Goal: Transaction & Acquisition: Purchase product/service

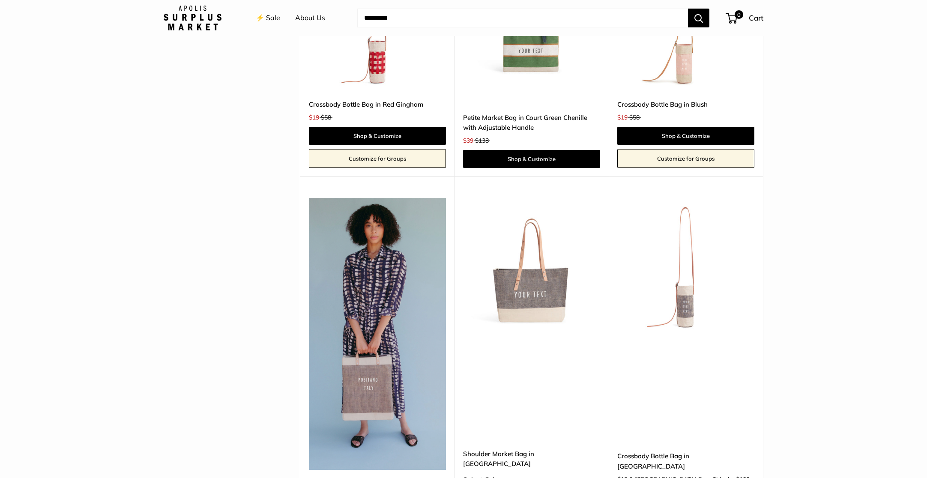
scroll to position [2376, 0]
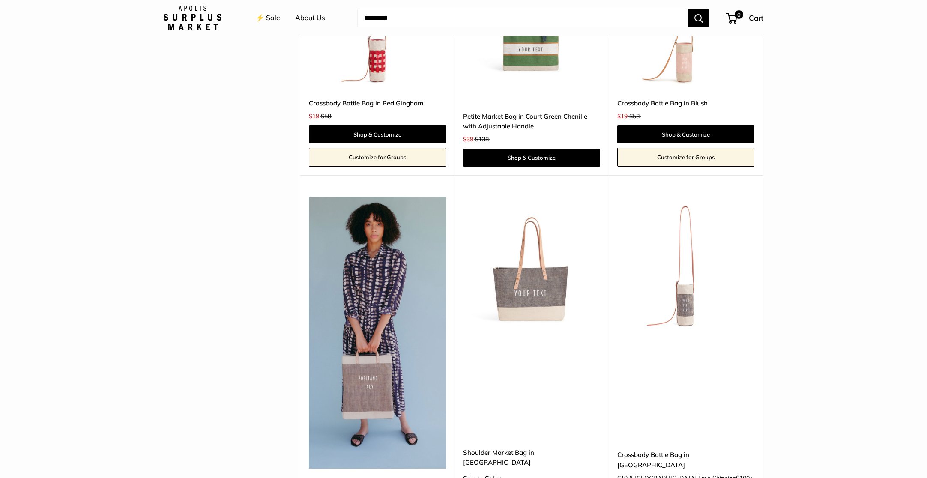
click at [0, 0] on img at bounding box center [0, 0] width 0 height 0
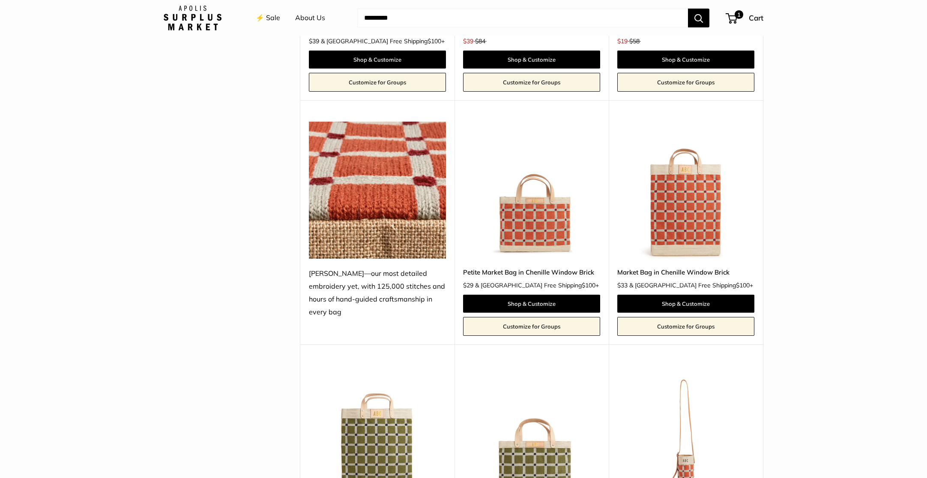
scroll to position [1689, 0]
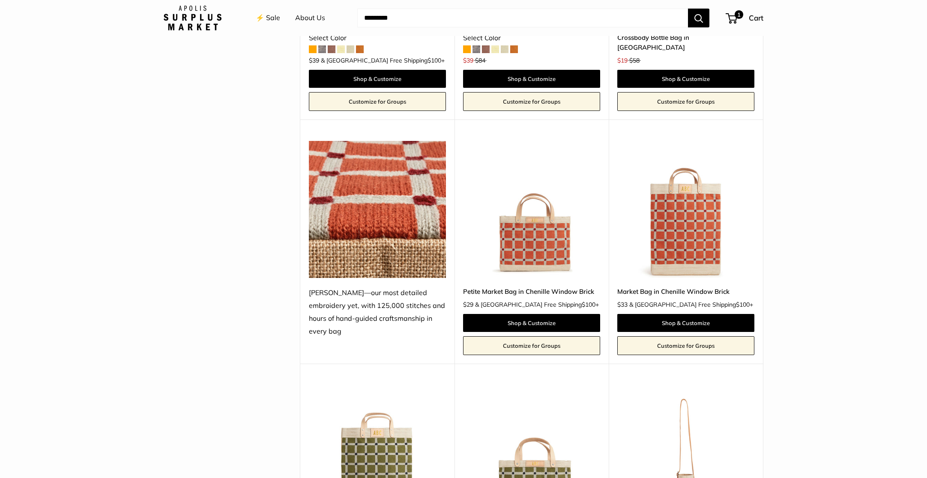
click at [0, 0] on img at bounding box center [0, 0] width 0 height 0
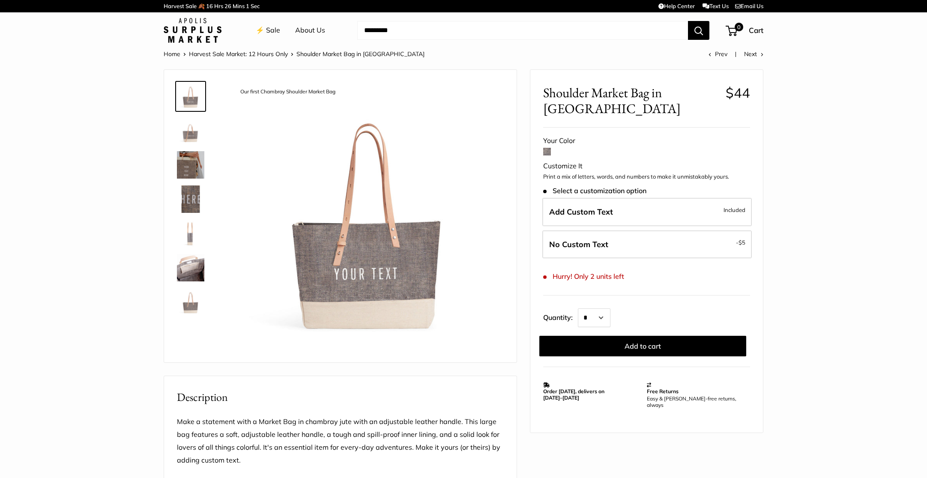
click at [187, 169] on img at bounding box center [190, 164] width 27 height 27
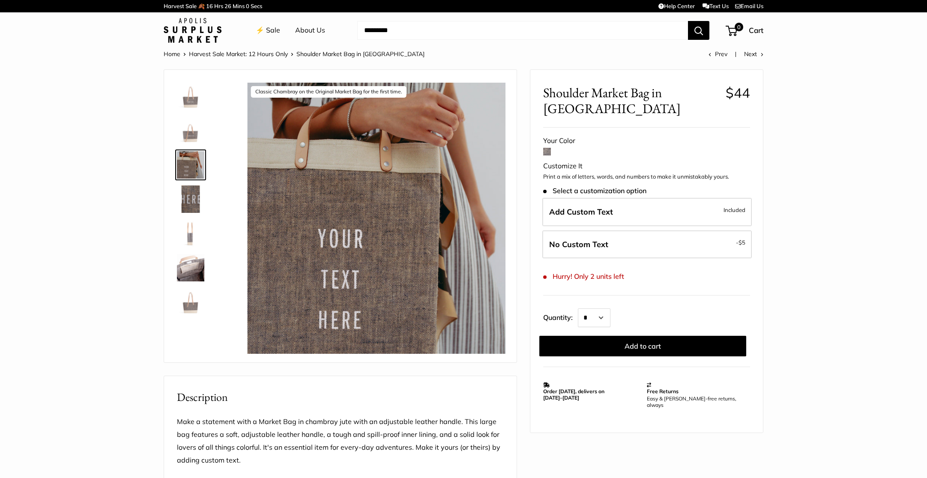
scroll to position [1, 0]
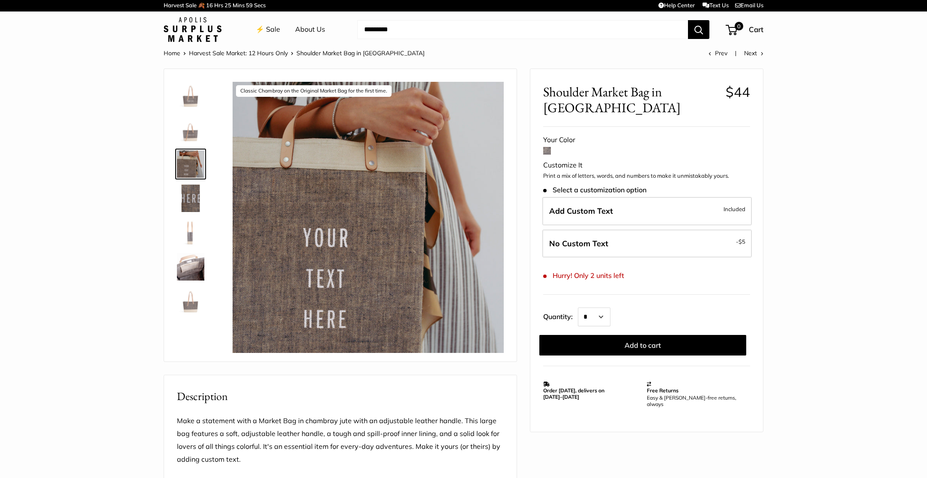
click at [193, 204] on img at bounding box center [190, 198] width 27 height 27
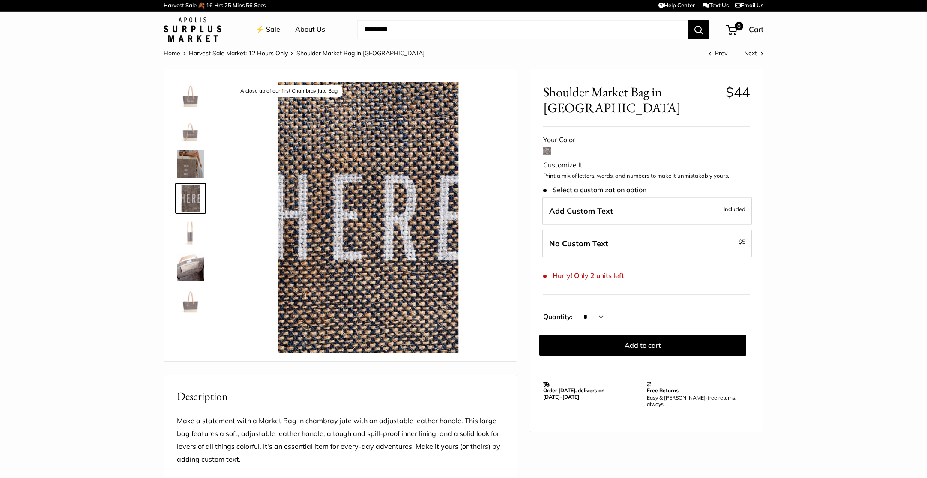
click at [192, 232] on img at bounding box center [190, 232] width 27 height 27
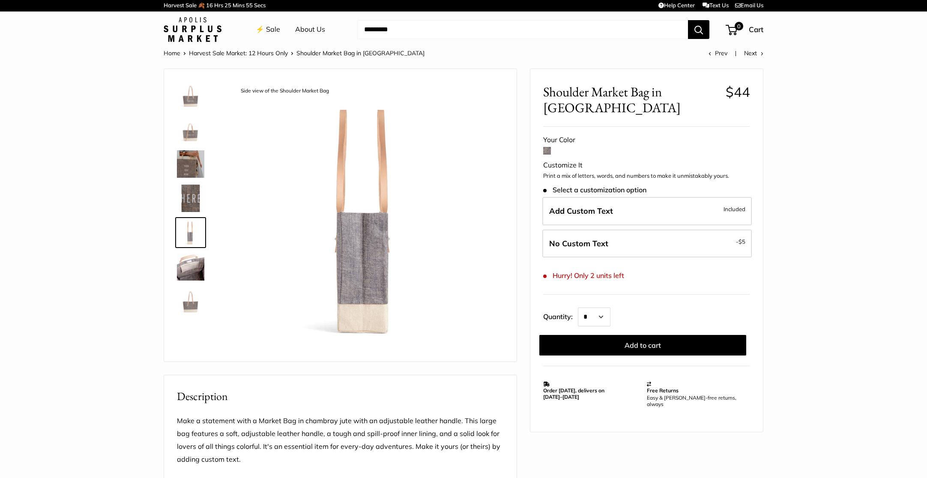
click at [203, 274] on img at bounding box center [190, 266] width 27 height 27
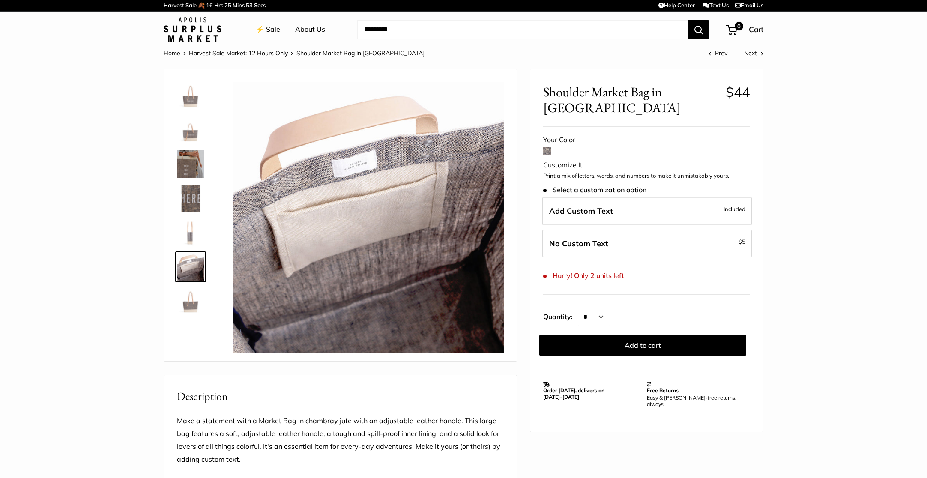
click at [187, 309] on img at bounding box center [190, 301] width 27 height 27
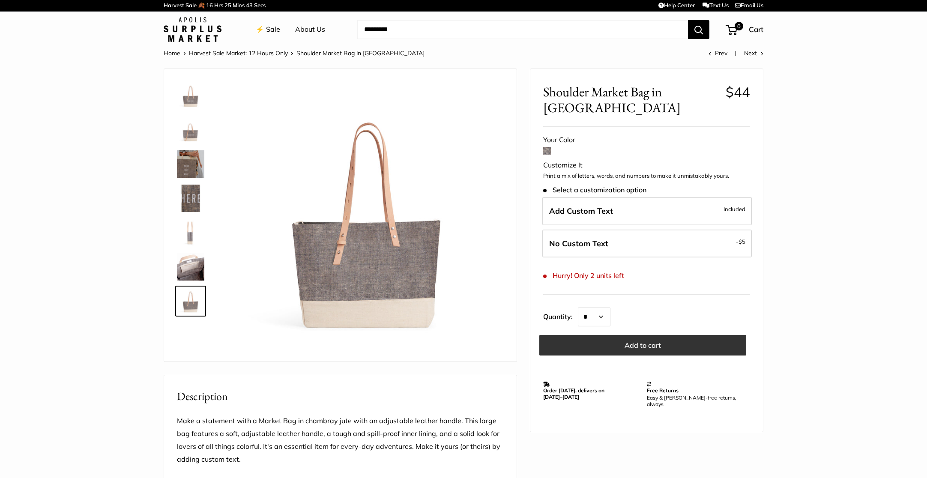
click at [624, 341] on button "Add to cart" at bounding box center [642, 345] width 207 height 21
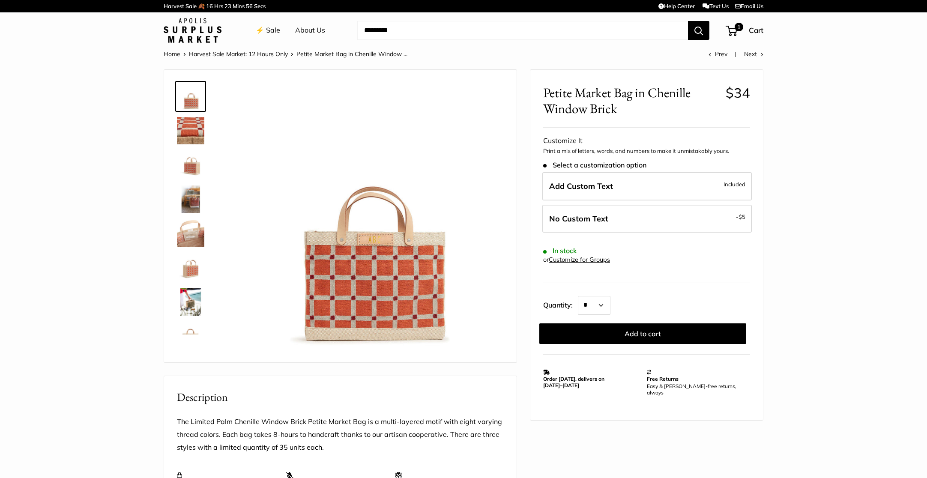
scroll to position [0, 0]
click at [193, 165] on img at bounding box center [190, 164] width 27 height 27
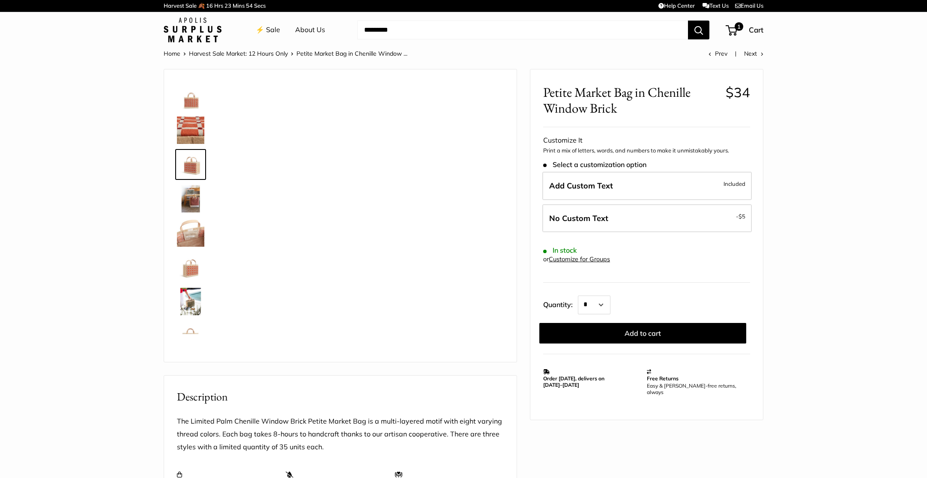
scroll to position [2, 0]
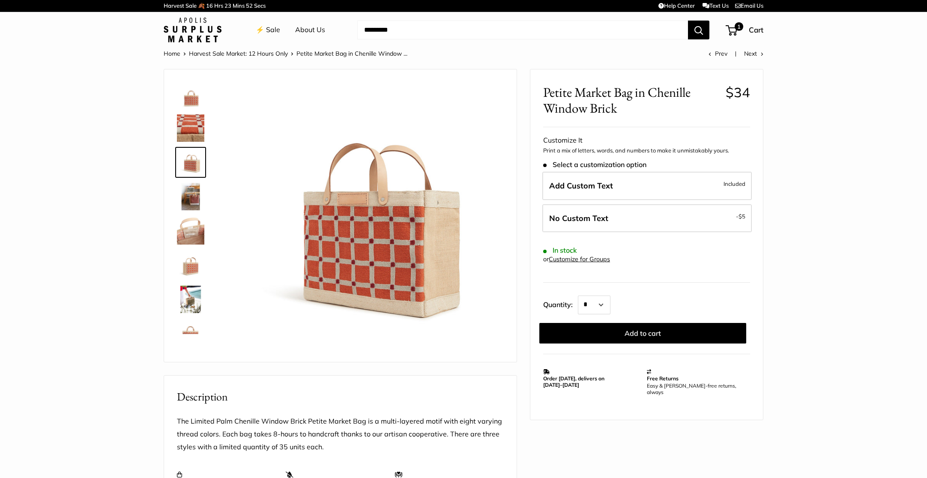
click at [194, 197] on img at bounding box center [190, 196] width 27 height 27
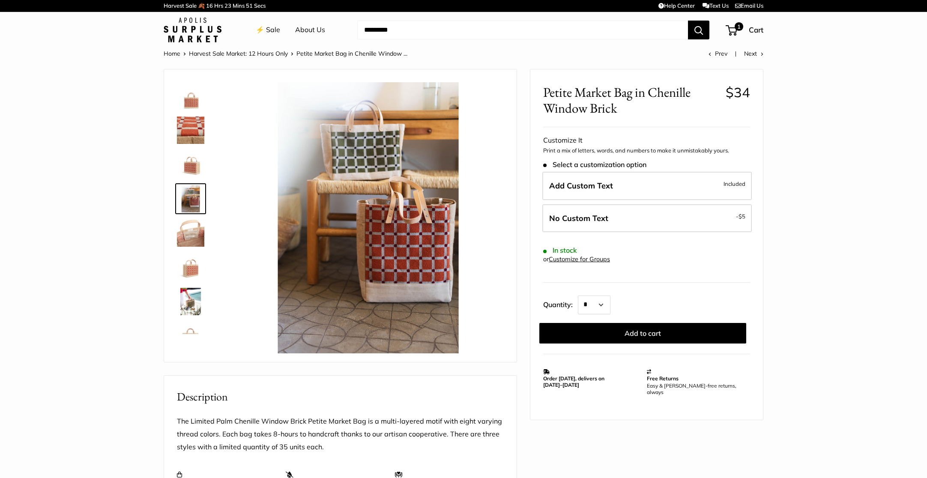
click at [195, 238] on img at bounding box center [190, 232] width 27 height 27
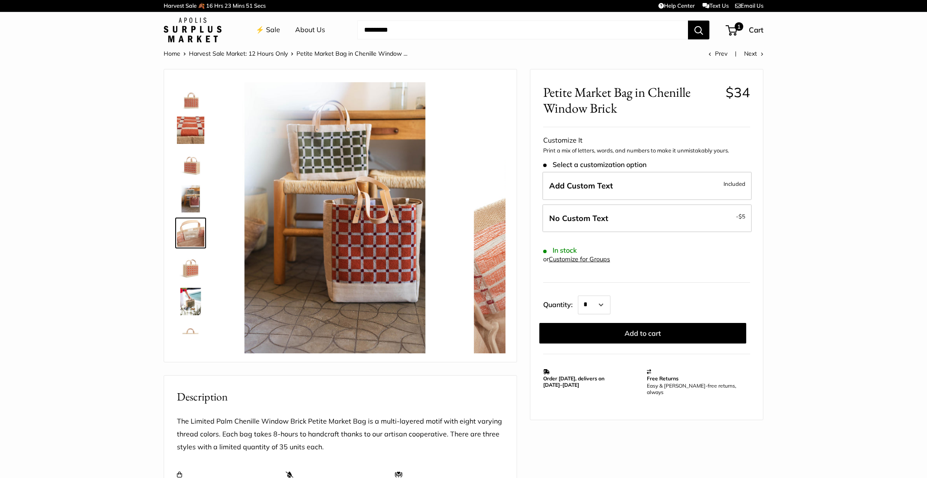
scroll to position [27, 0]
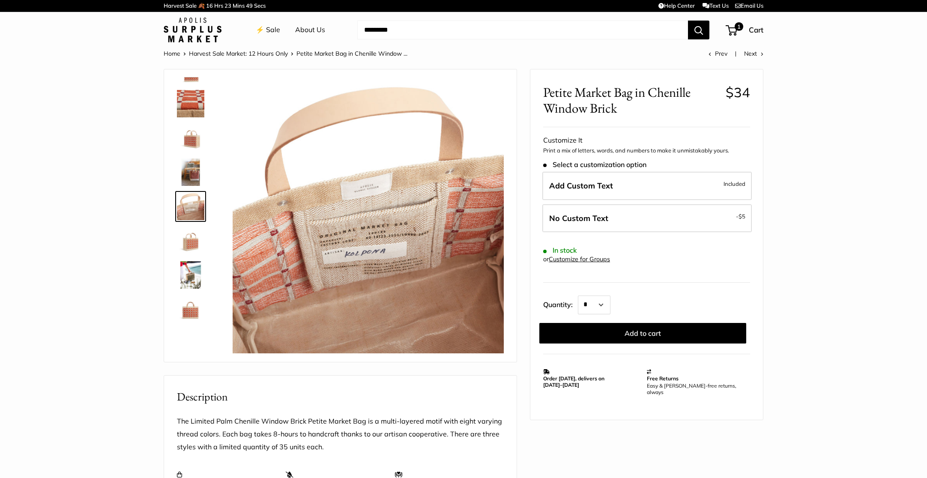
click at [196, 246] on img at bounding box center [190, 240] width 27 height 27
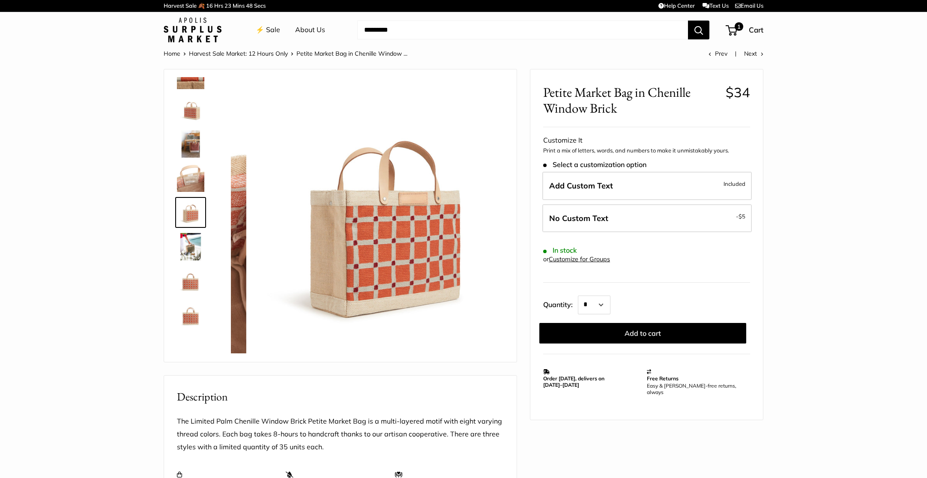
scroll to position [55, 0]
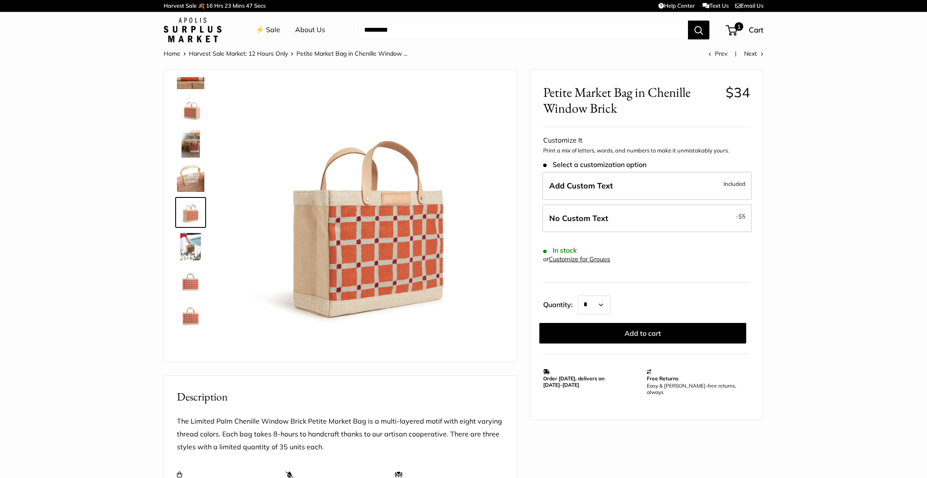
click at [193, 253] on img at bounding box center [190, 246] width 27 height 27
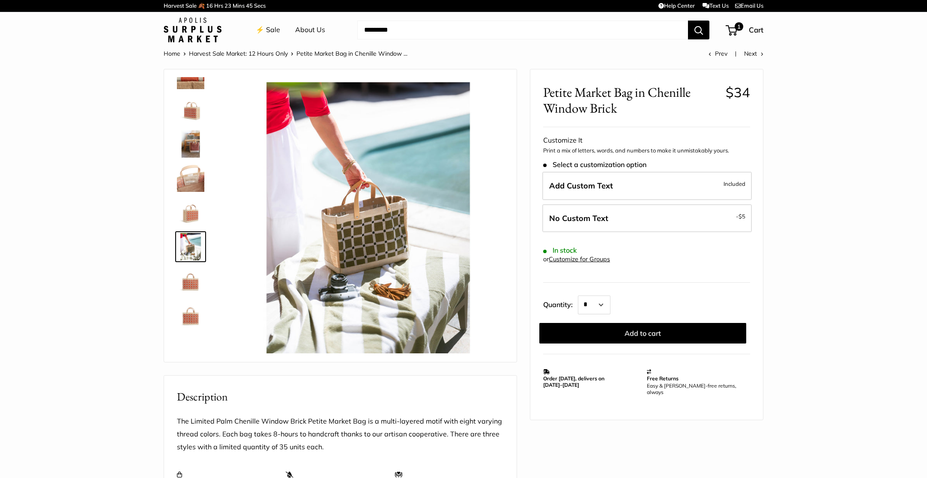
click at [194, 279] on img at bounding box center [190, 280] width 27 height 27
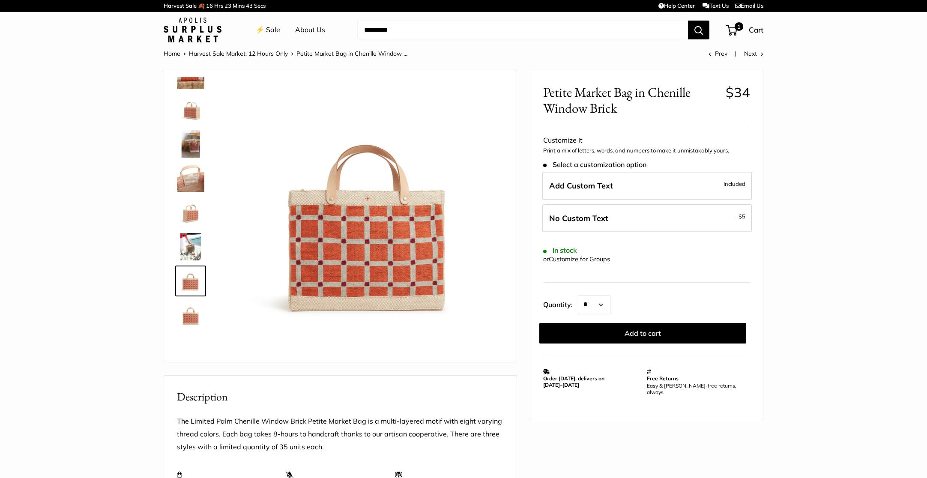
click at [189, 316] on img at bounding box center [190, 315] width 27 height 27
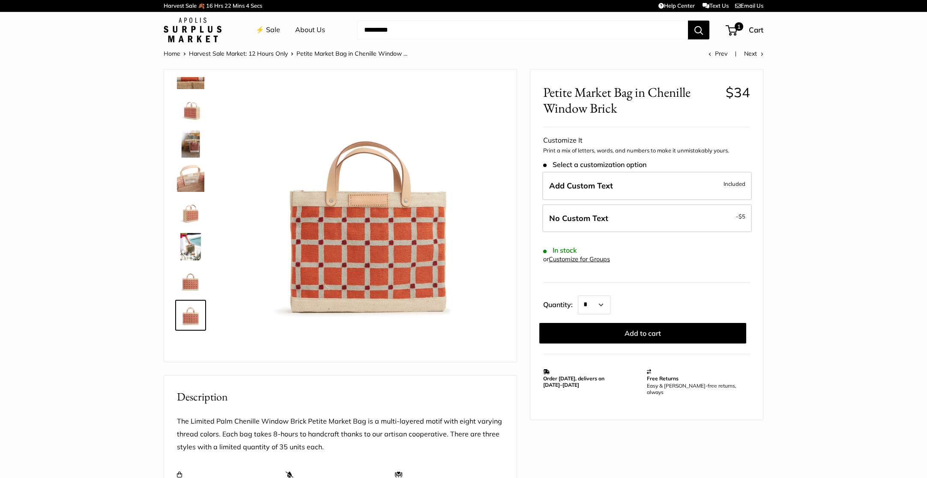
scroll to position [0, 0]
click at [185, 27] on img at bounding box center [193, 30] width 58 height 25
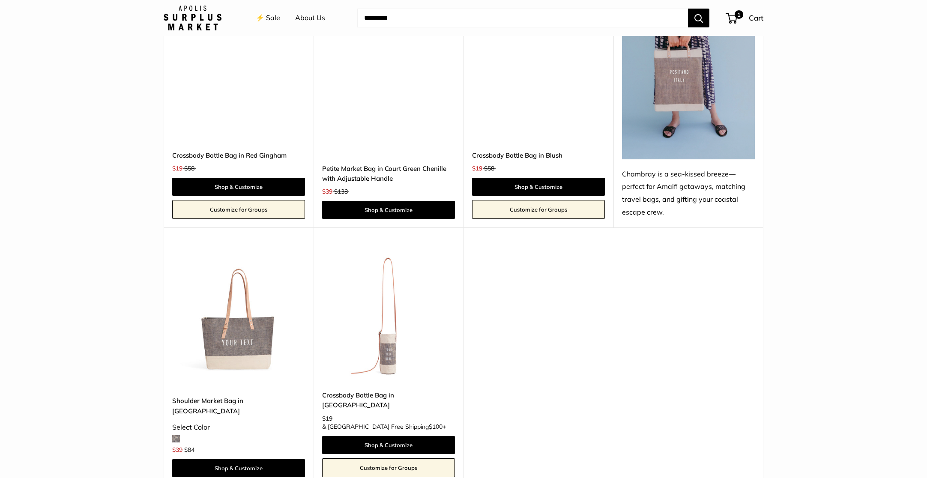
scroll to position [2152, 0]
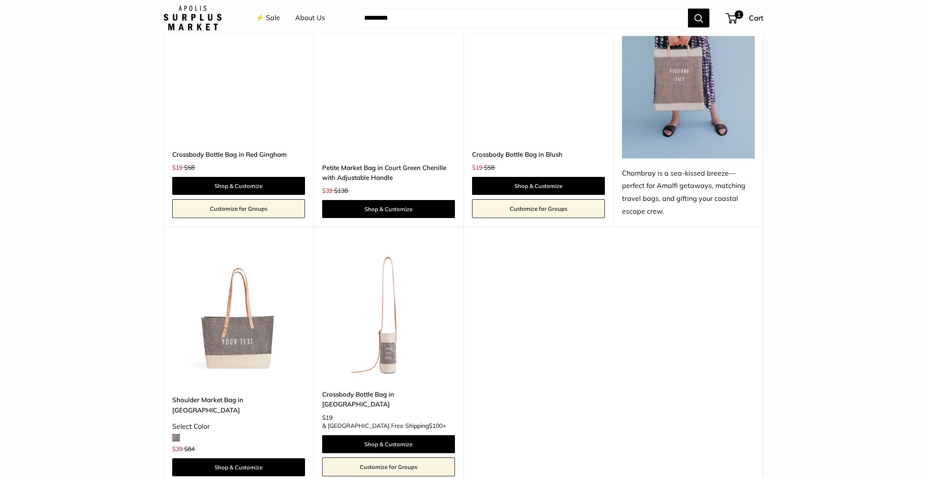
click at [0, 0] on img at bounding box center [0, 0] width 0 height 0
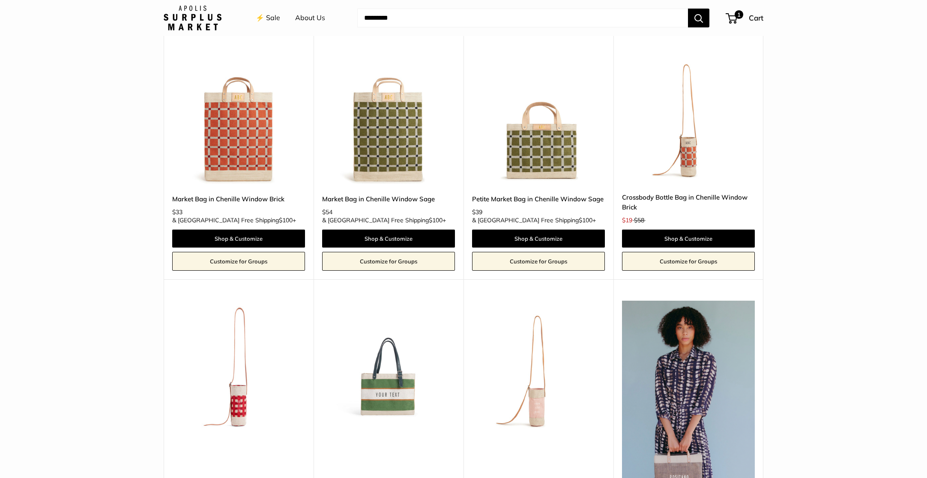
scroll to position [1829, 0]
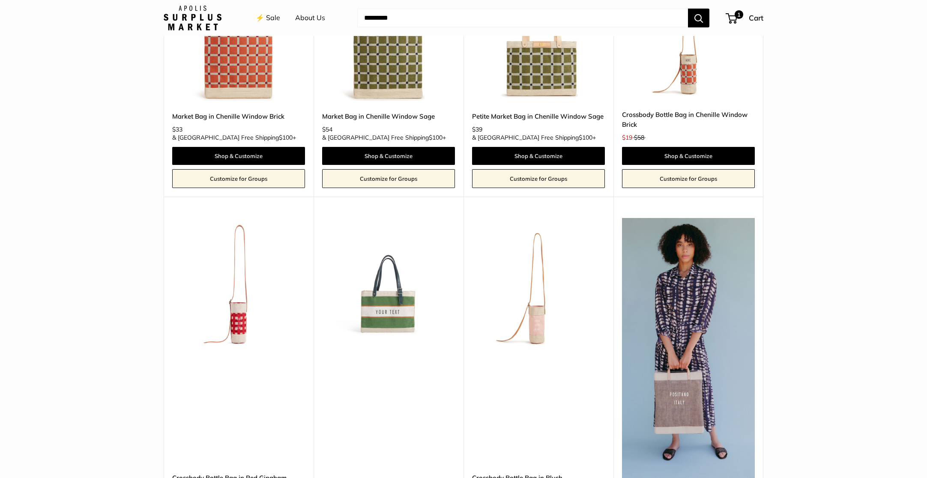
click at [0, 0] on img at bounding box center [0, 0] width 0 height 0
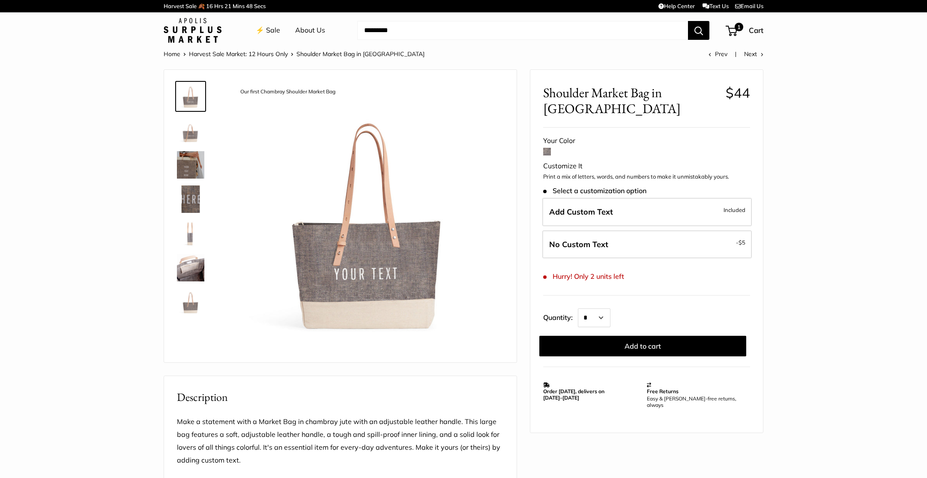
click at [191, 269] on img at bounding box center [190, 267] width 27 height 27
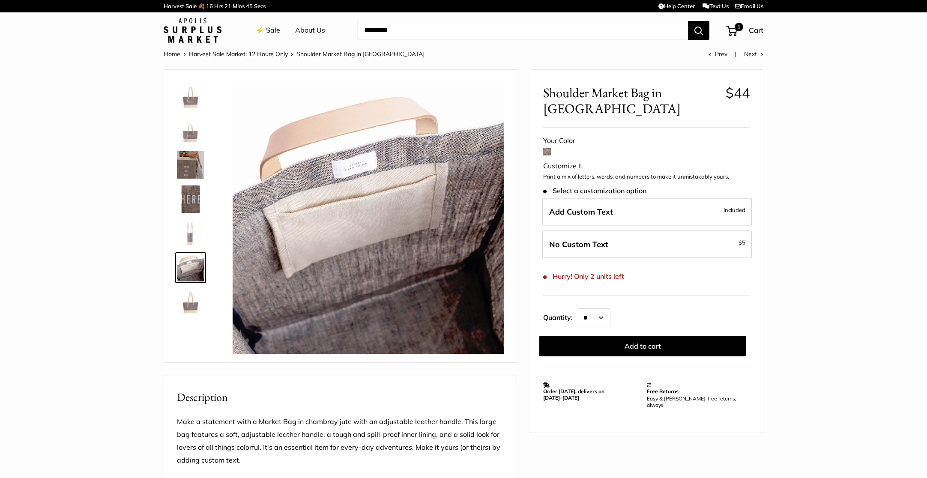
click at [70, 102] on section "Home Harvest Sale Market: 12 Hours Only Shoulder Market Bag in Chambray Prev Ne…" at bounding box center [463, 395] width 927 height 694
click at [193, 97] on img at bounding box center [190, 96] width 27 height 27
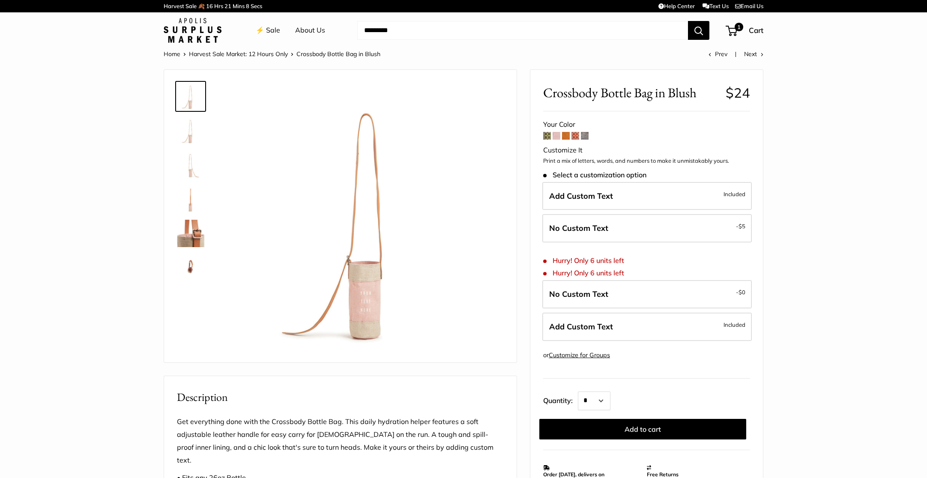
click at [587, 135] on span at bounding box center [585, 136] width 8 height 8
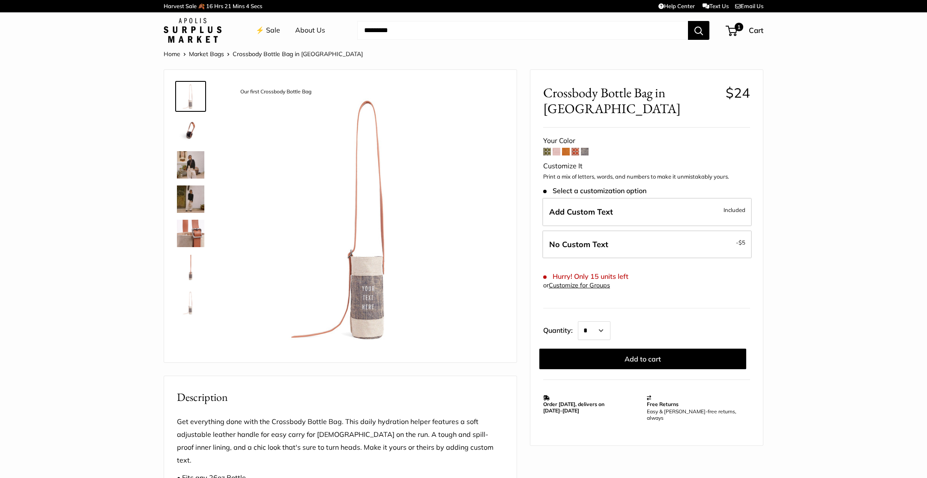
click at [575, 151] on span at bounding box center [576, 152] width 8 height 8
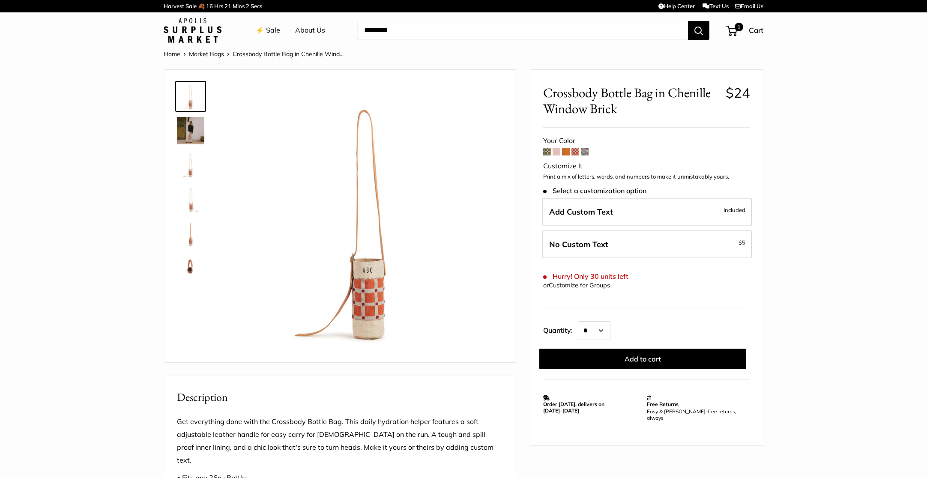
click at [566, 152] on span at bounding box center [566, 152] width 8 height 8
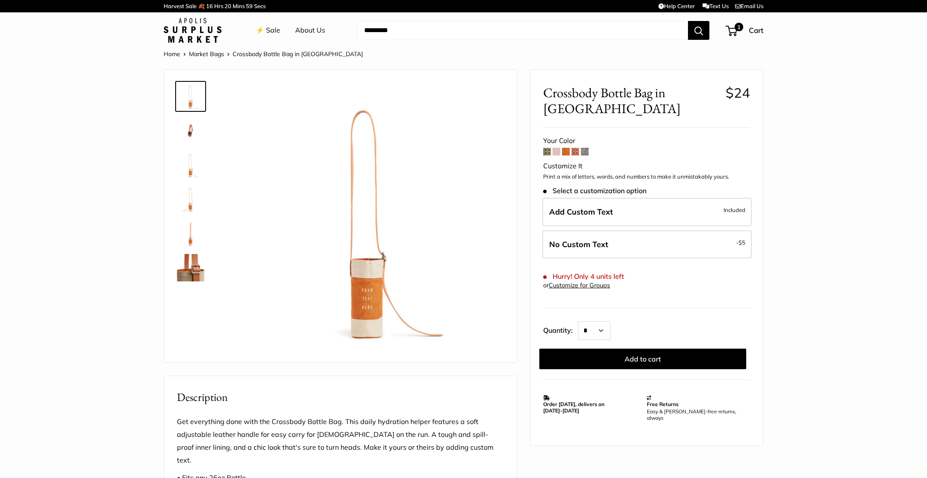
click at [557, 148] on span at bounding box center [557, 152] width 8 height 8
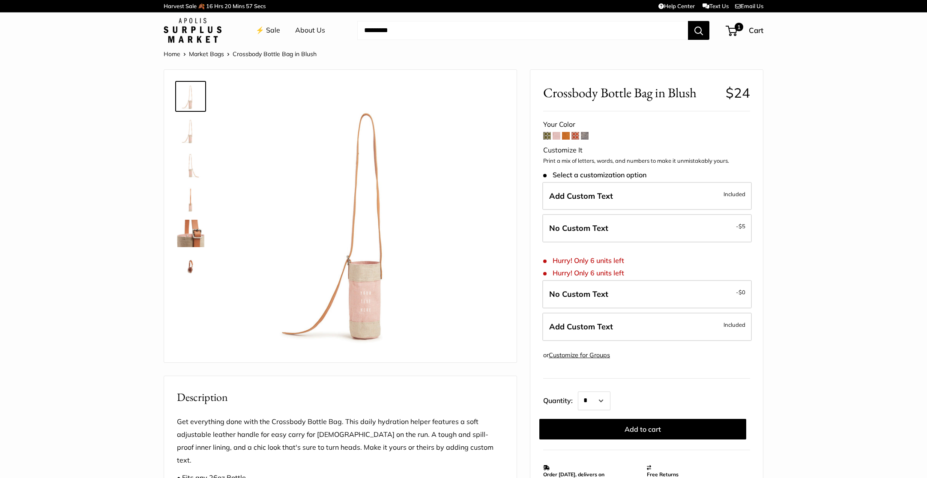
click at [548, 135] on span at bounding box center [547, 136] width 8 height 8
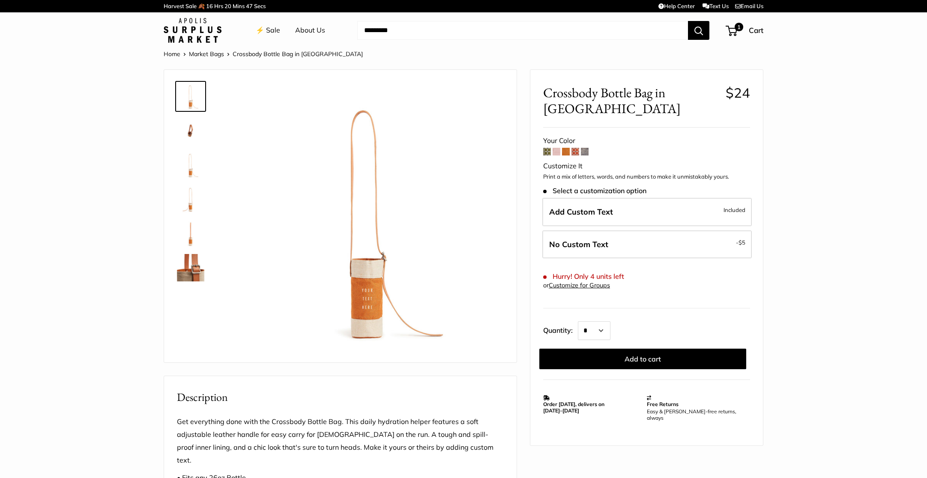
click at [586, 148] on span at bounding box center [585, 152] width 8 height 8
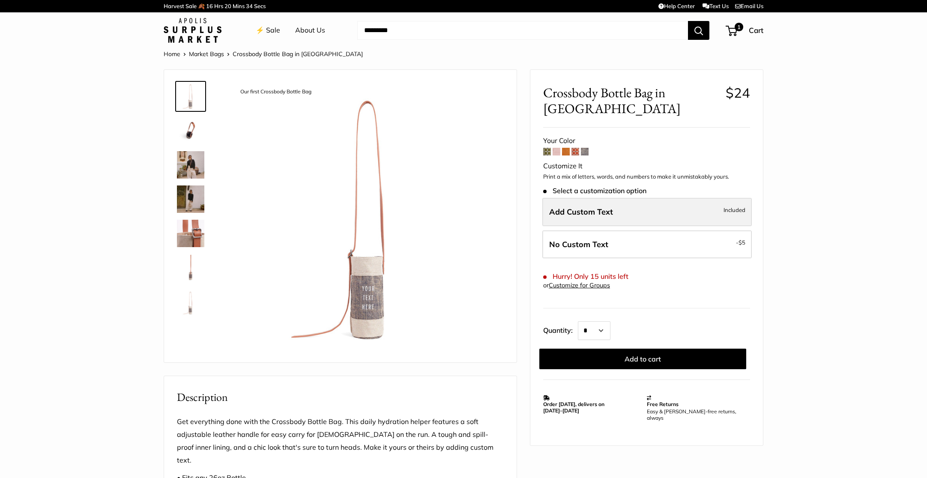
click at [623, 213] on label "Add Custom Text Included" at bounding box center [647, 212] width 210 height 28
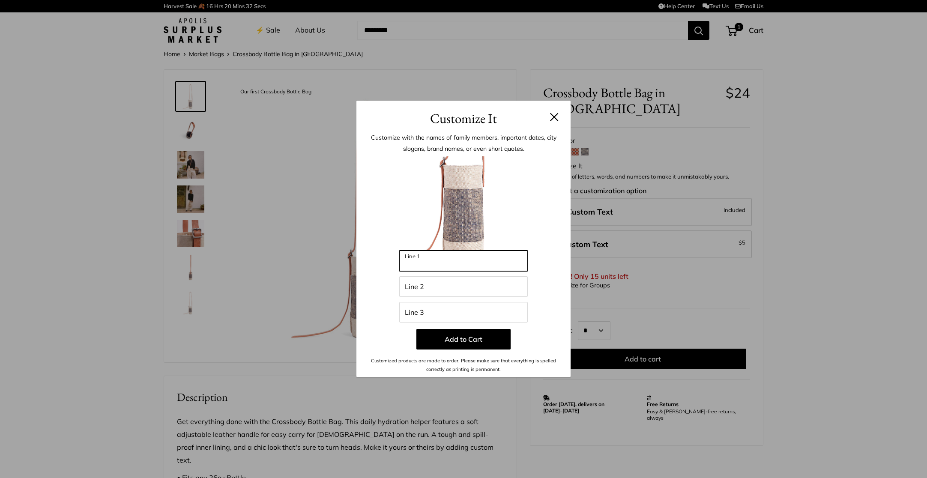
click at [454, 260] on input "Line 1" at bounding box center [463, 261] width 129 height 21
type input "*"
type input "*******"
click at [486, 343] on button "Add to Cart" at bounding box center [463, 339] width 94 height 21
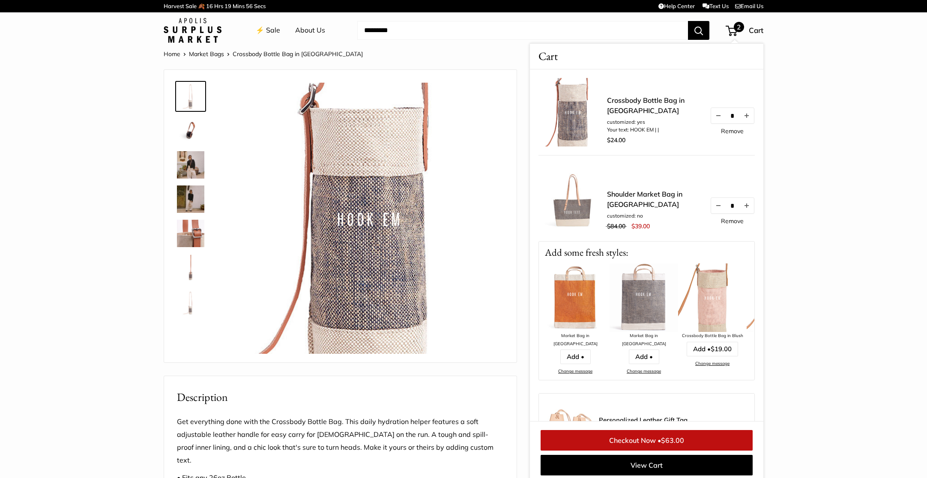
click at [737, 25] on span "2" at bounding box center [739, 27] width 10 height 10
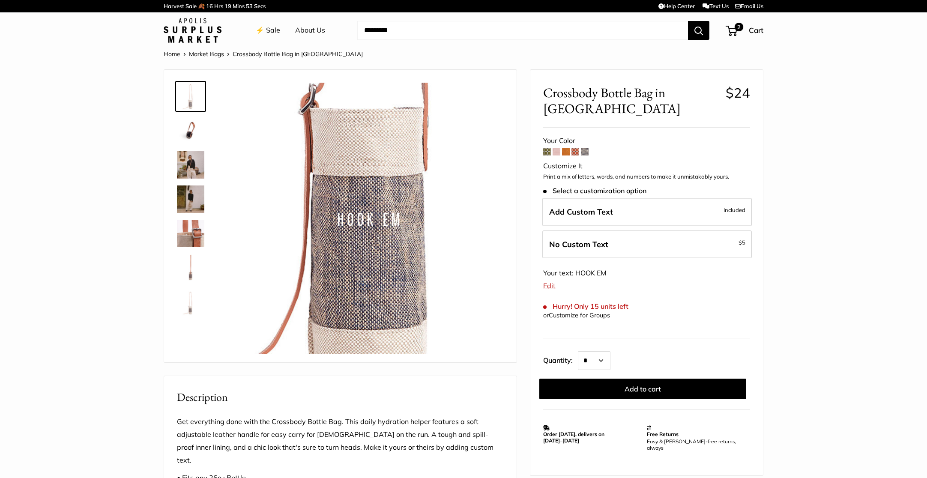
click at [569, 152] on span at bounding box center [566, 152] width 8 height 8
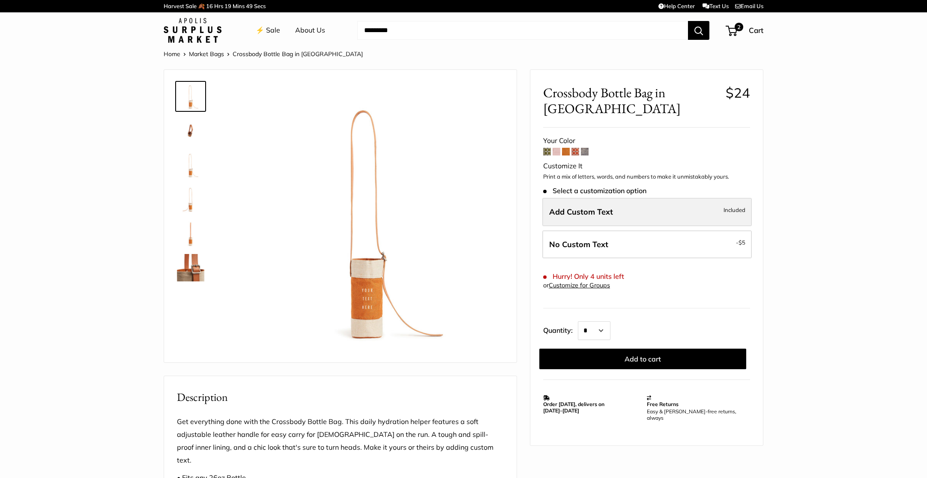
click at [627, 198] on label "Add Custom Text Included" at bounding box center [647, 212] width 210 height 28
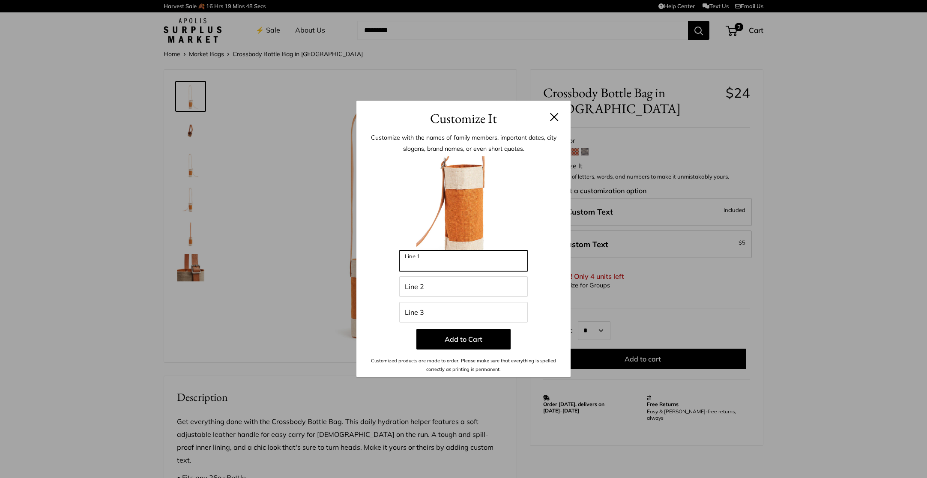
click at [429, 262] on input "Line 1" at bounding box center [463, 261] width 129 height 21
type input "****"
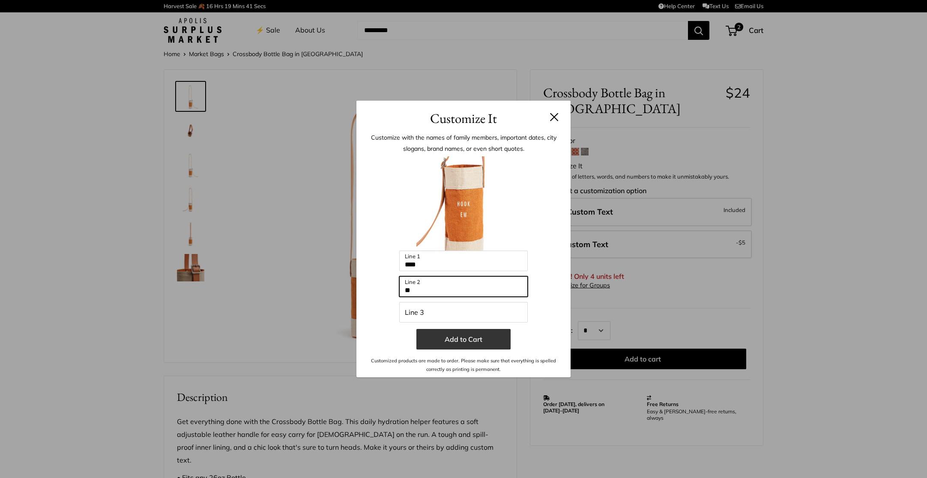
type input "**"
click at [484, 338] on button "Add to Cart" at bounding box center [463, 339] width 94 height 21
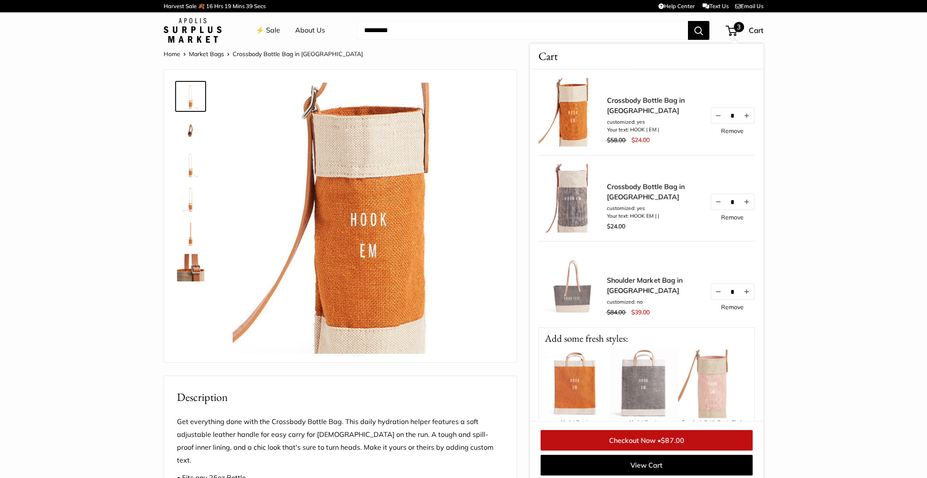
click at [741, 30] on span "3" at bounding box center [739, 27] width 10 height 10
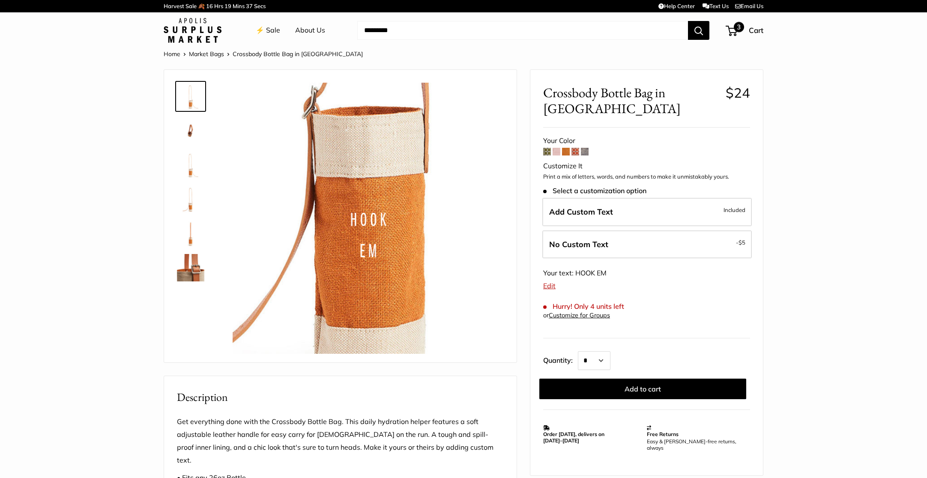
click at [743, 30] on span "3" at bounding box center [739, 27] width 10 height 10
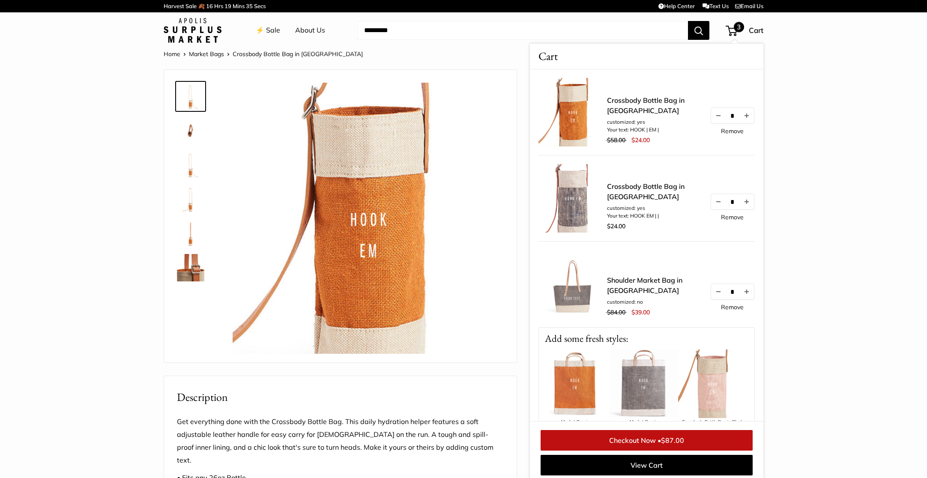
click at [736, 217] on link "Remove" at bounding box center [732, 217] width 23 height 6
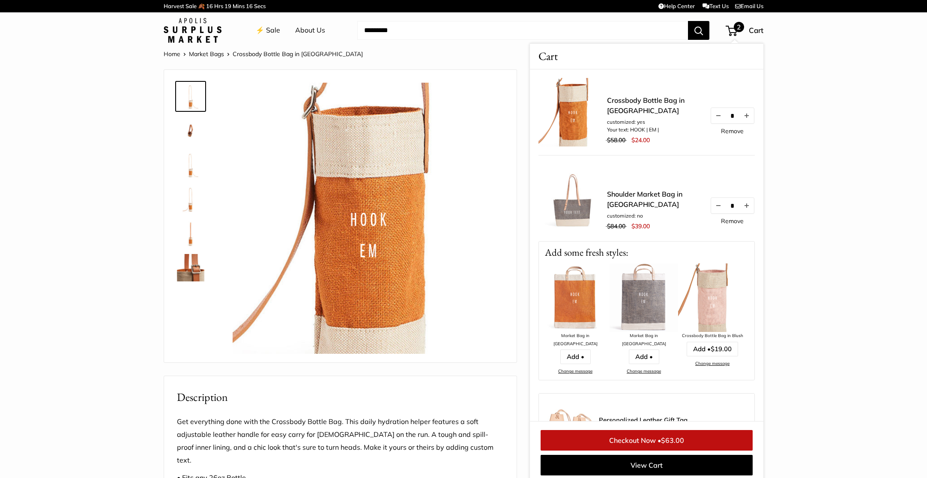
click at [206, 52] on link "Market Bags" at bounding box center [206, 54] width 35 height 8
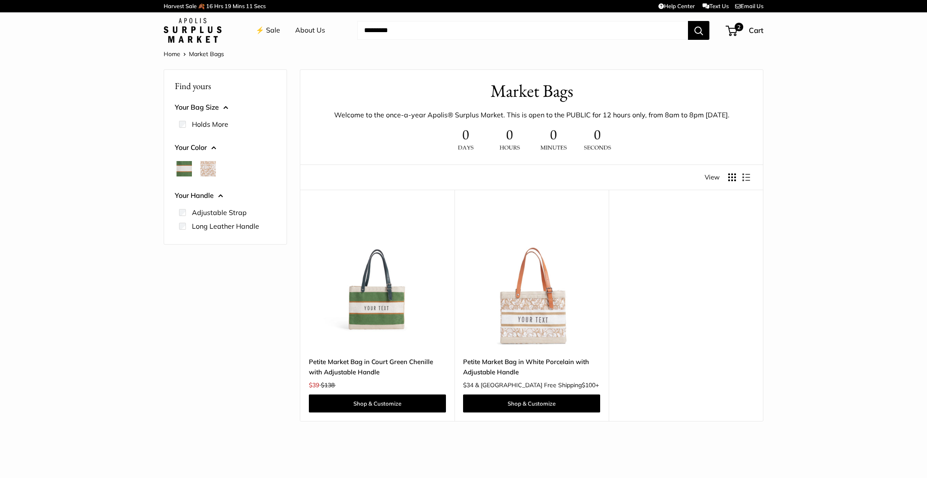
scroll to position [1, 0]
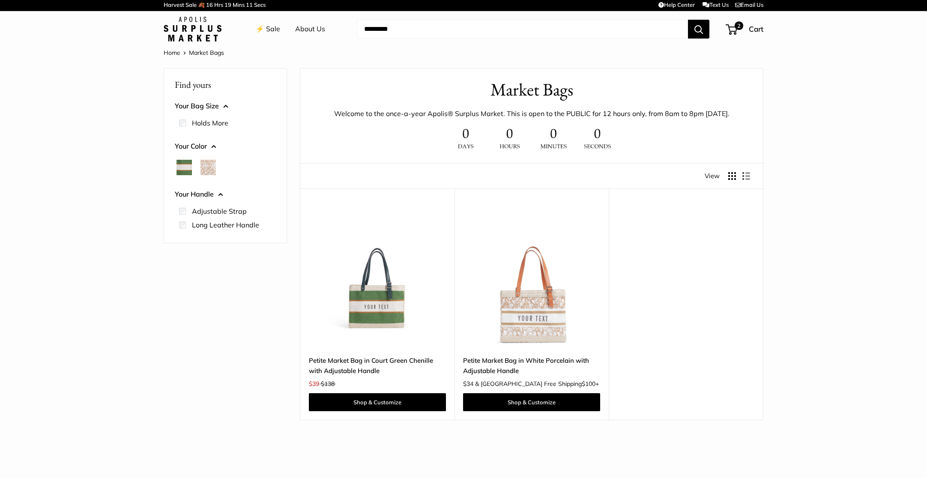
click at [168, 56] on link "Home" at bounding box center [172, 53] width 17 height 8
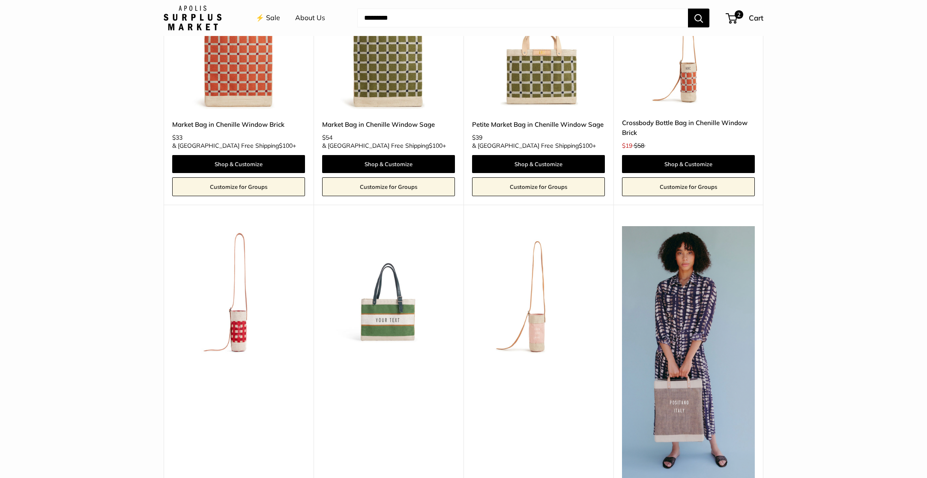
scroll to position [1863, 0]
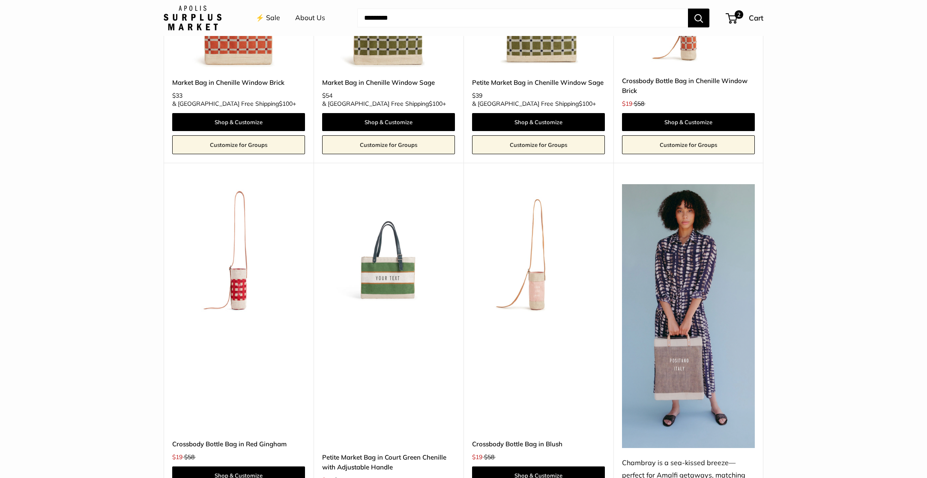
click at [0, 0] on img at bounding box center [0, 0] width 0 height 0
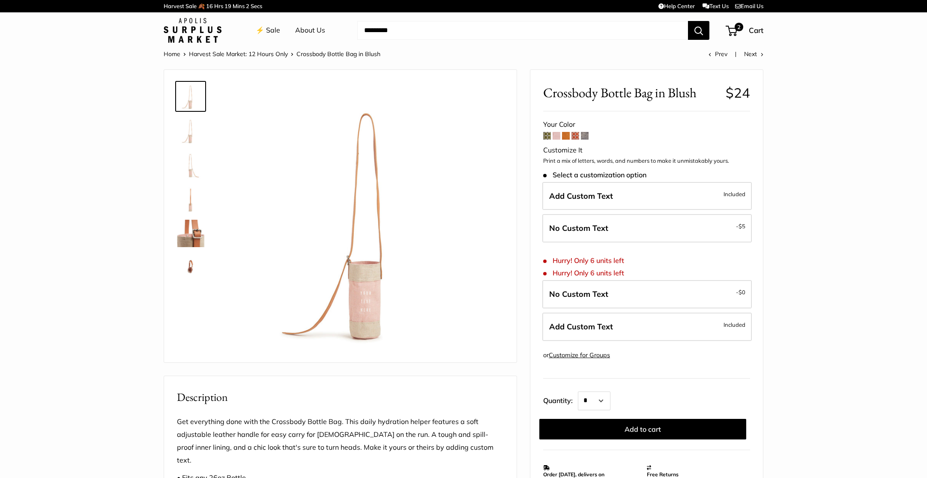
click at [586, 136] on span at bounding box center [585, 136] width 8 height 8
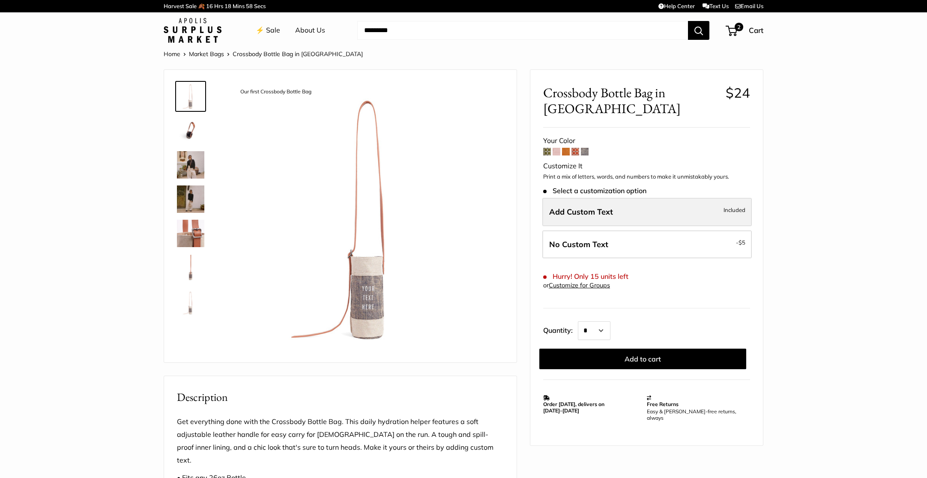
click at [609, 209] on span "Add Custom Text" at bounding box center [581, 212] width 64 height 10
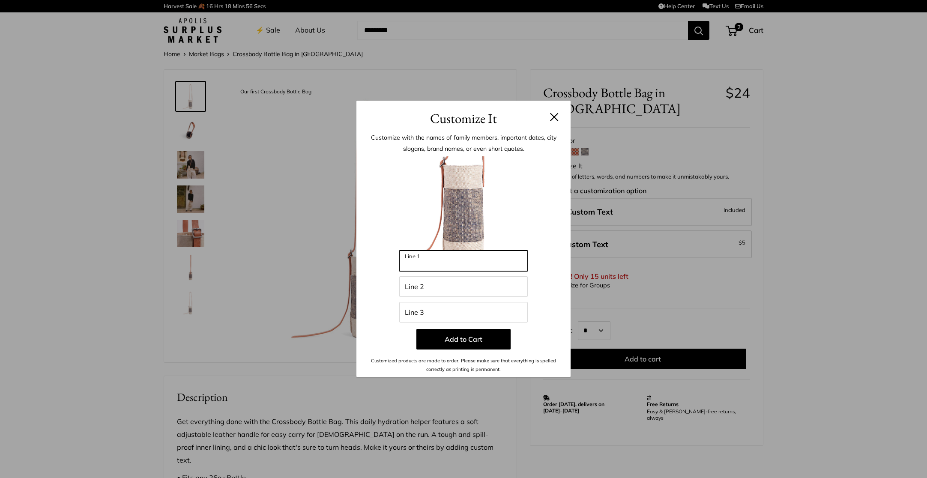
click at [477, 262] on input "Line 1" at bounding box center [463, 261] width 129 height 21
type input "****"
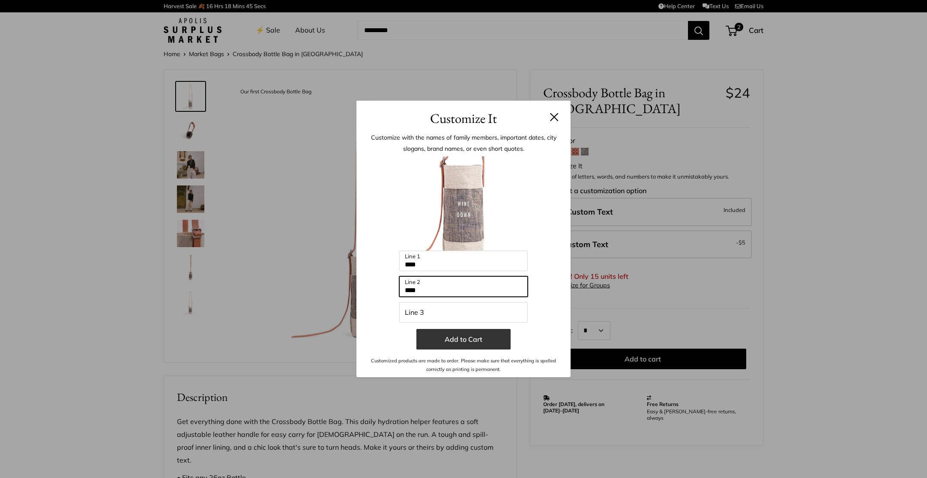
type input "****"
click at [491, 336] on button "Add to Cart" at bounding box center [463, 339] width 94 height 21
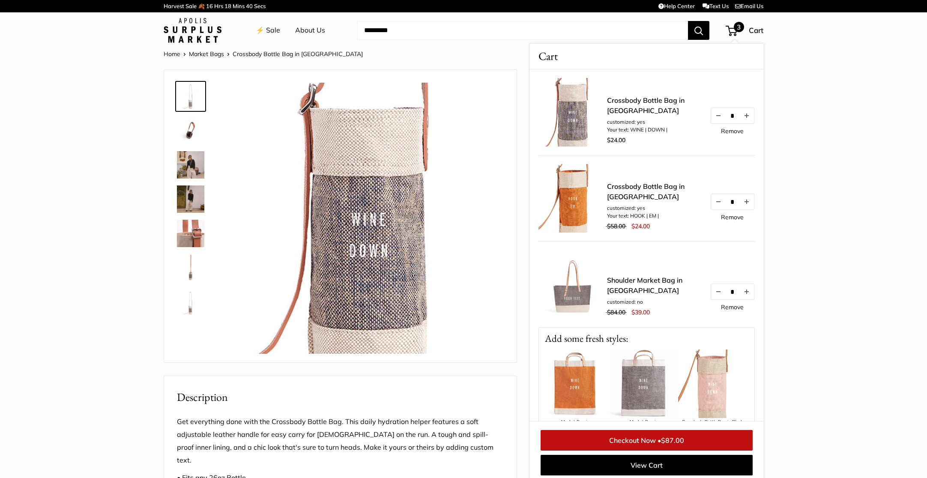
click at [171, 54] on link "Home" at bounding box center [172, 54] width 17 height 8
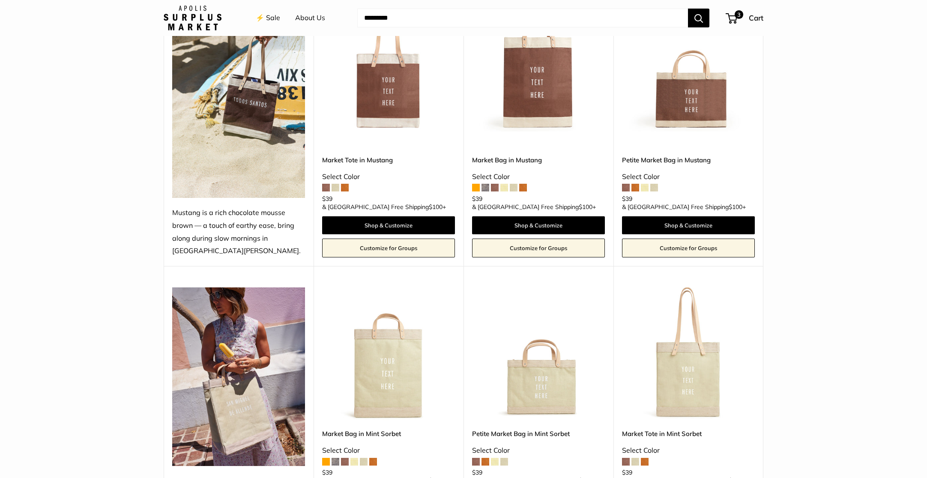
scroll to position [426, 0]
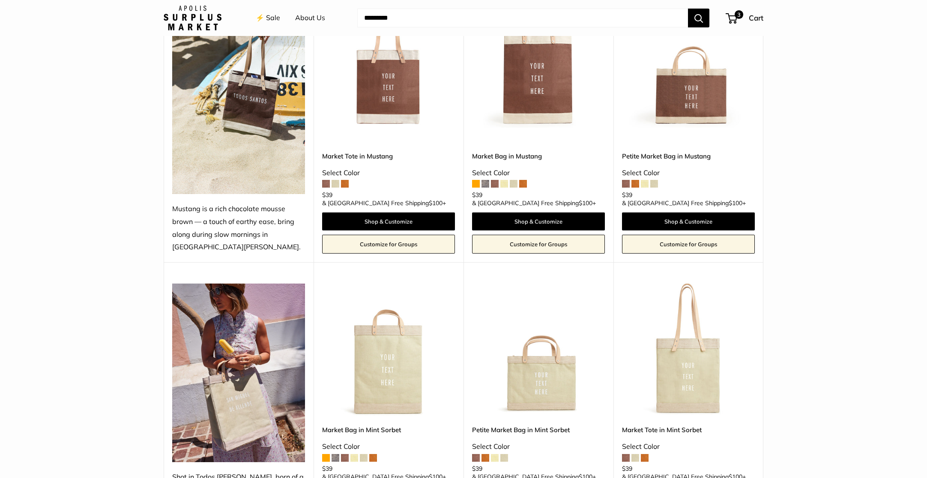
click at [0, 0] on img at bounding box center [0, 0] width 0 height 0
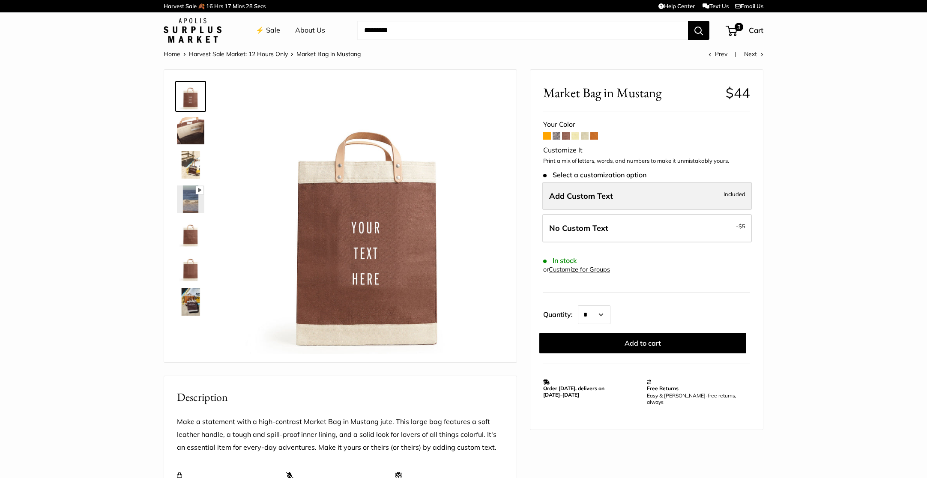
click at [635, 194] on label "Add Custom Text Included" at bounding box center [647, 196] width 210 height 28
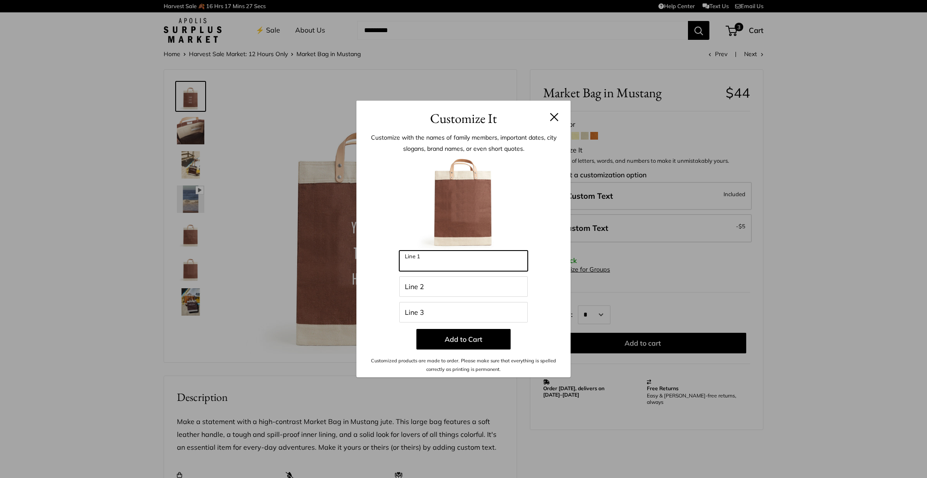
click at [470, 261] on input "Line 1" at bounding box center [463, 261] width 129 height 21
type input "******"
type input "**"
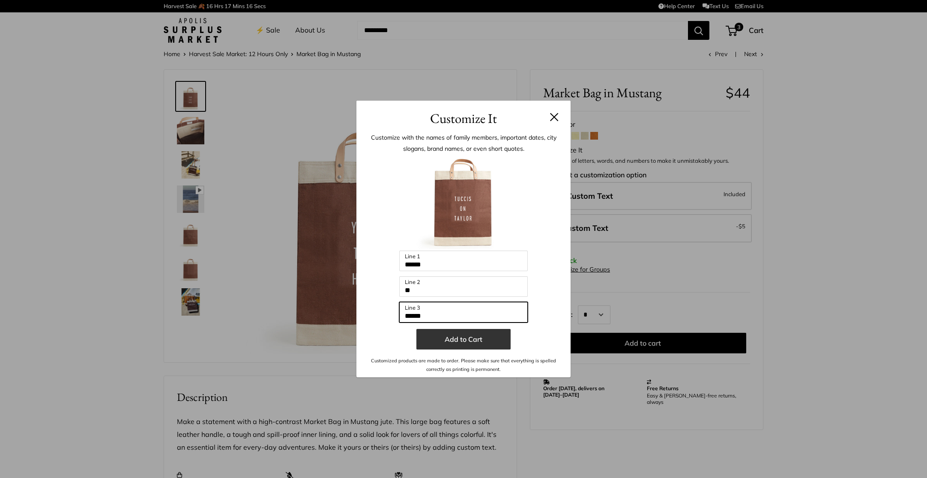
type input "******"
click at [489, 341] on button "Add to Cart" at bounding box center [463, 339] width 94 height 21
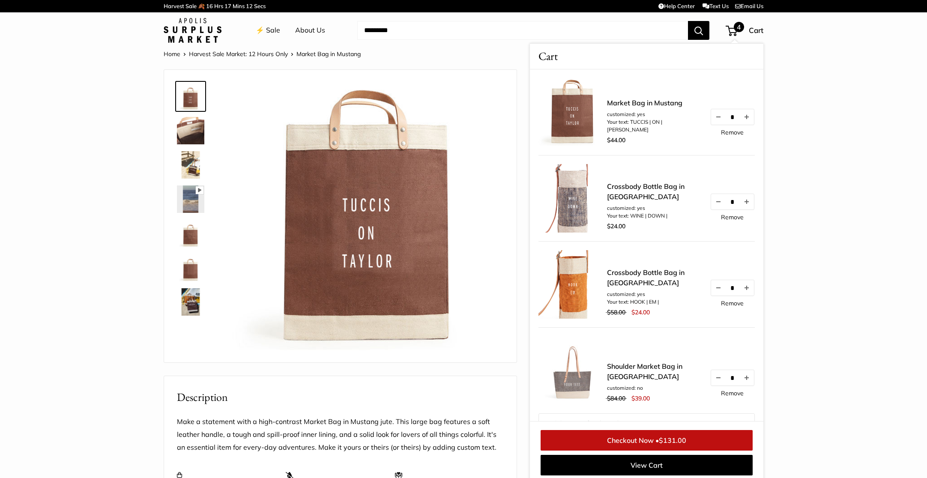
click at [290, 64] on div "Home Harvest Sale Market: 12 Hours Only Market Bag in Mustang Prev Next Pause P…" at bounding box center [464, 416] width 634 height 737
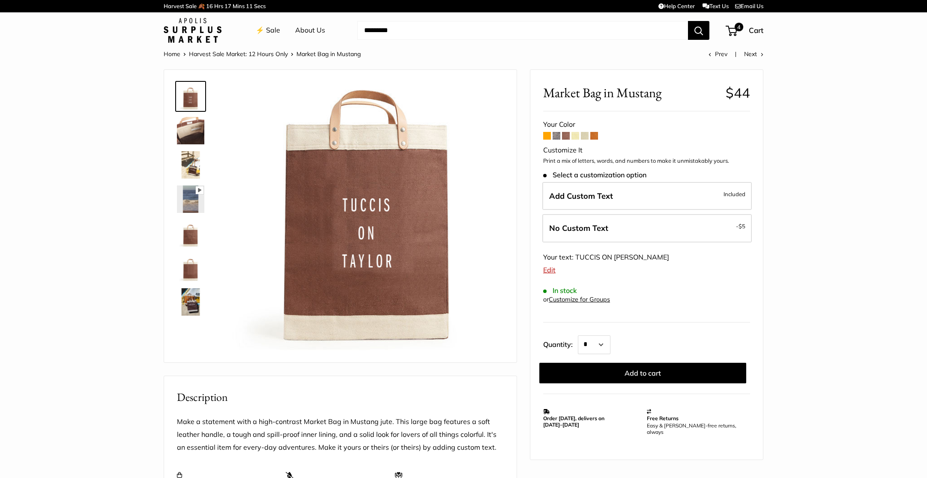
click at [170, 52] on link "Home" at bounding box center [172, 54] width 17 height 8
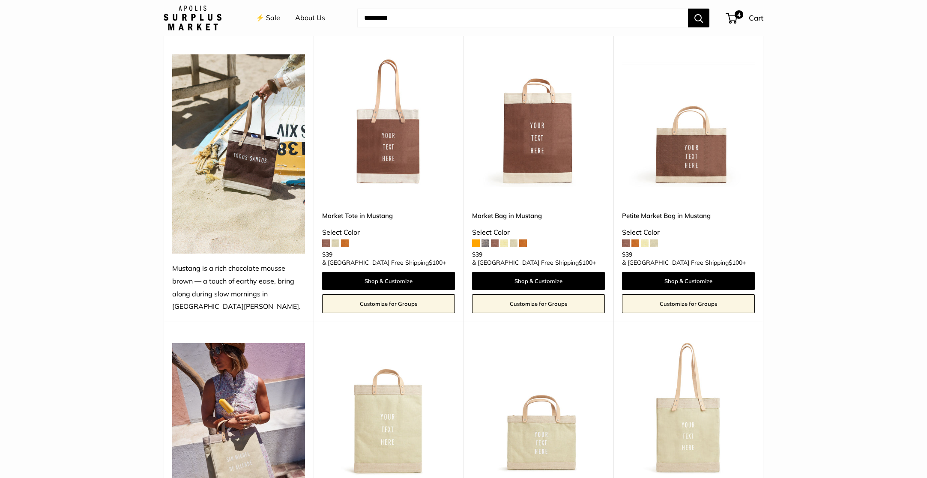
scroll to position [367, 0]
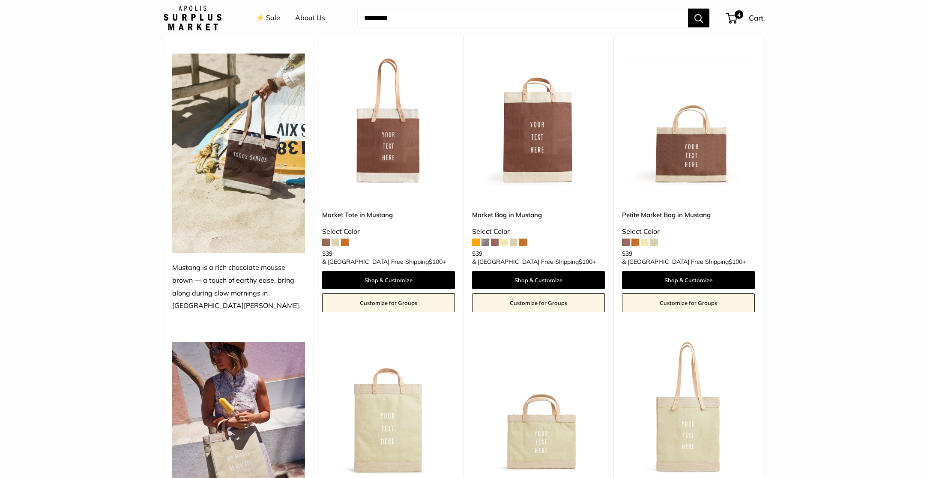
click at [0, 0] on img at bounding box center [0, 0] width 0 height 0
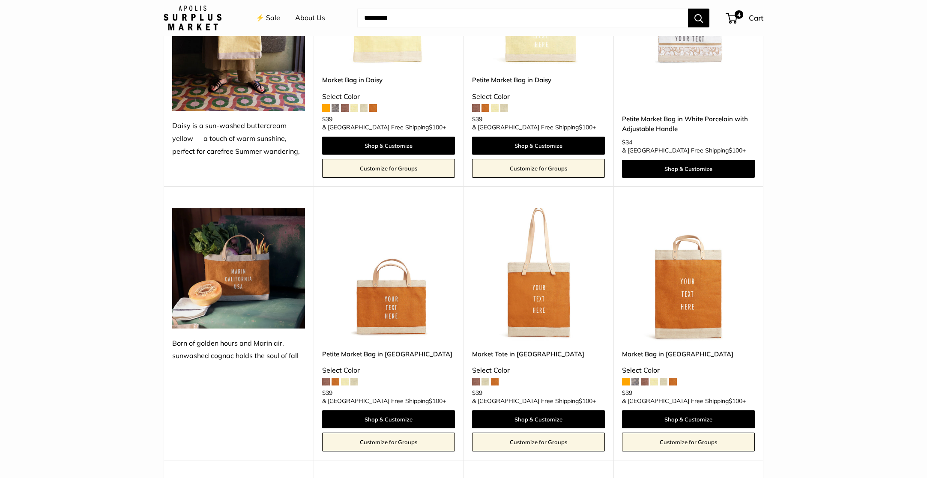
scroll to position [1046, 0]
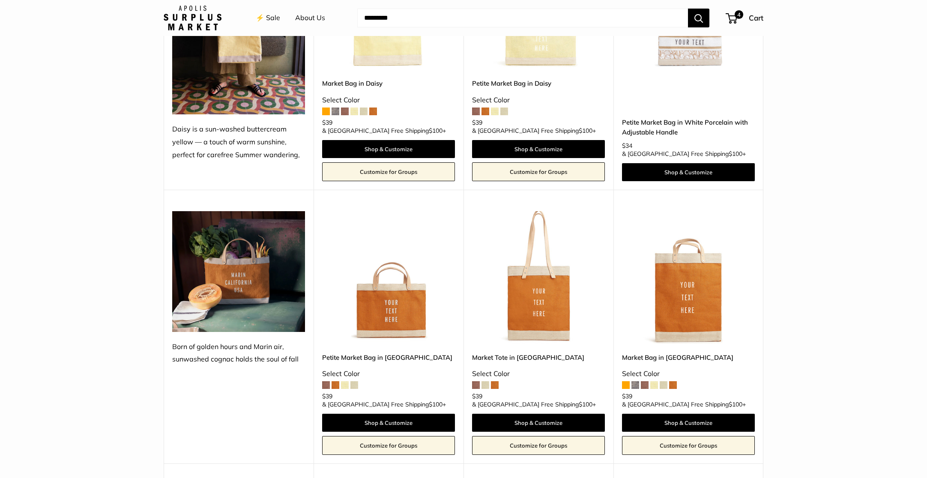
click at [0, 0] on img at bounding box center [0, 0] width 0 height 0
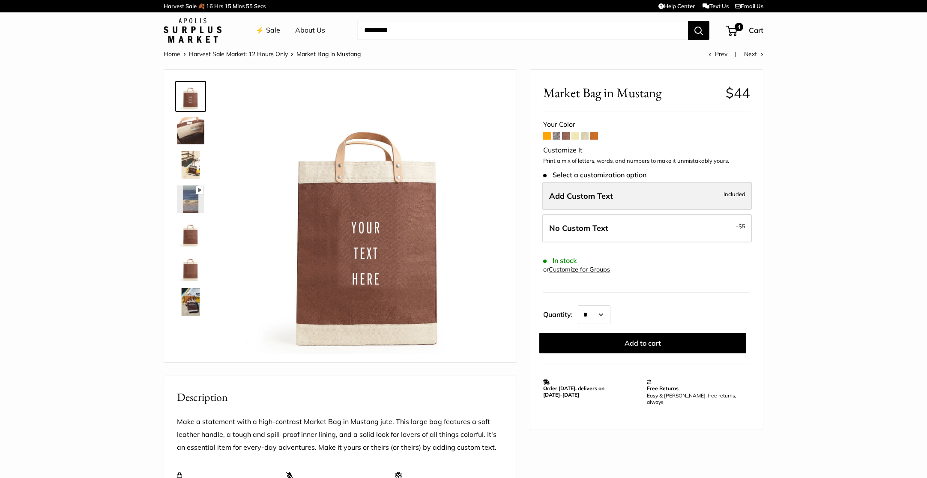
click at [592, 196] on span "Add Custom Text" at bounding box center [581, 196] width 64 height 10
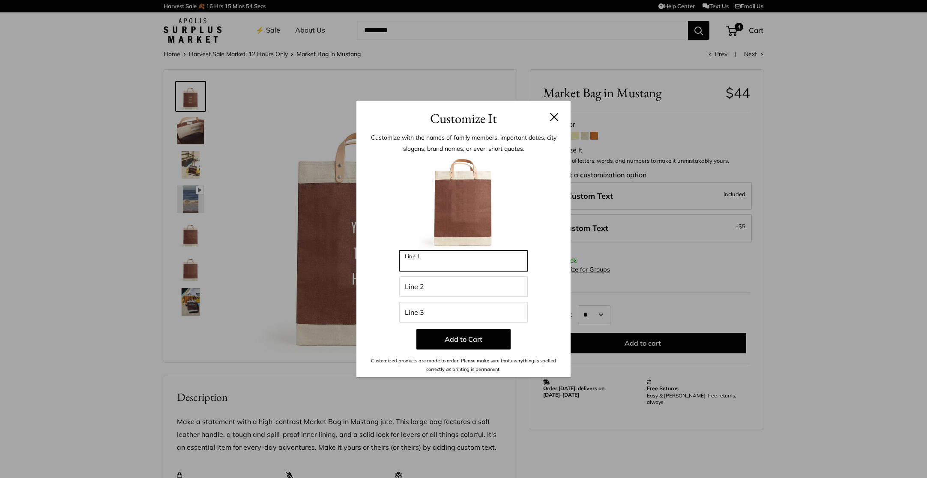
click at [471, 261] on input "Line 1" at bounding box center [463, 261] width 129 height 21
click at [554, 117] on button at bounding box center [554, 117] width 9 height 9
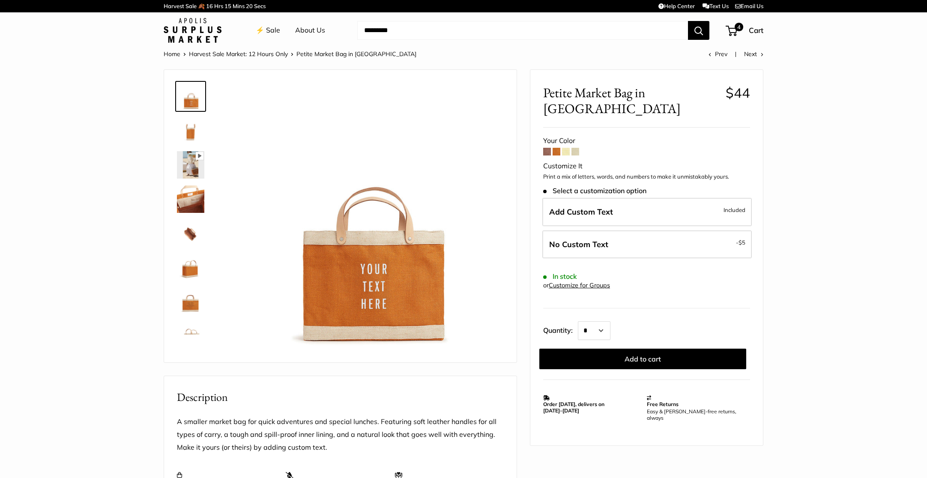
click at [564, 148] on span at bounding box center [566, 152] width 8 height 8
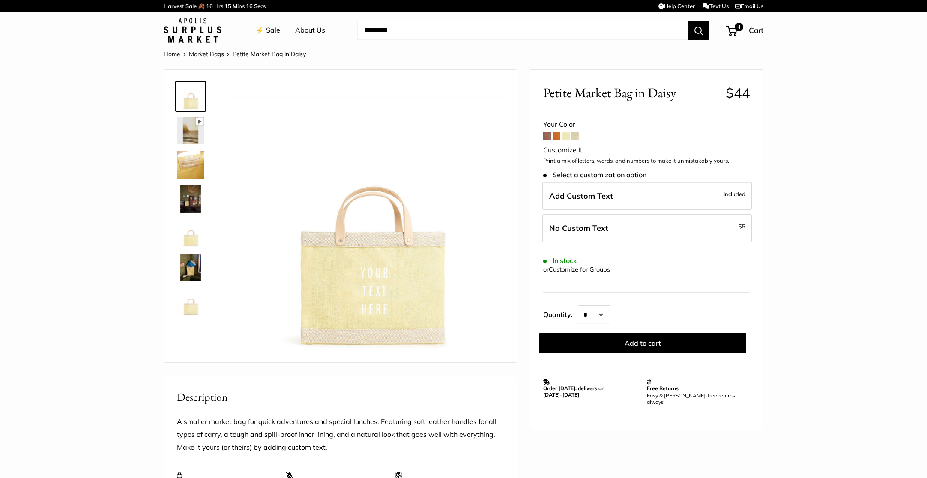
click at [616, 189] on label "Add Custom Text Included" at bounding box center [647, 196] width 210 height 28
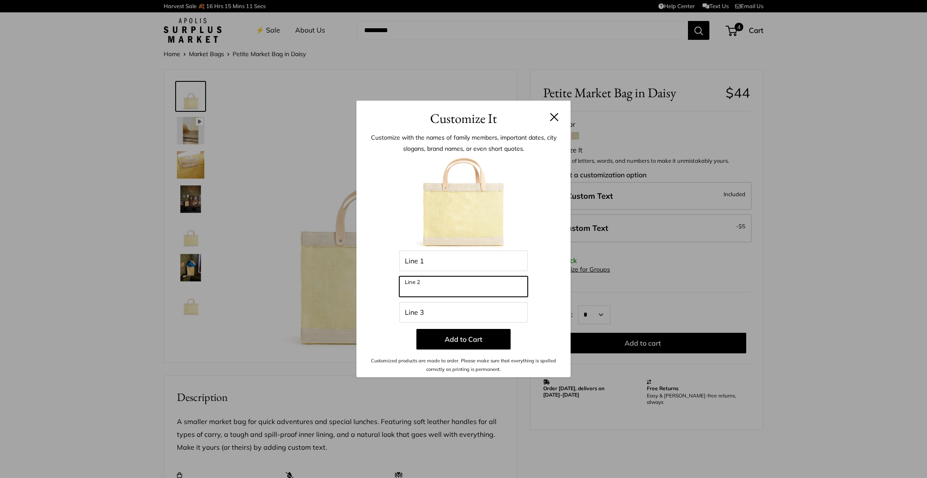
click at [446, 280] on input "Line 2" at bounding box center [463, 286] width 129 height 21
type input "******"
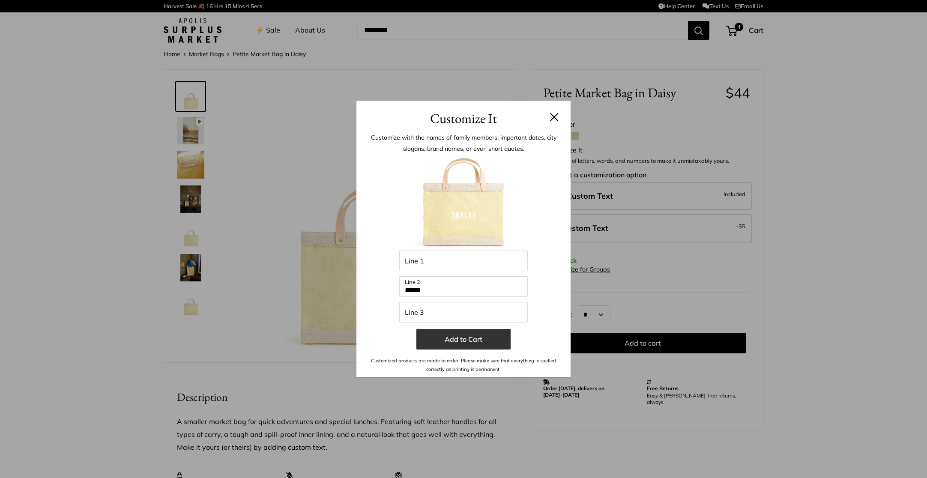
click at [478, 341] on button "Add to Cart" at bounding box center [463, 339] width 94 height 21
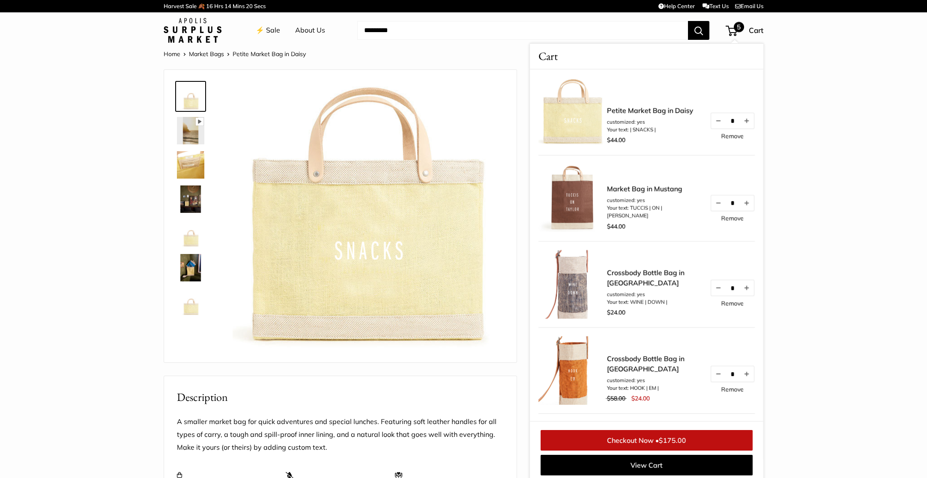
click at [731, 136] on link "Remove" at bounding box center [732, 136] width 23 height 6
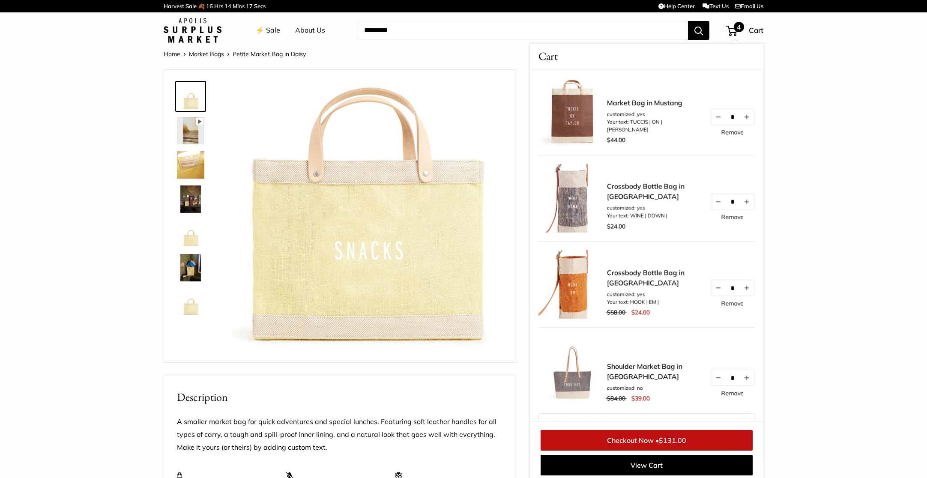
click at [170, 52] on link "Home" at bounding box center [172, 54] width 17 height 8
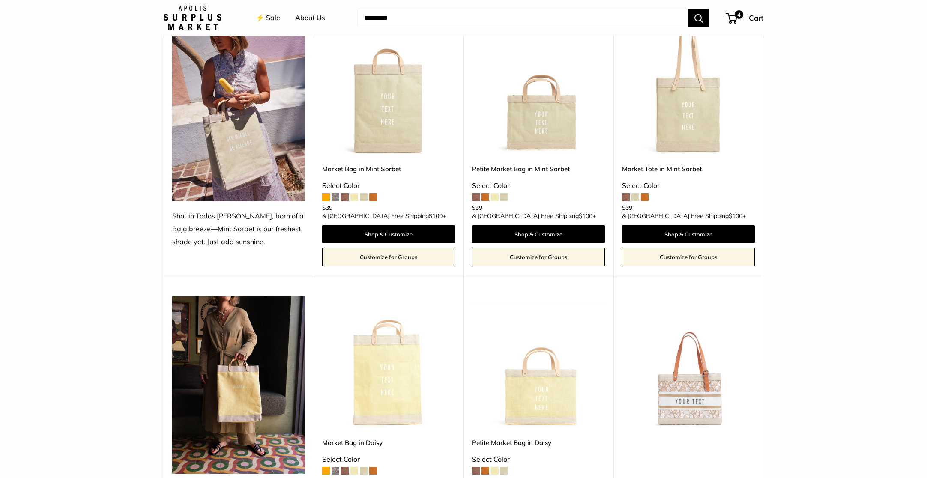
scroll to position [689, 0]
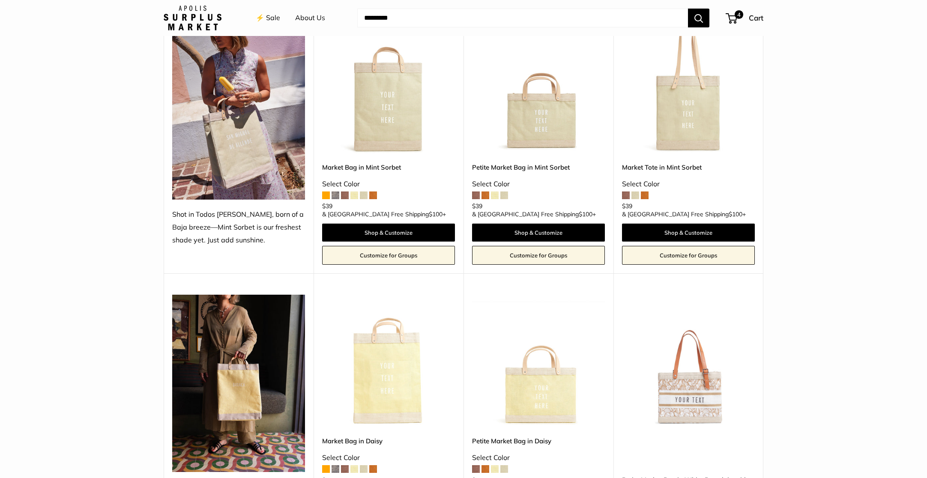
click at [0, 0] on img at bounding box center [0, 0] width 0 height 0
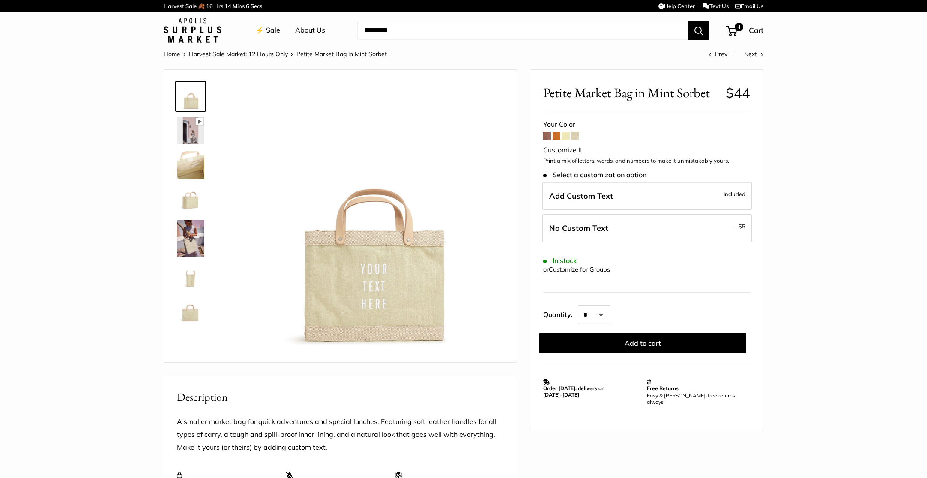
click at [576, 135] on span at bounding box center [576, 136] width 8 height 8
click at [575, 135] on span at bounding box center [576, 136] width 8 height 8
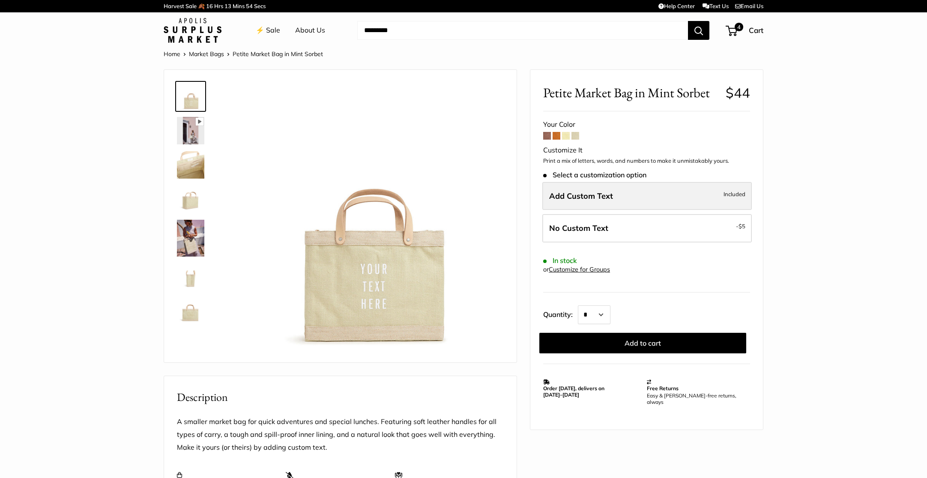
click at [618, 196] on label "Add Custom Text Included" at bounding box center [647, 196] width 210 height 28
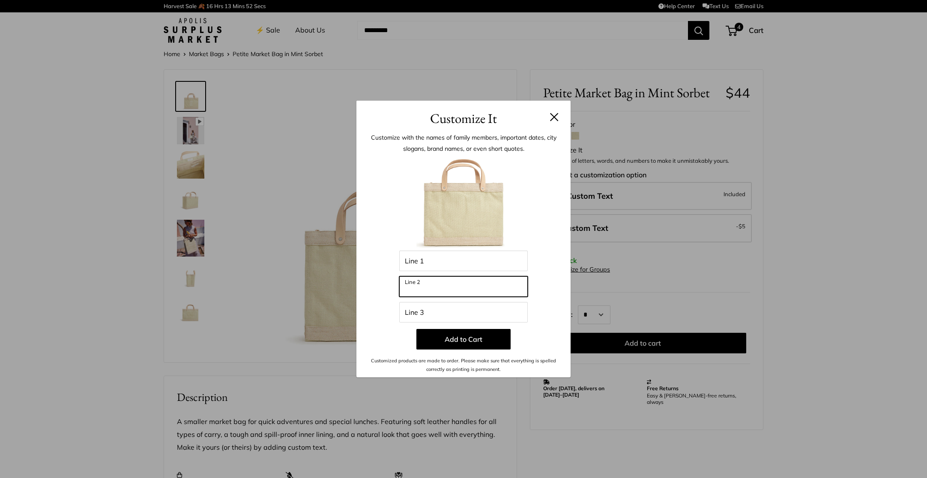
click at [494, 291] on input "Line 2" at bounding box center [463, 286] width 129 height 21
type input "******"
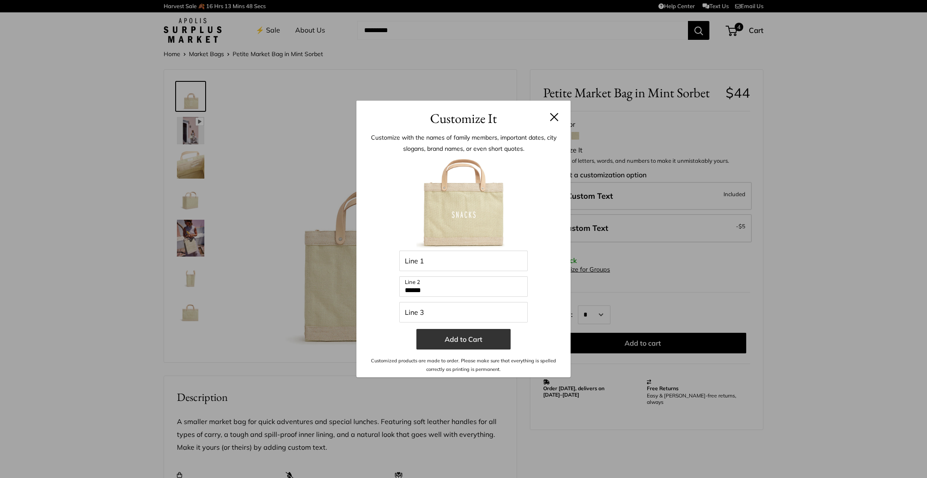
click at [465, 340] on button "Add to Cart" at bounding box center [463, 339] width 94 height 21
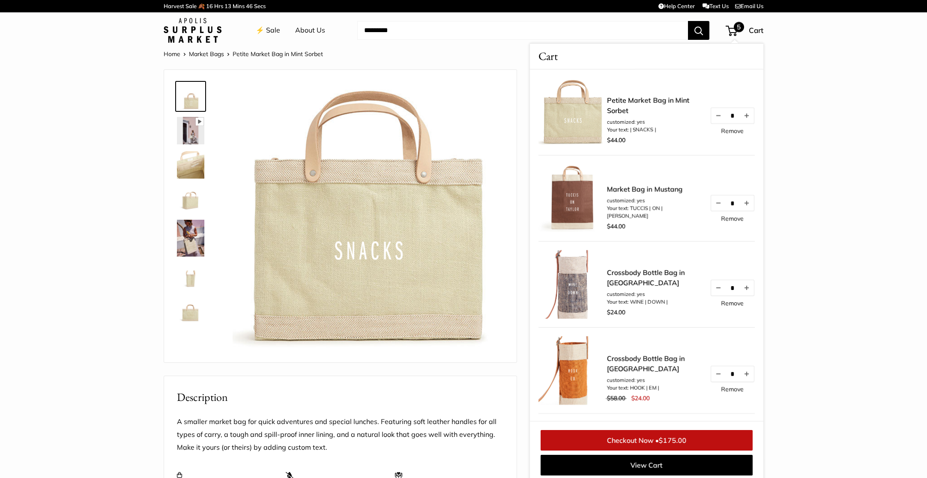
click at [173, 53] on link "Home" at bounding box center [172, 54] width 17 height 8
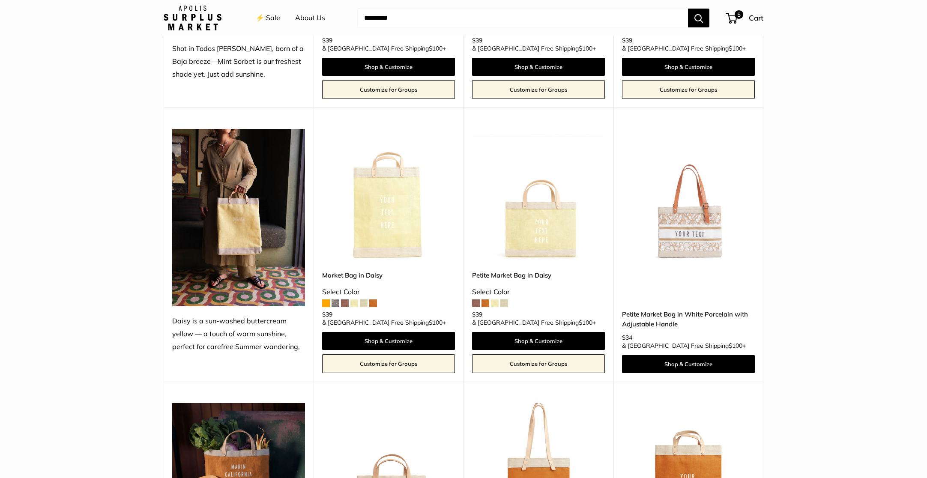
scroll to position [854, 0]
click at [0, 0] on img at bounding box center [0, 0] width 0 height 0
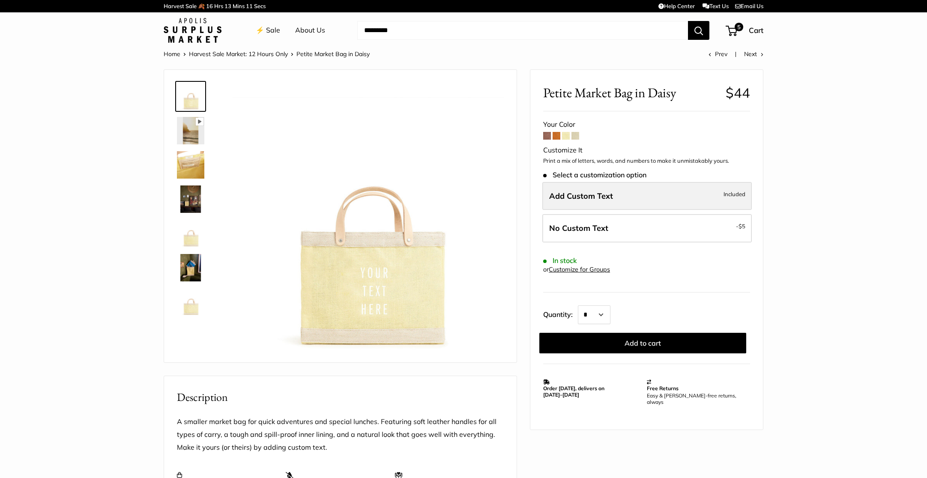
click at [600, 198] on span "Add Custom Text" at bounding box center [581, 196] width 64 height 10
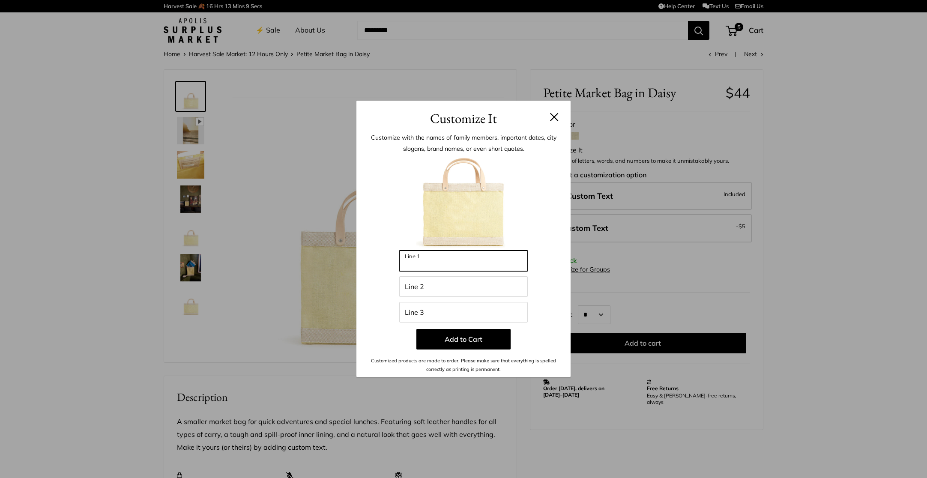
click at [459, 268] on input "Line 1" at bounding box center [463, 261] width 129 height 21
type input "****"
drag, startPoint x: 417, startPoint y: 267, endPoint x: 372, endPoint y: 268, distance: 45.4
click at [372, 268] on div "Enter 39 letters **** Line 1 Line 2 Line 3 Add to Cart Customized products are …" at bounding box center [463, 265] width 189 height 218
drag, startPoint x: 426, startPoint y: 290, endPoint x: 452, endPoint y: 269, distance: 32.6
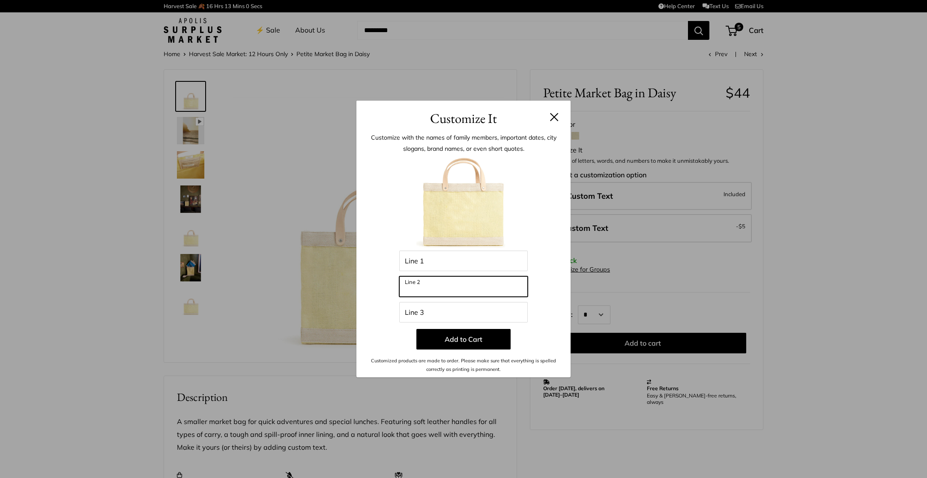
click at [427, 289] on input "Line 2" at bounding box center [463, 286] width 129 height 21
type input "********"
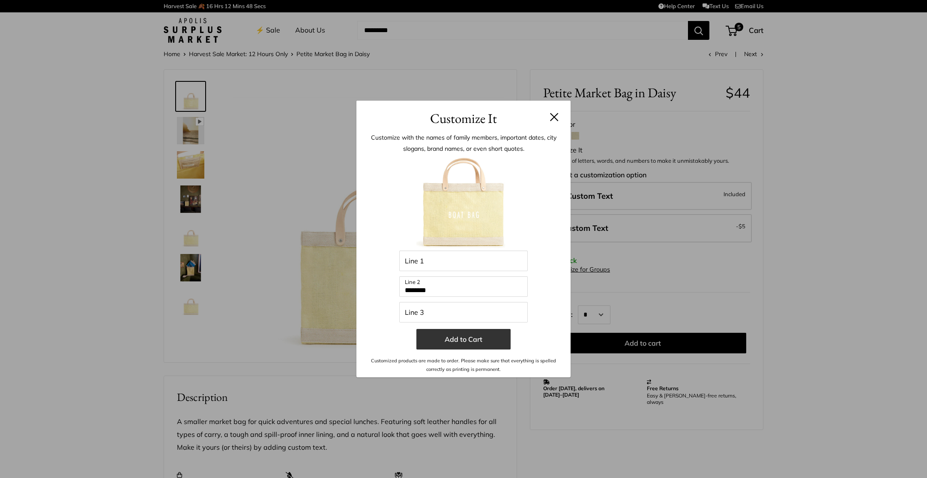
click at [473, 345] on button "Add to Cart" at bounding box center [463, 339] width 94 height 21
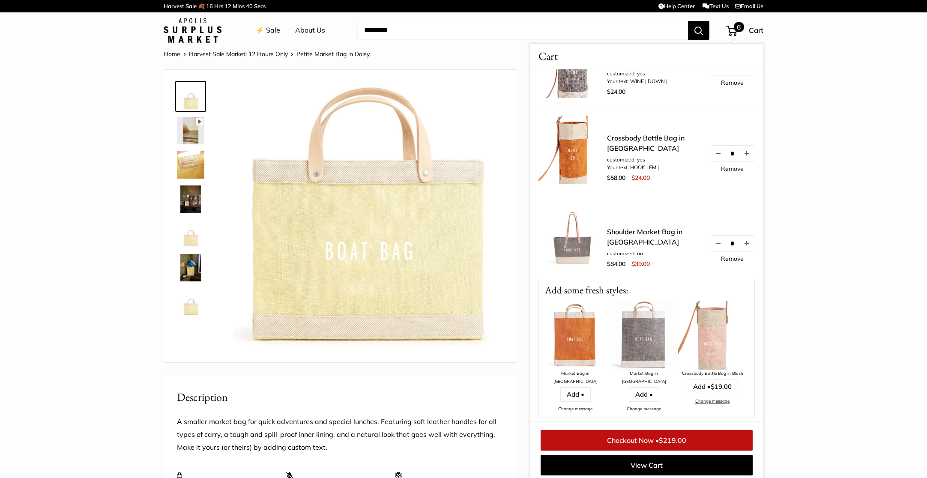
scroll to position [390, 0]
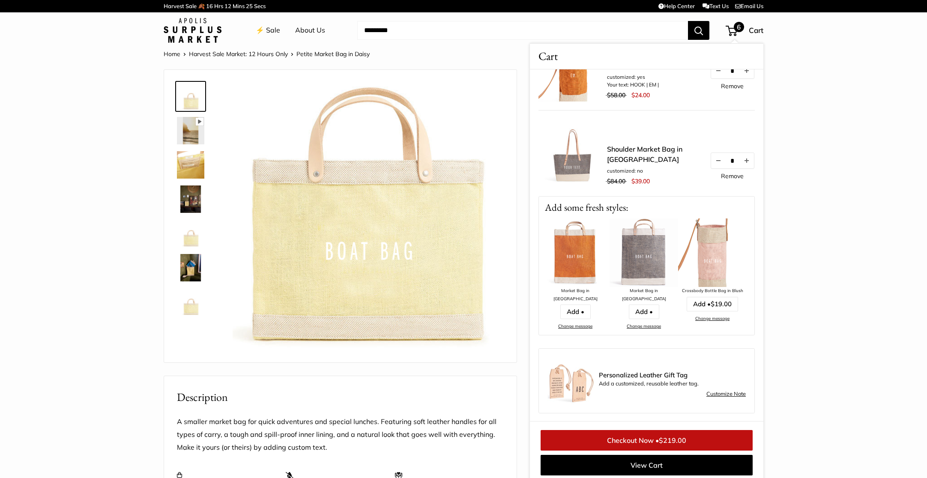
click at [711, 270] on img at bounding box center [712, 253] width 69 height 69
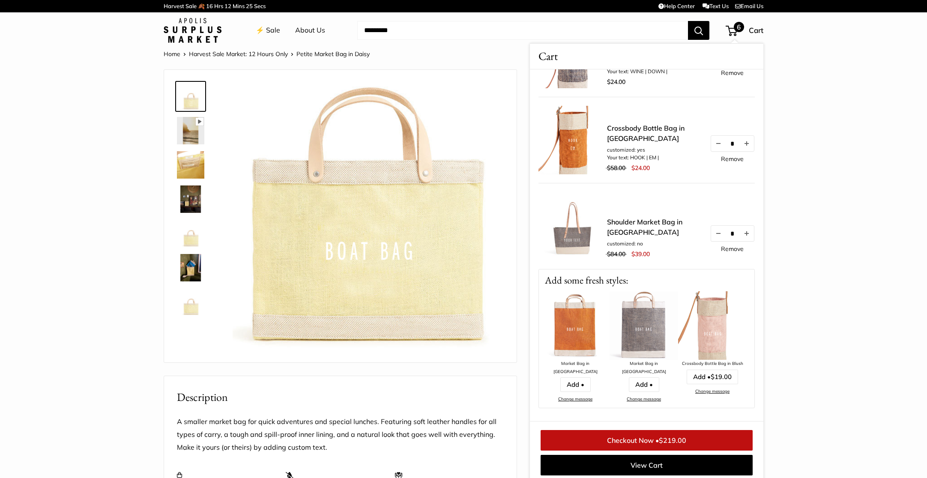
scroll to position [316, 0]
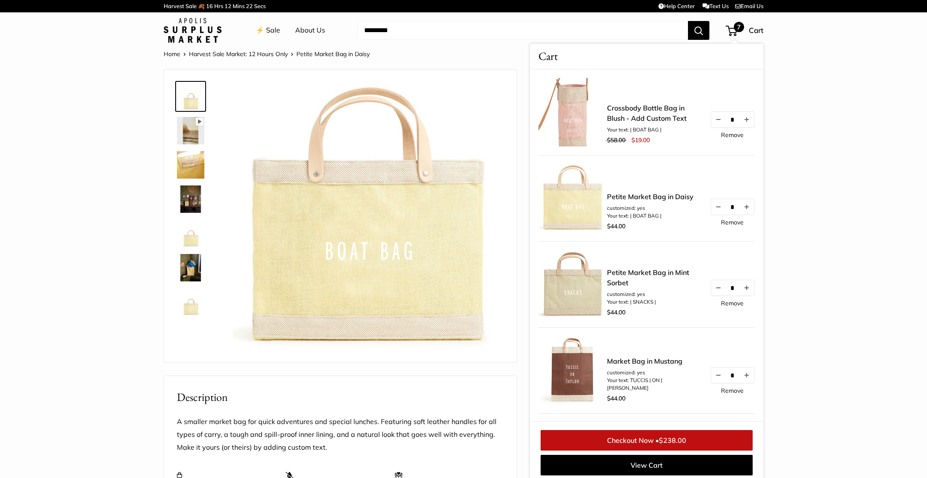
click at [731, 133] on link "Remove" at bounding box center [732, 135] width 23 height 6
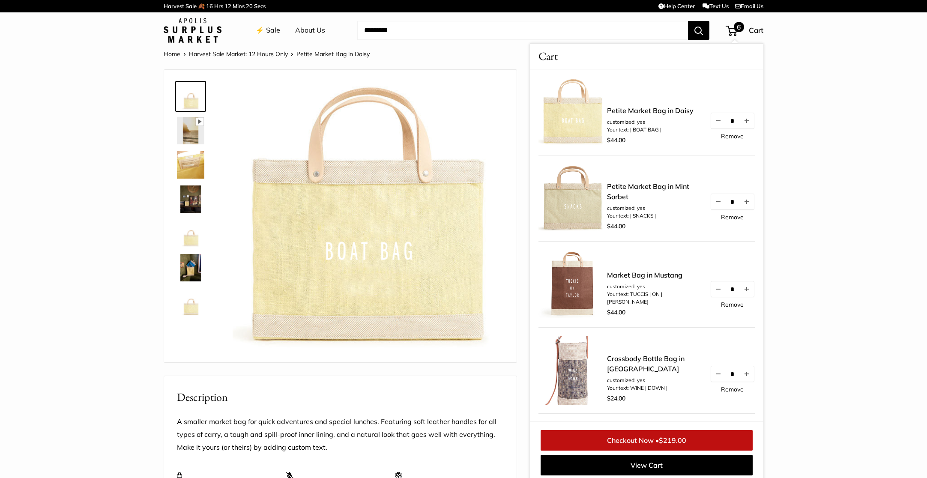
click at [173, 51] on link "Home" at bounding box center [172, 54] width 17 height 8
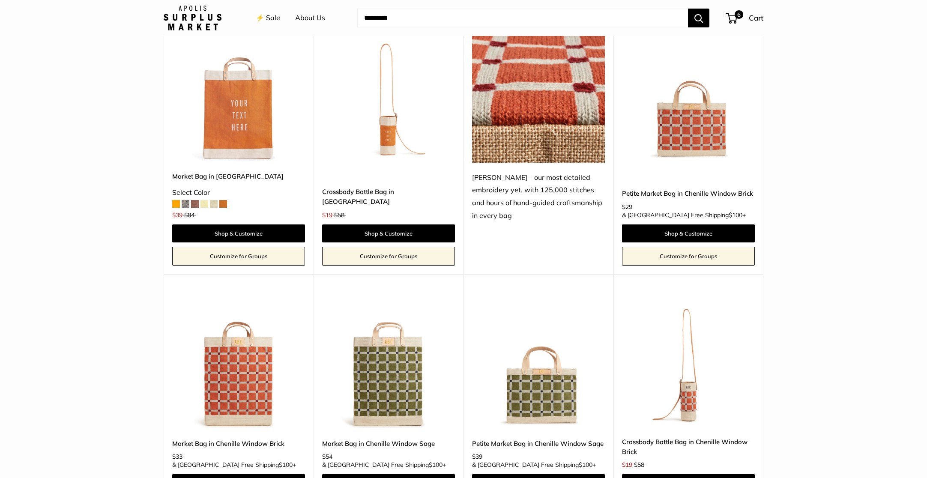
scroll to position [1465, 0]
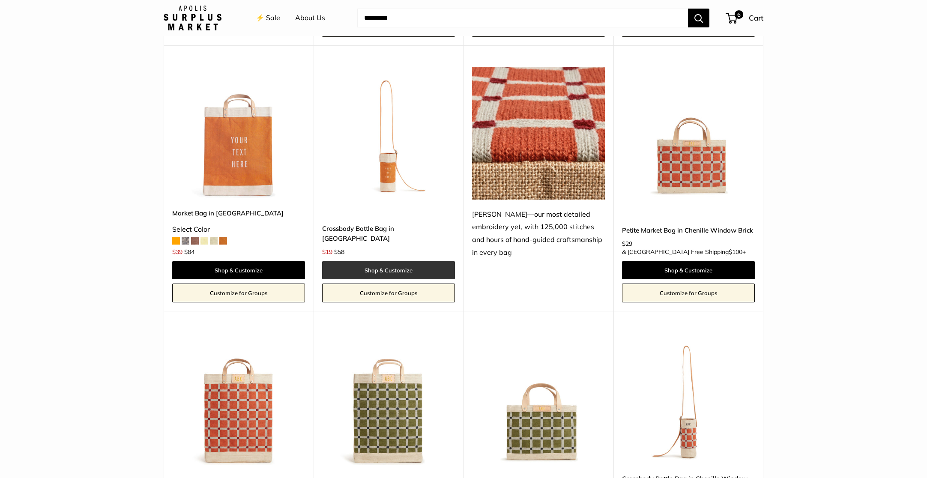
click at [406, 261] on link "Shop & Customize" at bounding box center [388, 270] width 133 height 18
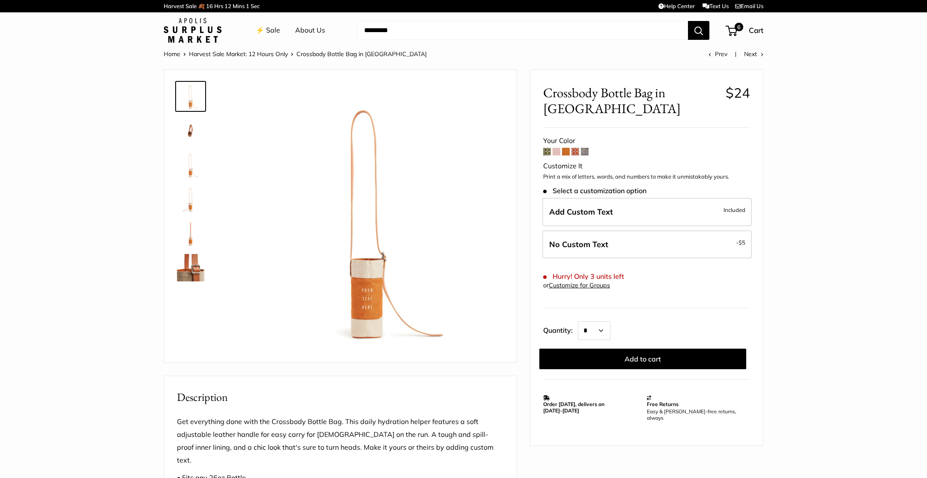
click at [545, 148] on span at bounding box center [547, 152] width 8 height 8
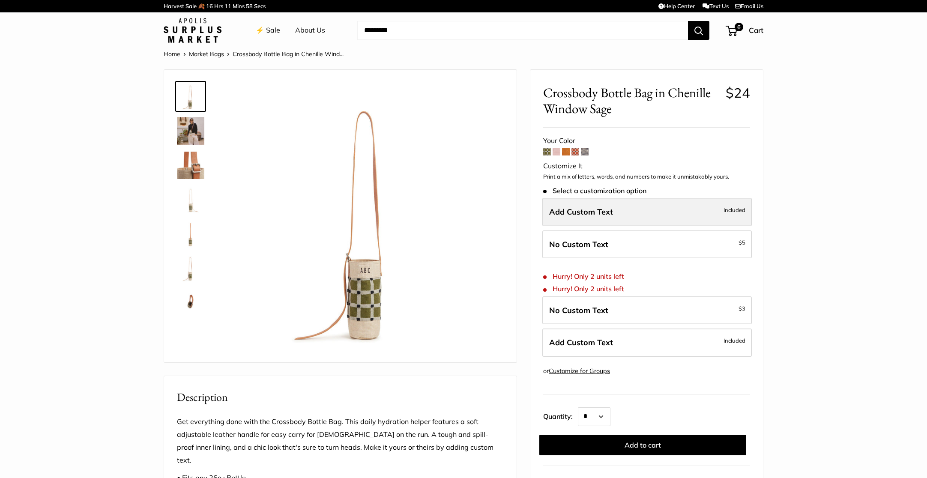
click at [620, 207] on label "Add Custom Text Included" at bounding box center [647, 212] width 210 height 28
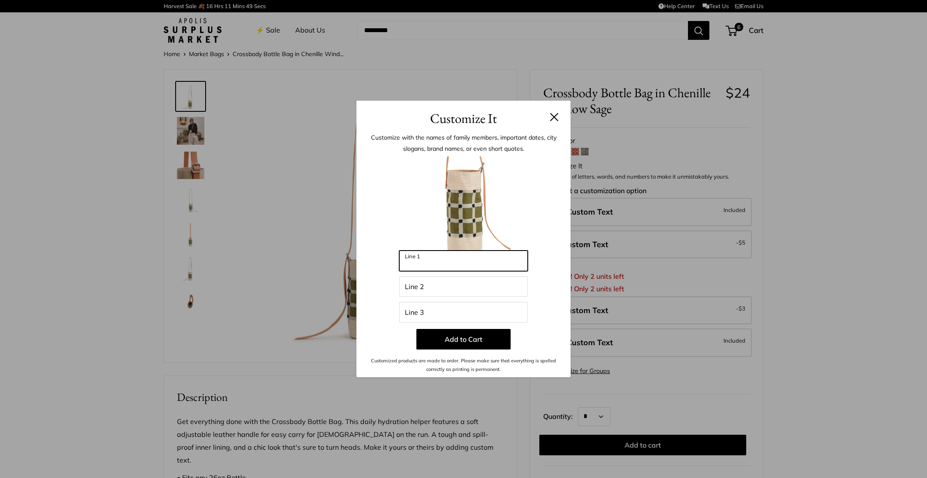
drag, startPoint x: 429, startPoint y: 259, endPoint x: 400, endPoint y: 260, distance: 29.1
click at [400, 260] on input "Line 1" at bounding box center [463, 261] width 129 height 21
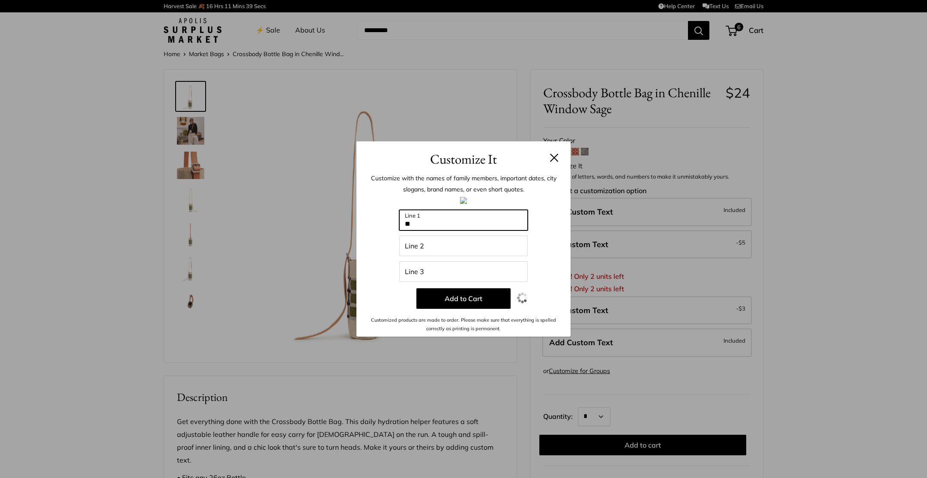
type input "*"
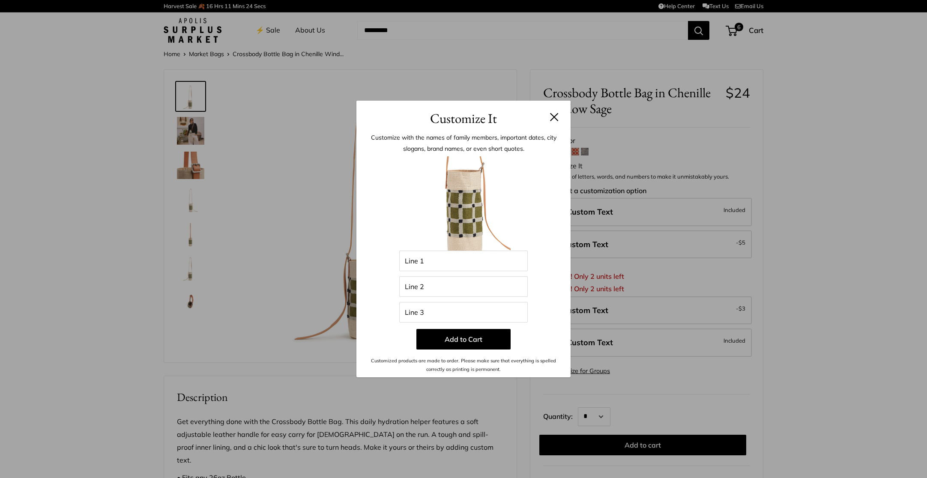
click at [552, 117] on button at bounding box center [554, 117] width 9 height 9
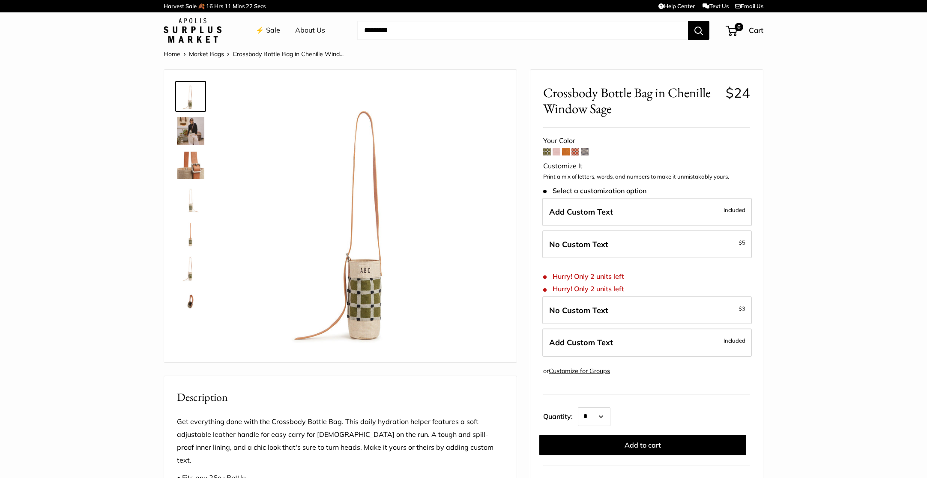
click at [557, 153] on span at bounding box center [557, 152] width 8 height 8
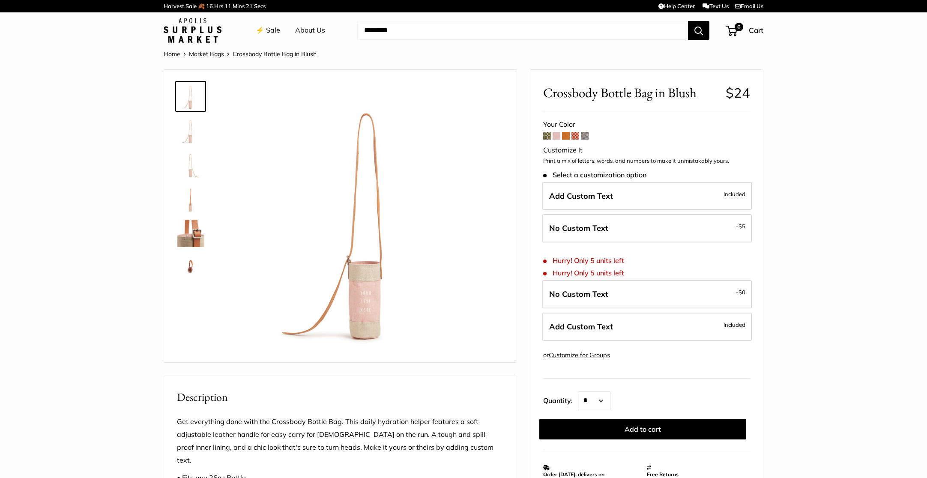
click at [564, 137] on span at bounding box center [566, 136] width 8 height 8
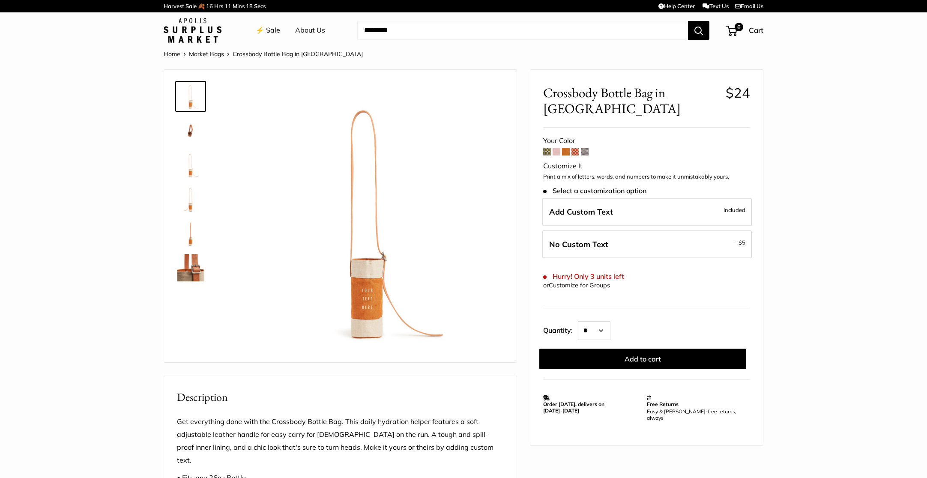
click at [586, 148] on span at bounding box center [585, 152] width 8 height 8
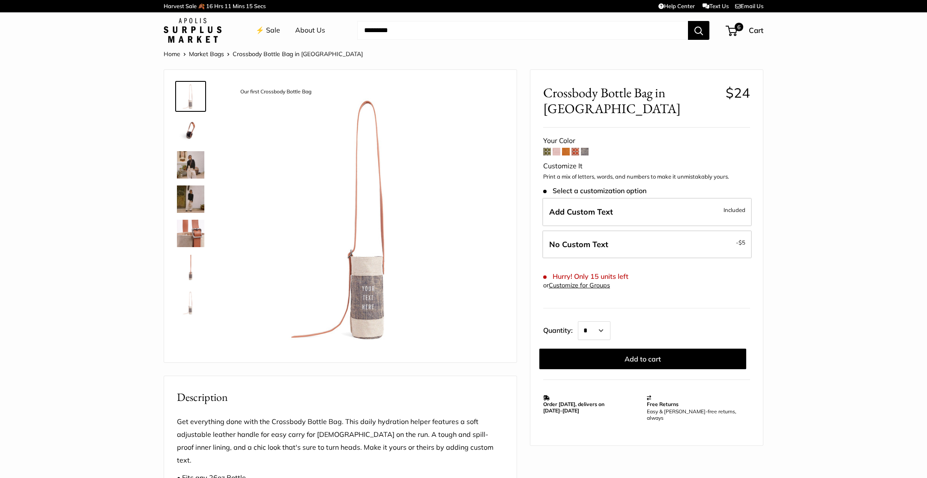
click at [555, 152] on span at bounding box center [557, 152] width 8 height 8
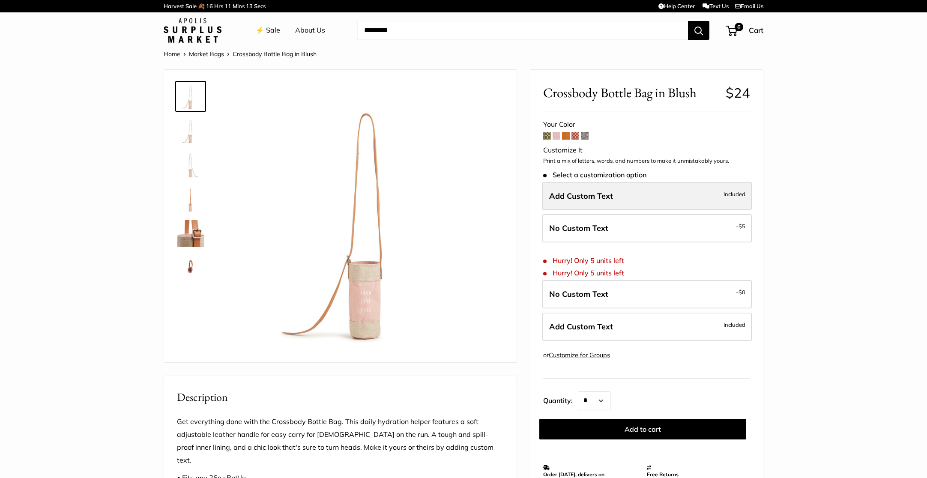
click at [582, 192] on span "Add Custom Text" at bounding box center [581, 196] width 64 height 10
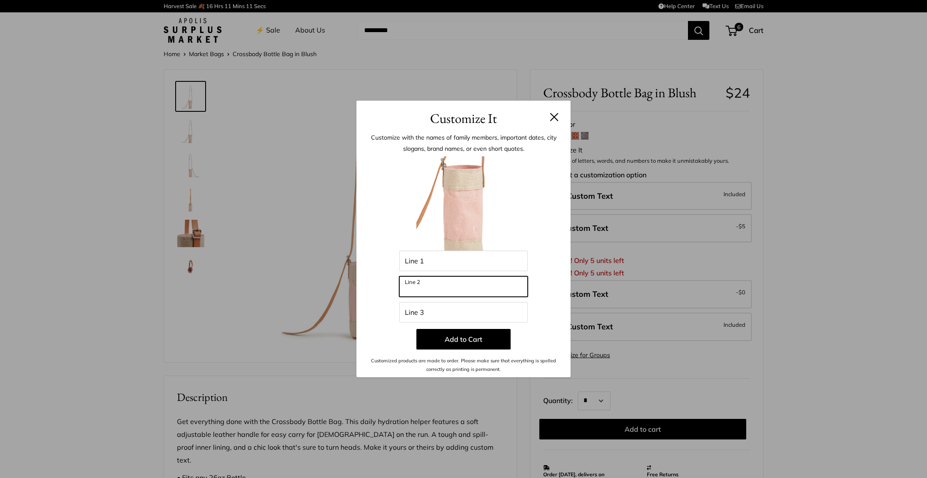
drag, startPoint x: 482, startPoint y: 284, endPoint x: 497, endPoint y: 276, distance: 16.5
click at [482, 283] on input "Line 2" at bounding box center [463, 286] width 129 height 21
type input "****"
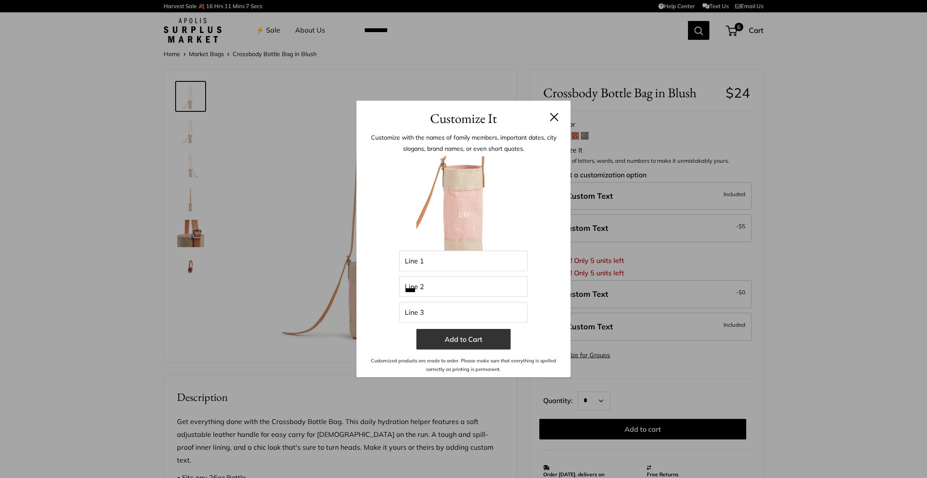
drag, startPoint x: 463, startPoint y: 351, endPoint x: 463, endPoint y: 345, distance: 5.6
click at [464, 350] on div "Enter 33 letters Line 1 **** Line 2 Line 3 Add to Cart Customized products are …" at bounding box center [463, 265] width 189 height 218
click at [461, 342] on button "Add to Cart" at bounding box center [463, 339] width 94 height 21
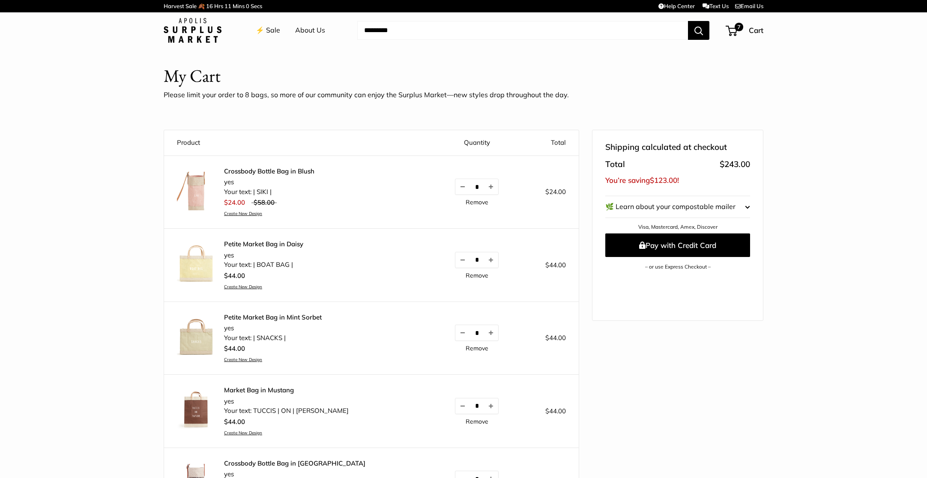
click at [189, 31] on img at bounding box center [193, 30] width 58 height 25
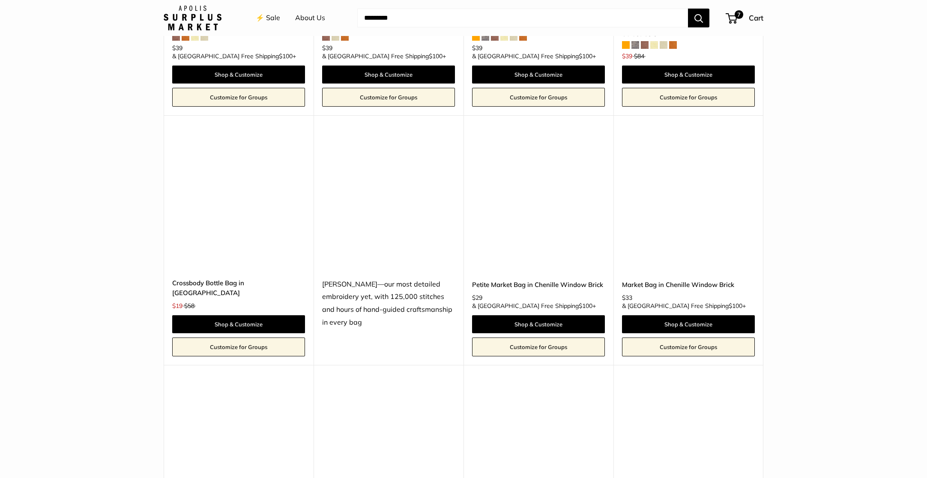
scroll to position [1374, 0]
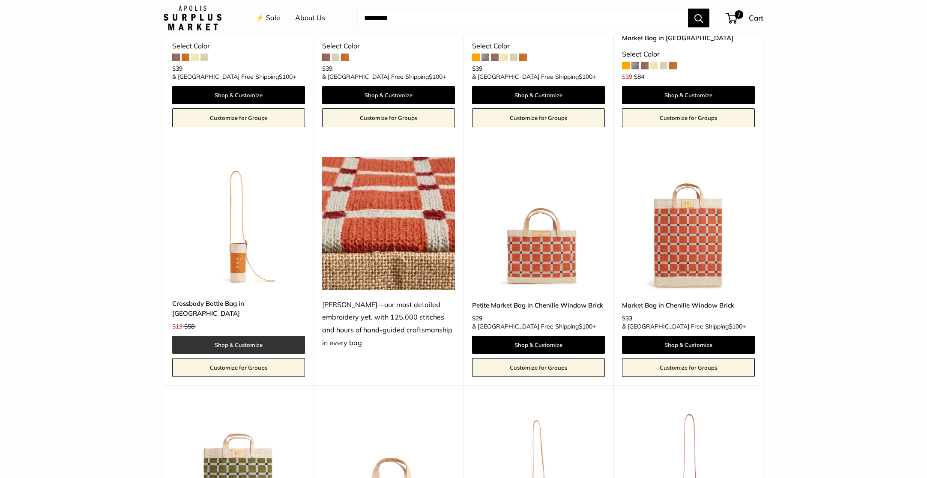
click at [235, 336] on link "Shop & Customize" at bounding box center [238, 345] width 133 height 18
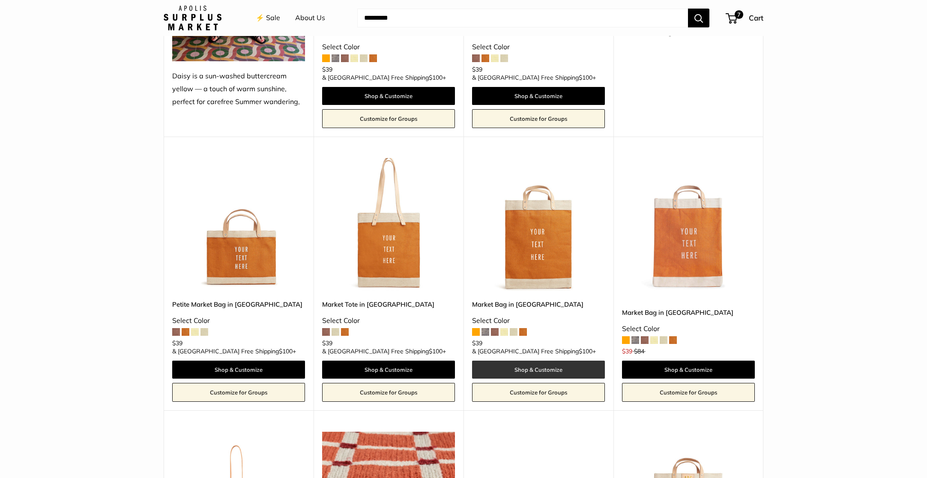
scroll to position [1099, 0]
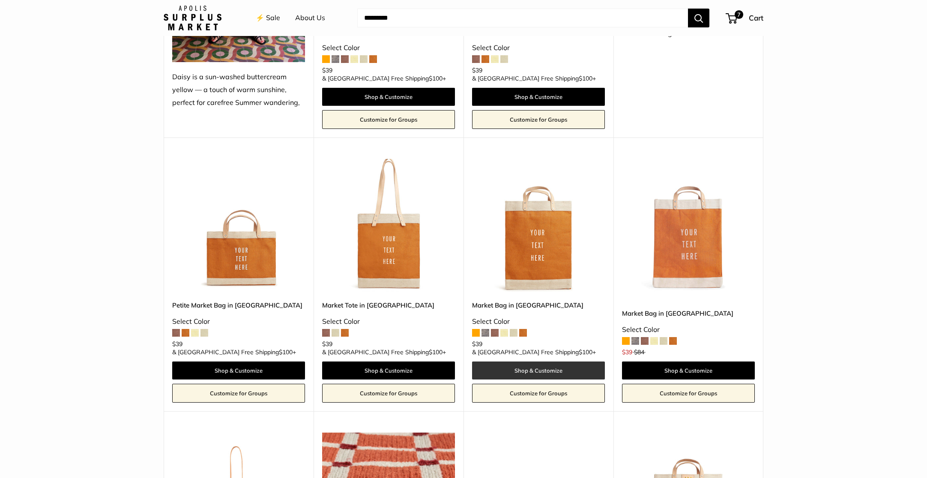
click at [538, 362] on link "Shop & Customize" at bounding box center [538, 371] width 133 height 18
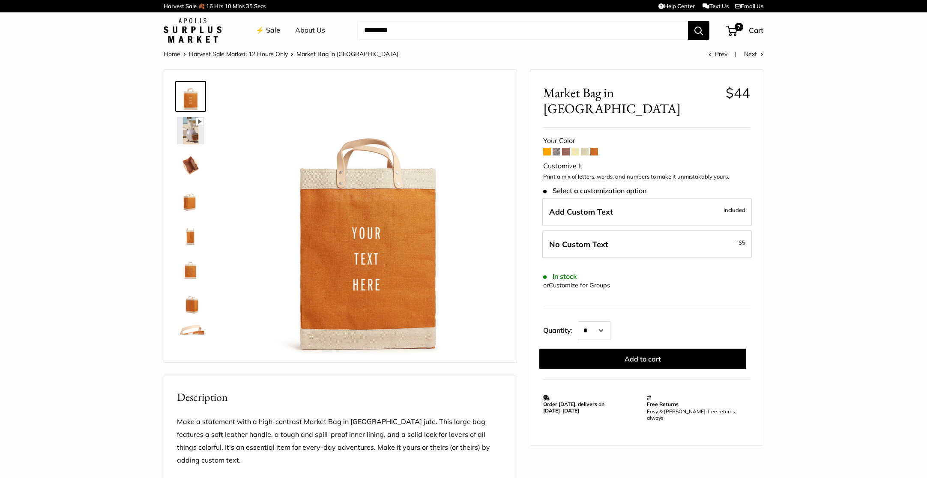
click at [556, 148] on span at bounding box center [557, 152] width 8 height 8
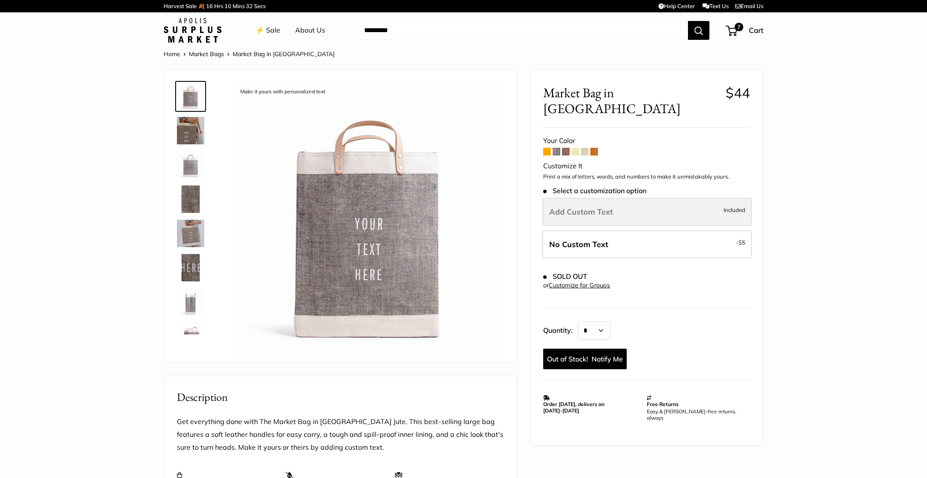
click at [616, 198] on label "Add Custom Text Included" at bounding box center [647, 212] width 210 height 28
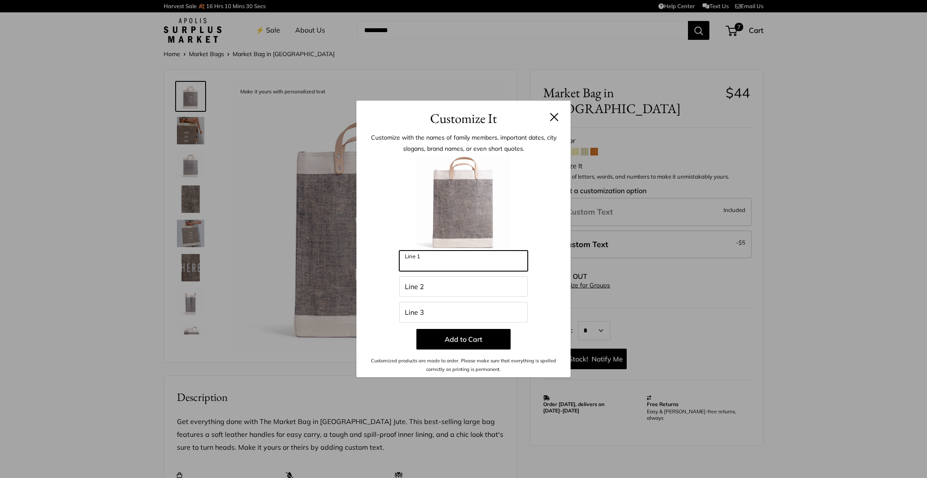
click at [440, 264] on input "Line 1" at bounding box center [463, 261] width 129 height 21
type input "****"
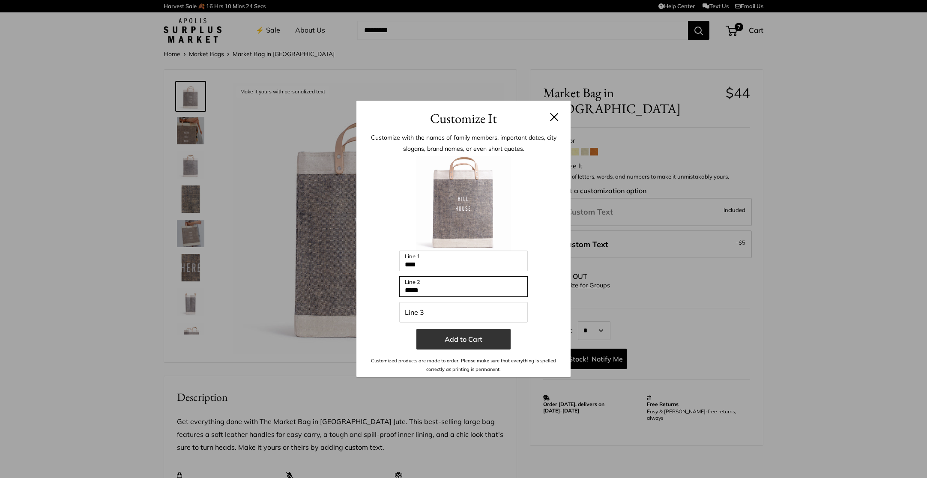
type input "*****"
click at [473, 333] on button "Add to Cart" at bounding box center [463, 339] width 94 height 21
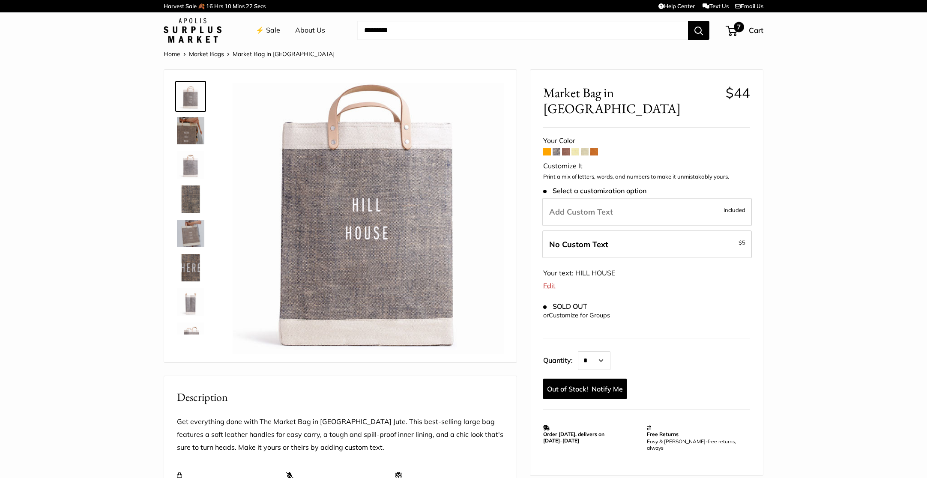
click at [734, 27] on span "7" at bounding box center [739, 27] width 10 height 10
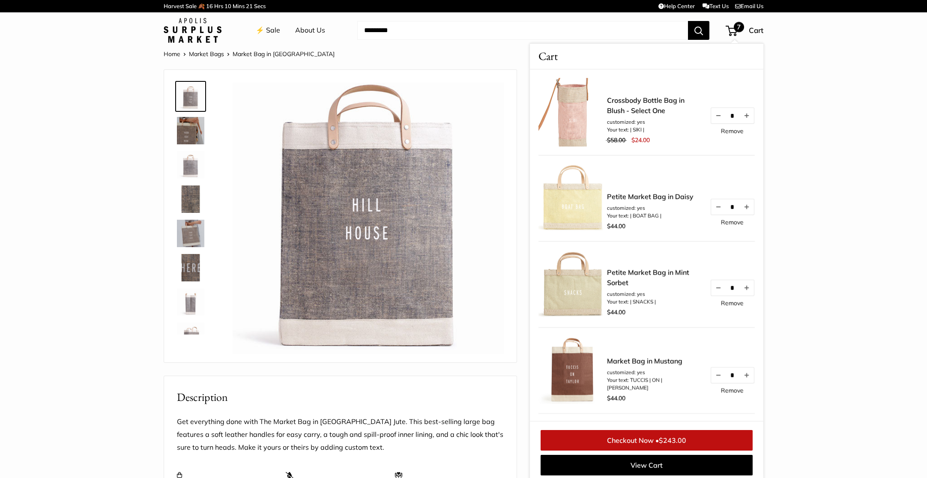
click at [683, 437] on span "$243.00" at bounding box center [672, 440] width 27 height 9
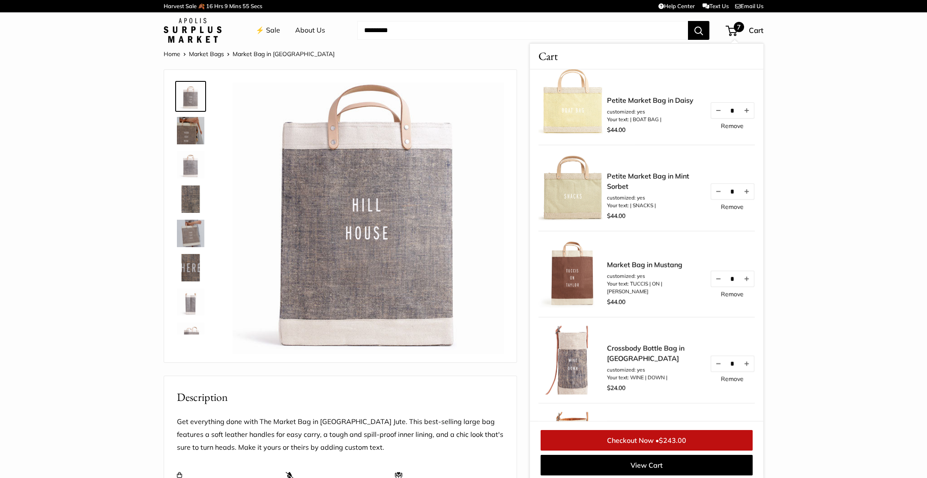
scroll to position [96, 0]
click at [569, 359] on img at bounding box center [573, 361] width 69 height 69
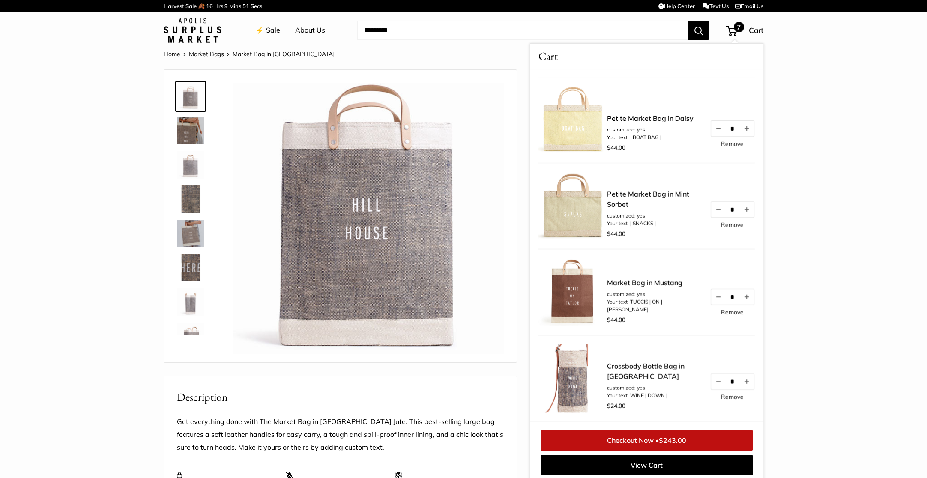
scroll to position [0, 0]
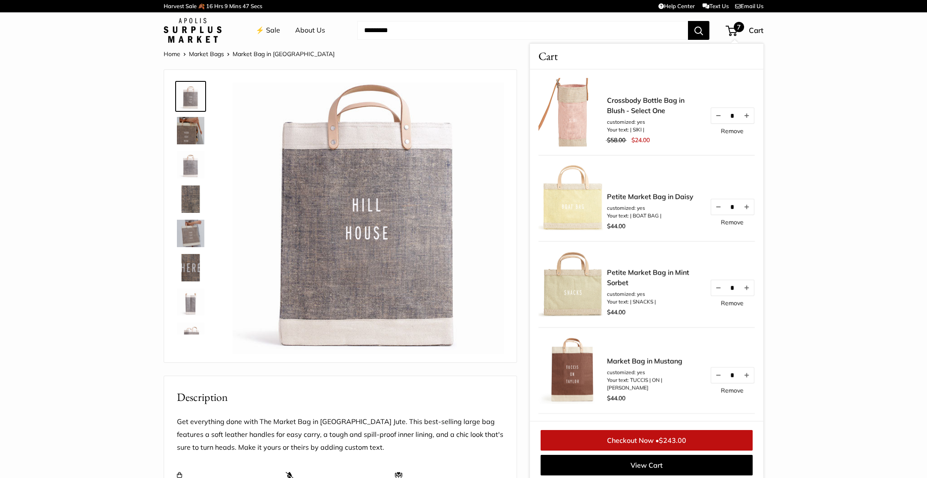
click at [171, 53] on link "Home" at bounding box center [172, 54] width 17 height 8
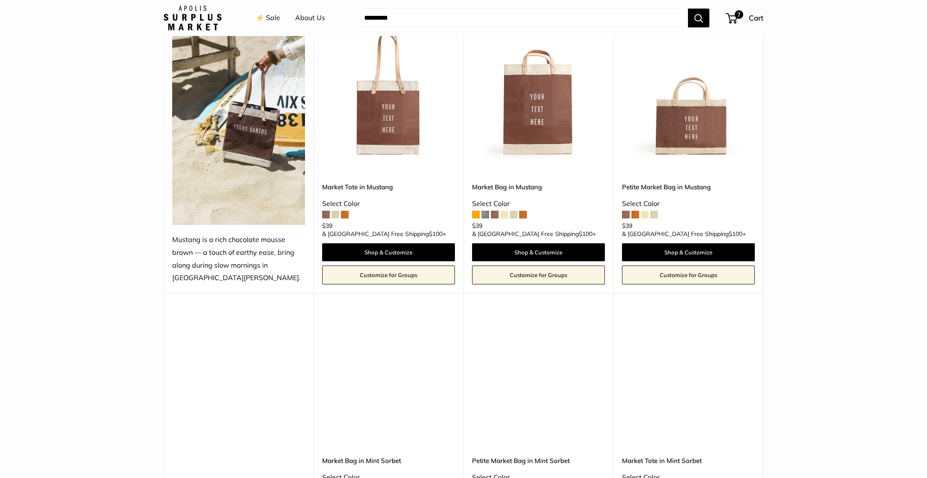
scroll to position [395, 0]
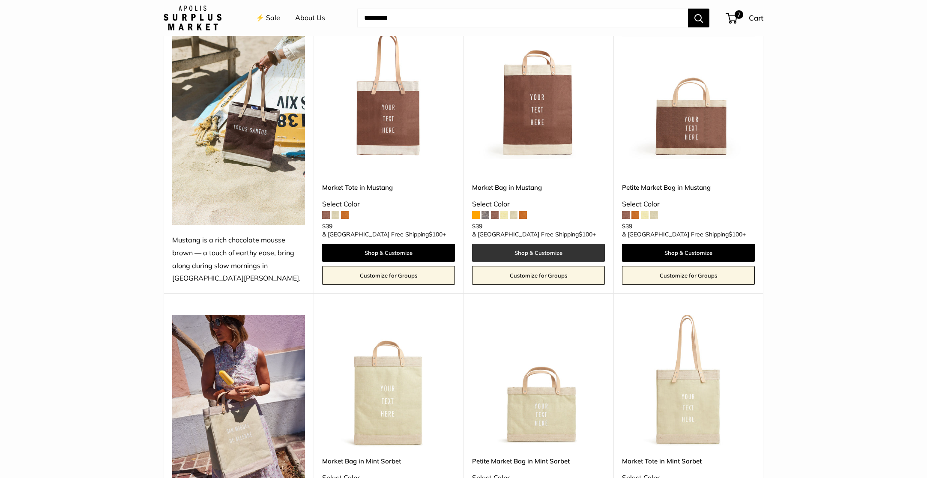
click at [542, 250] on link "Shop & Customize" at bounding box center [538, 253] width 133 height 18
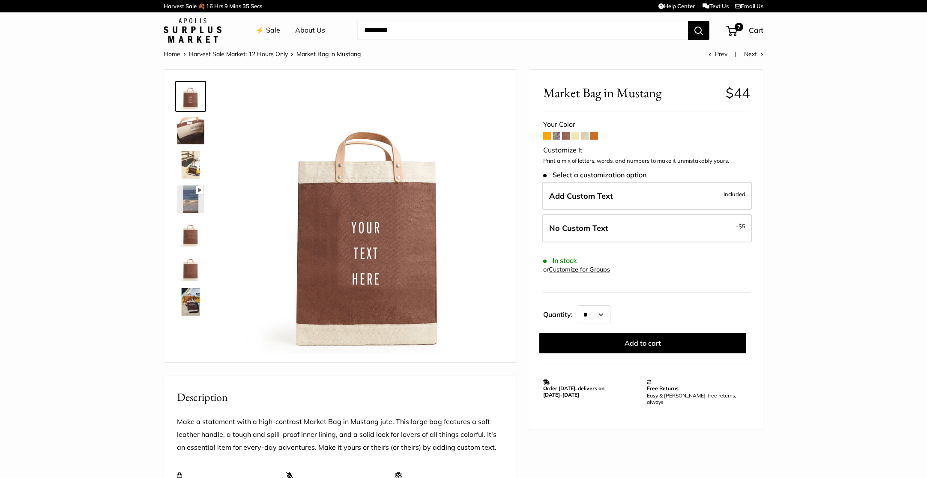
click at [555, 138] on span at bounding box center [557, 136] width 8 height 8
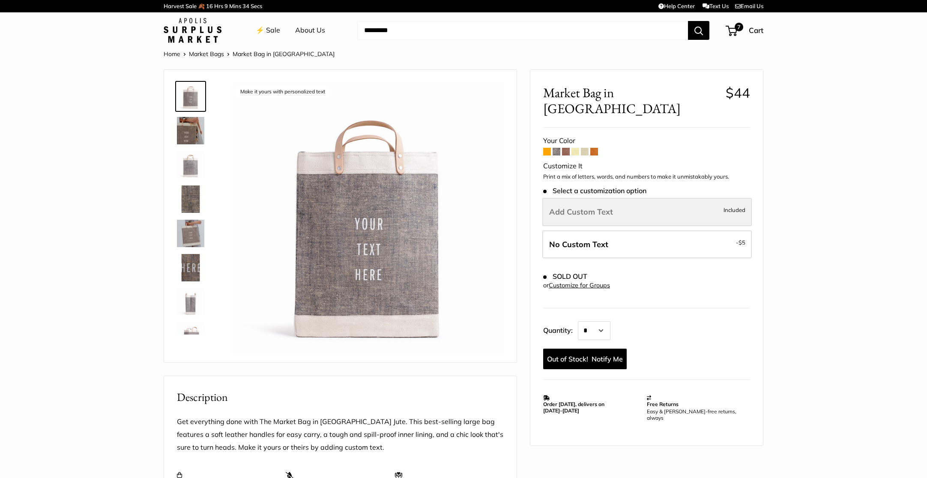
click at [623, 198] on label "Add Custom Text Included" at bounding box center [647, 212] width 210 height 28
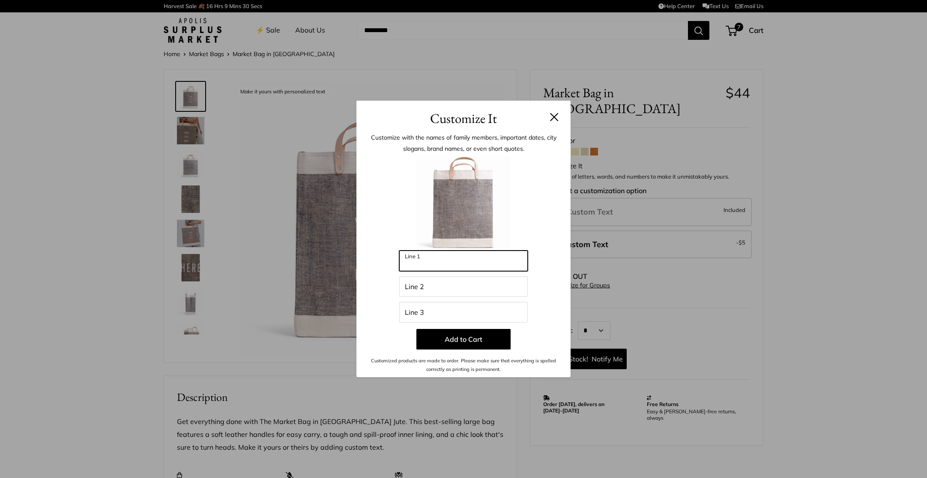
click at [475, 270] on input "Line 1" at bounding box center [463, 261] width 129 height 21
type input "****"
type input "*****"
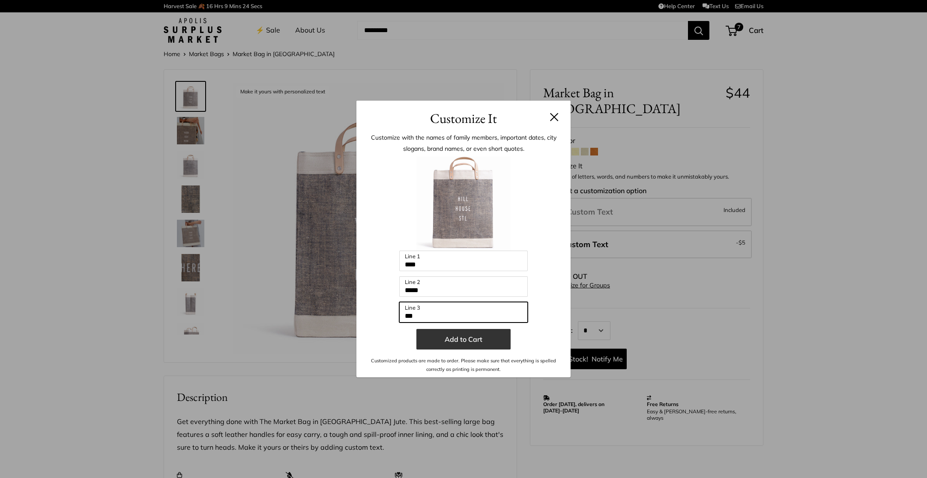
type input "***"
click at [494, 337] on button "Add to Cart" at bounding box center [463, 339] width 94 height 21
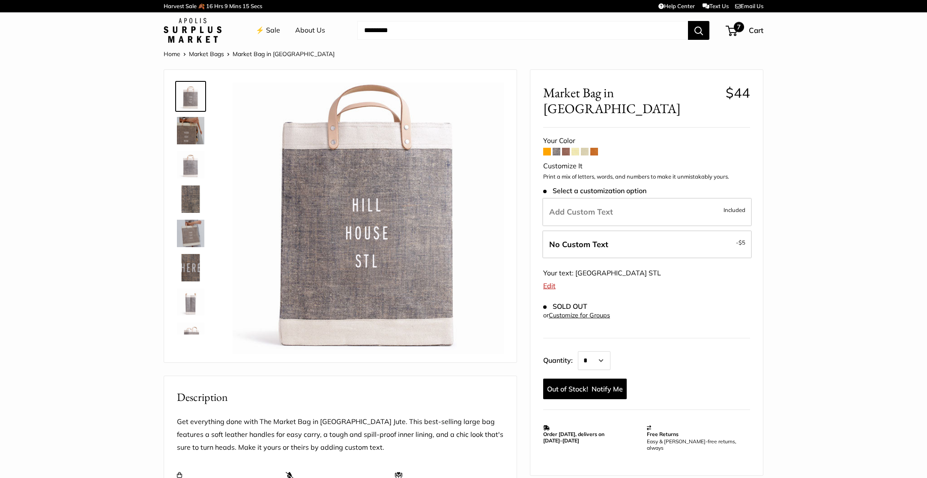
click at [737, 30] on span "7" at bounding box center [739, 27] width 10 height 10
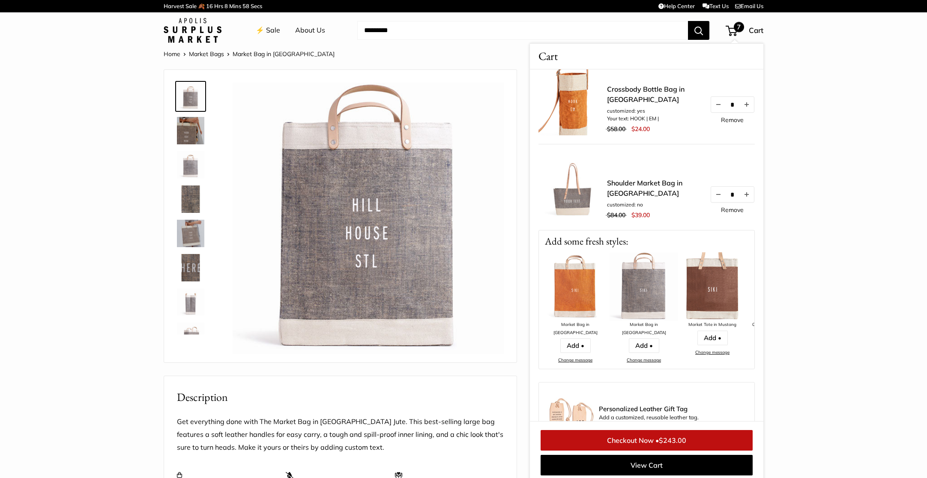
scroll to position [476, 0]
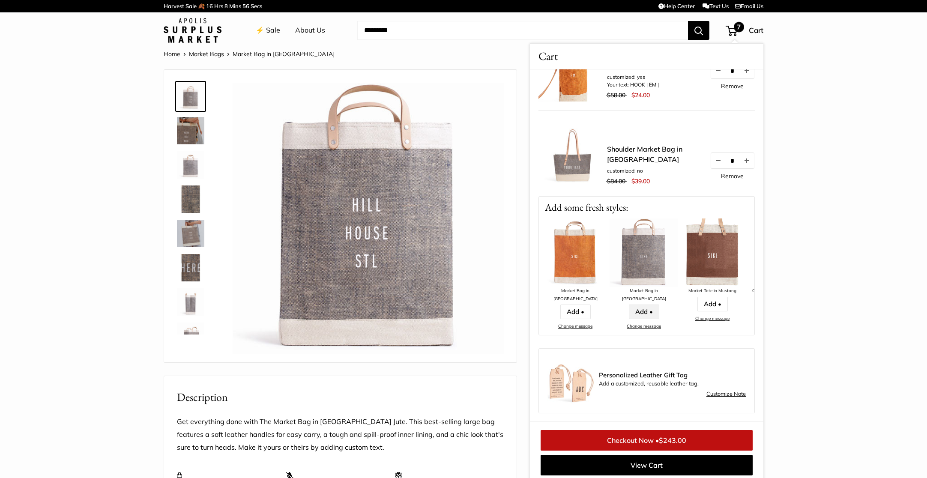
click at [644, 305] on link "Add •" at bounding box center [644, 312] width 30 height 15
click at [640, 305] on link "Add •" at bounding box center [644, 312] width 30 height 15
click at [650, 324] on link "Change message" at bounding box center [644, 327] width 34 height 6
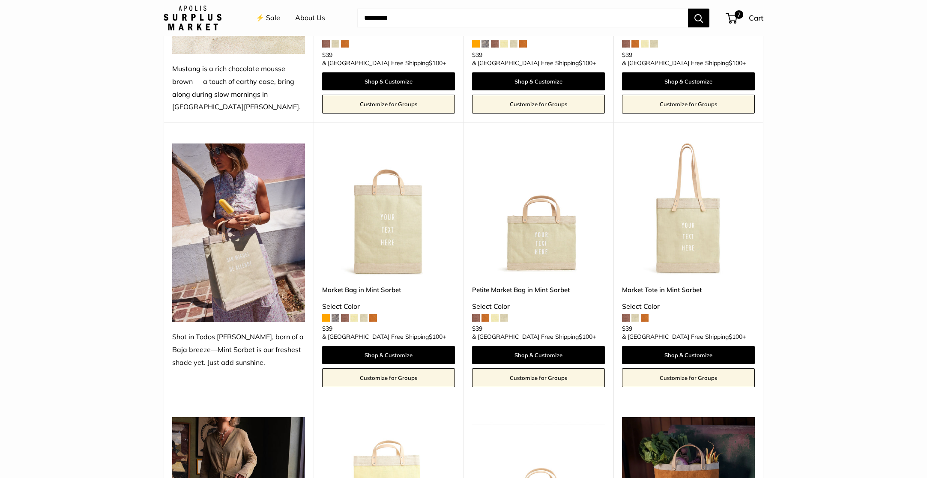
scroll to position [569, 0]
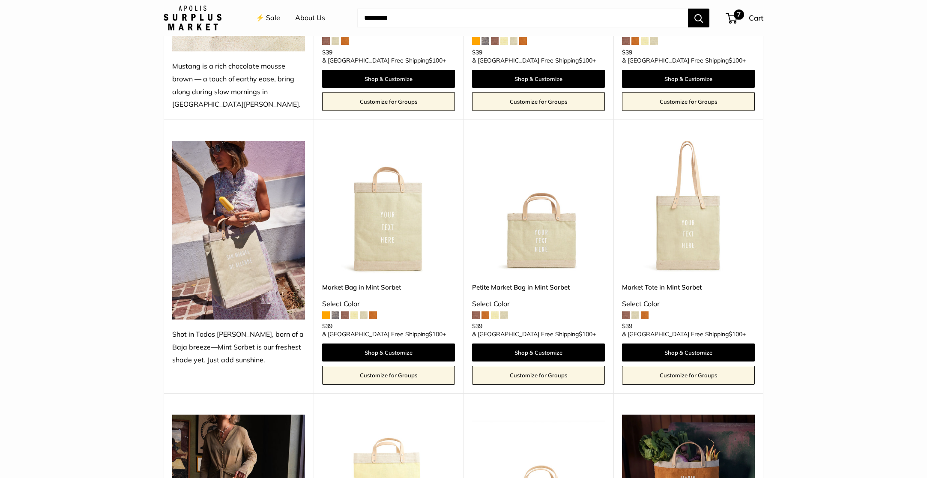
click at [734, 18] on span "7" at bounding box center [739, 14] width 10 height 10
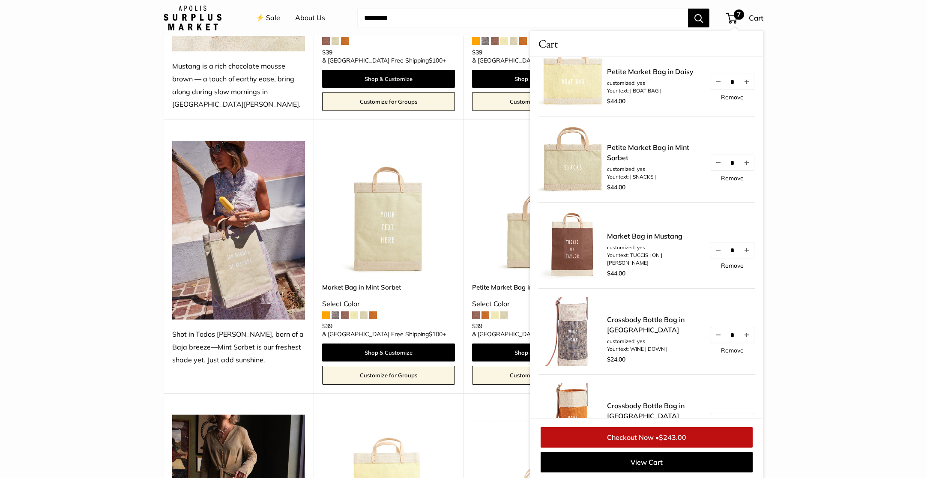
scroll to position [0, 0]
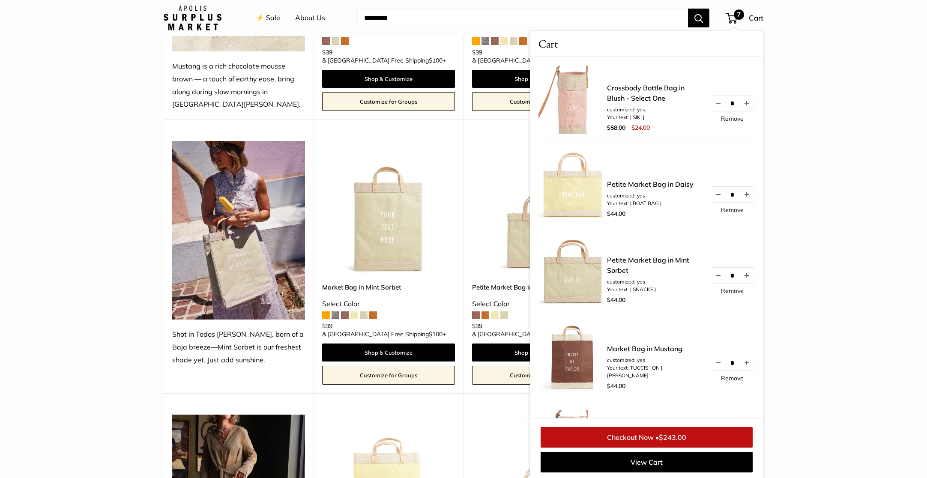
click at [0, 0] on img at bounding box center [0, 0] width 0 height 0
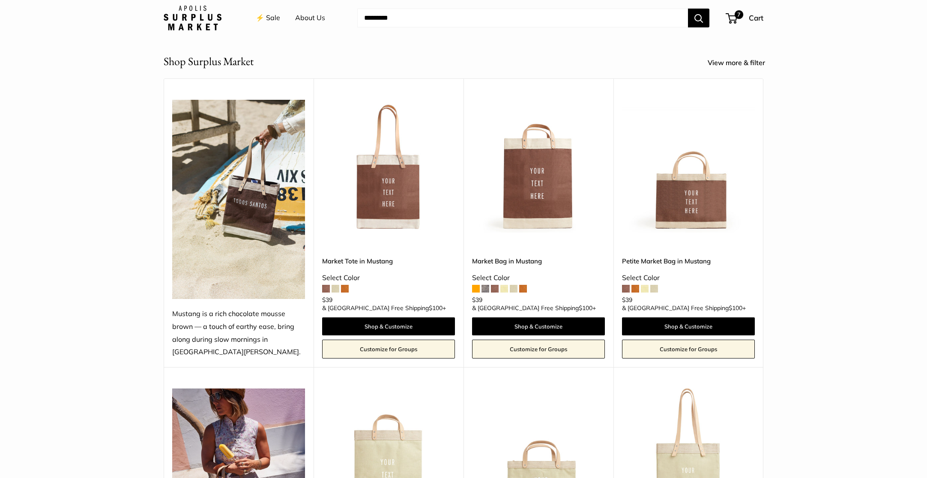
scroll to position [322, 0]
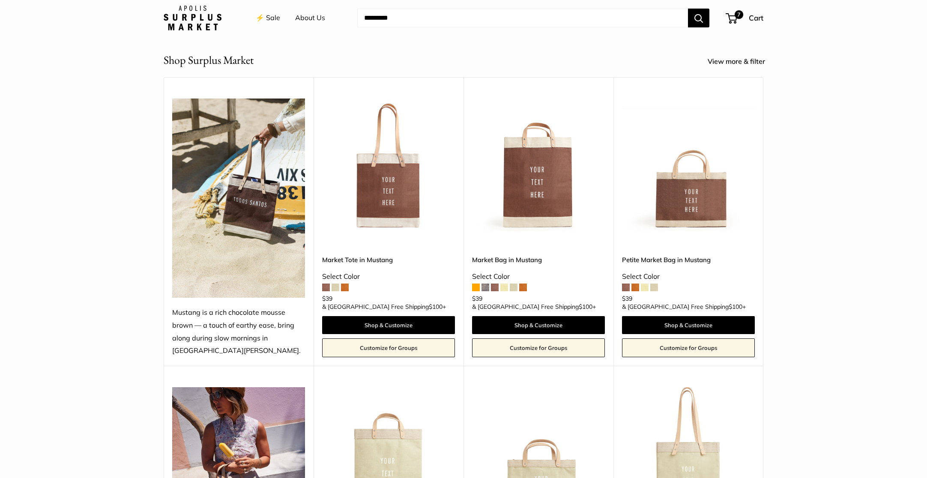
click at [0, 0] on img at bounding box center [0, 0] width 0 height 0
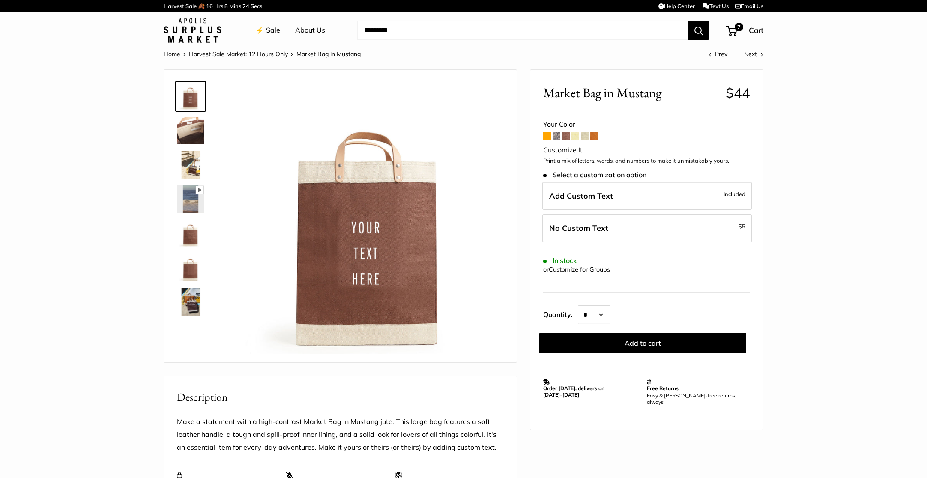
click at [556, 137] on span at bounding box center [557, 136] width 8 height 8
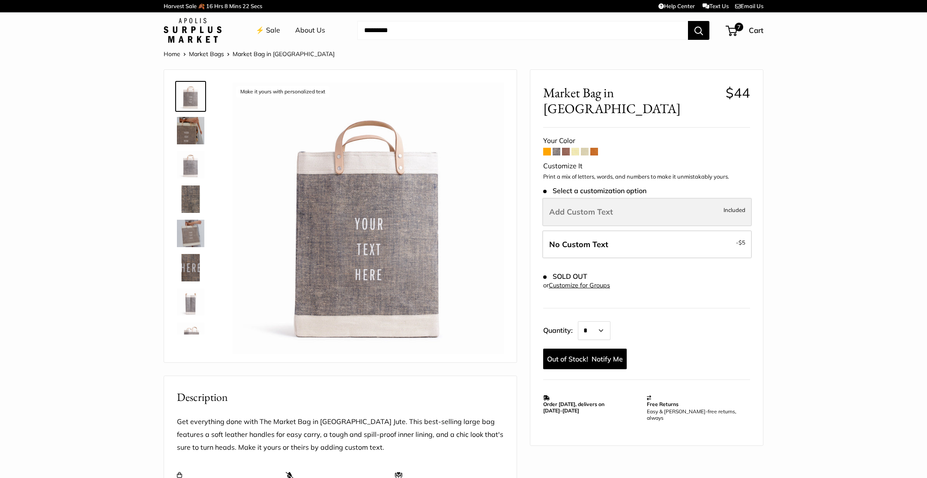
click at [603, 207] on span "Add Custom Text" at bounding box center [581, 212] width 64 height 10
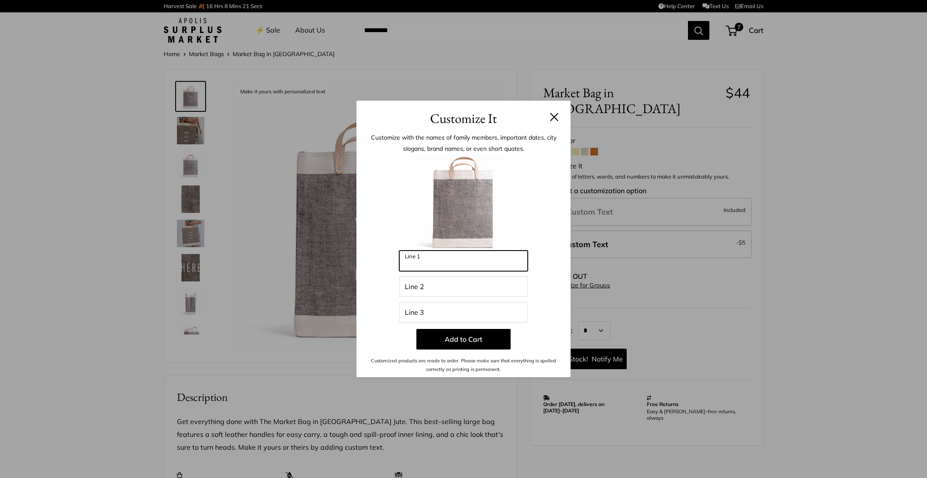
click at [474, 261] on input "Line 1" at bounding box center [463, 261] width 129 height 21
type input "****"
type input "*****"
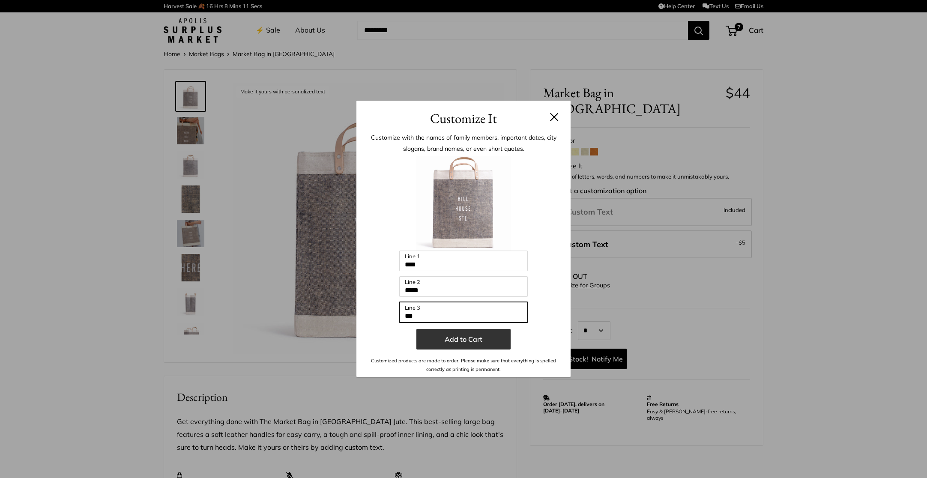
type input "***"
click at [447, 341] on button "Add to Cart" at bounding box center [463, 339] width 94 height 21
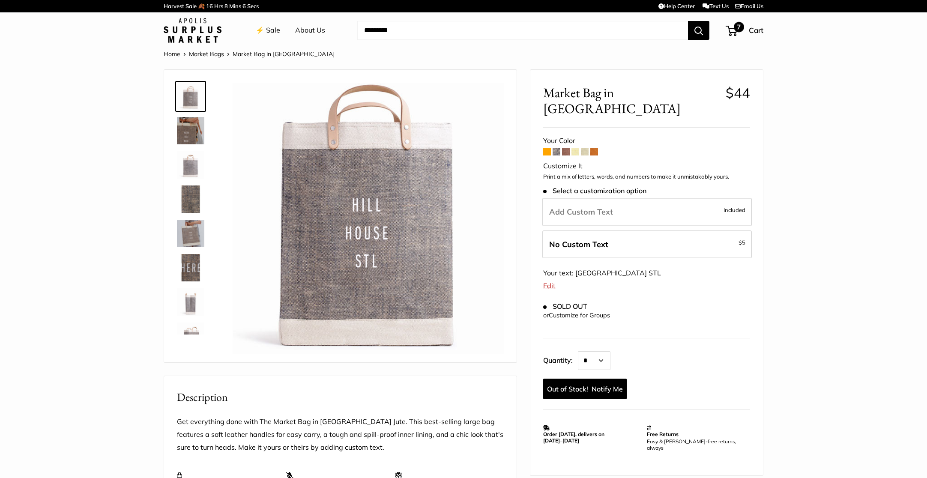
click at [735, 28] on span "7" at bounding box center [739, 27] width 10 height 10
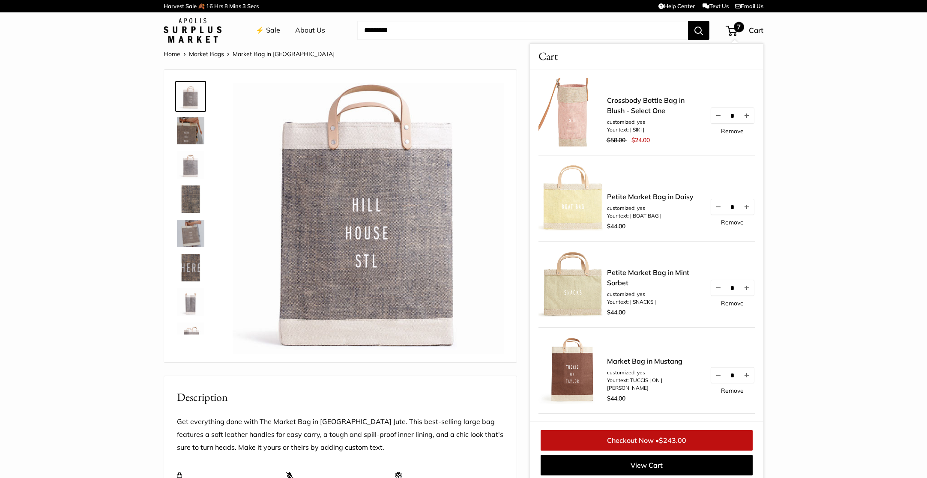
click at [665, 443] on span "$243.00" at bounding box center [672, 440] width 27 height 9
click at [174, 51] on link "Home" at bounding box center [172, 54] width 17 height 8
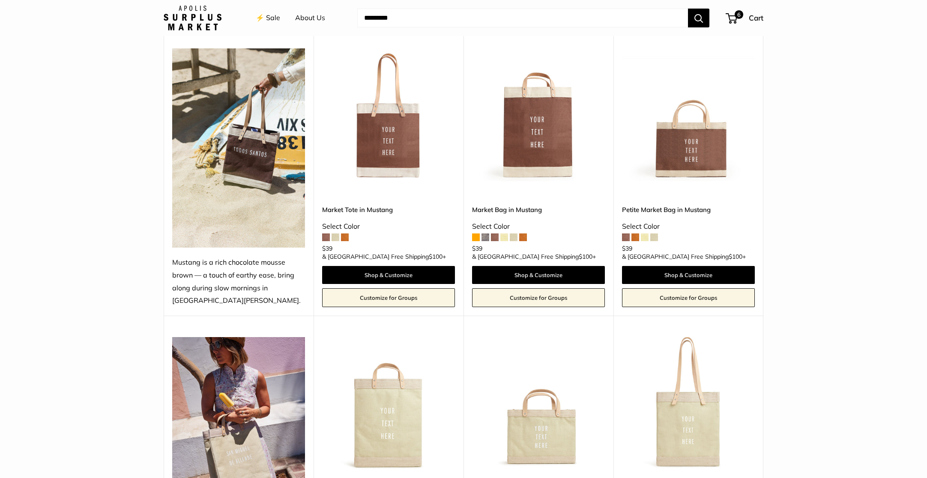
scroll to position [422, 0]
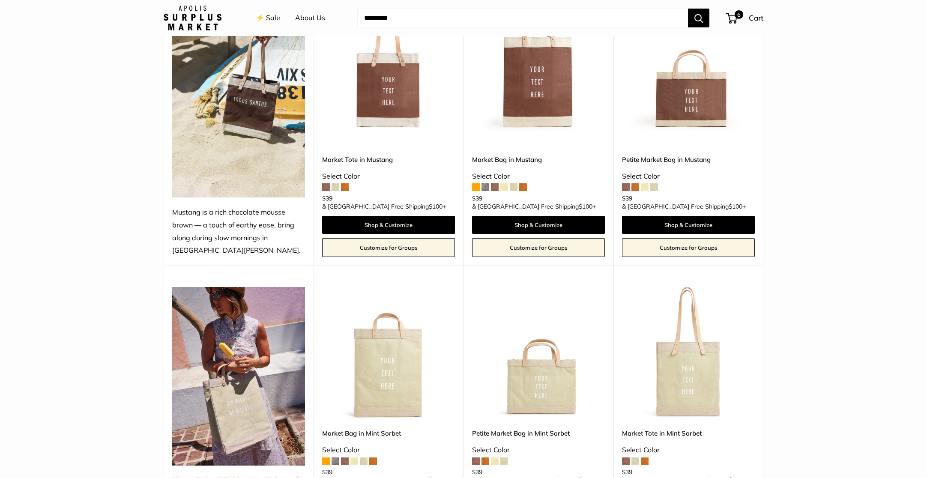
click at [0, 0] on img at bounding box center [0, 0] width 0 height 0
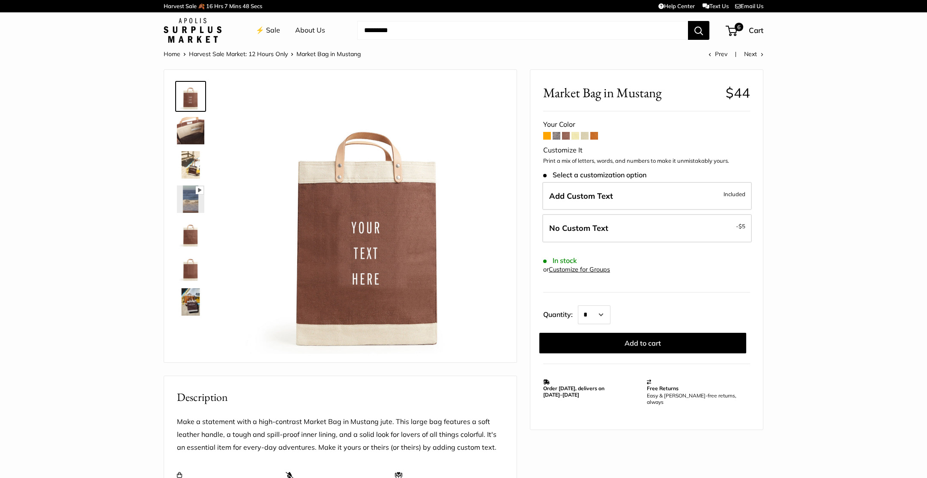
click at [575, 135] on span at bounding box center [576, 136] width 8 height 8
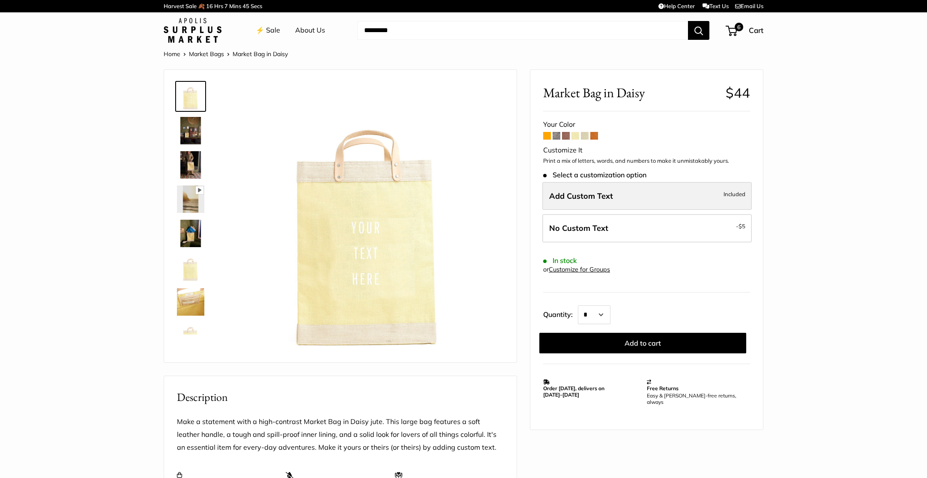
click at [612, 193] on span "Add Custom Text" at bounding box center [581, 196] width 64 height 10
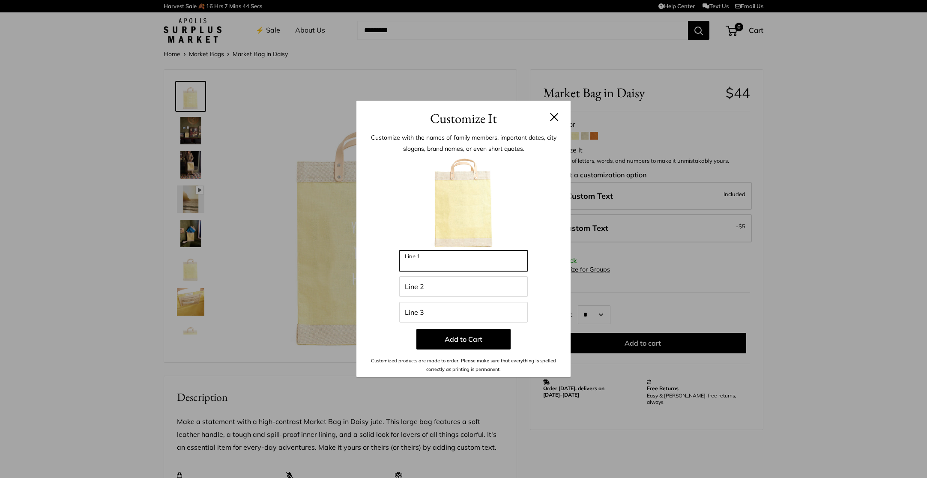
click at [500, 261] on input "Line 1" at bounding box center [463, 261] width 129 height 21
type input "****"
type input "*****"
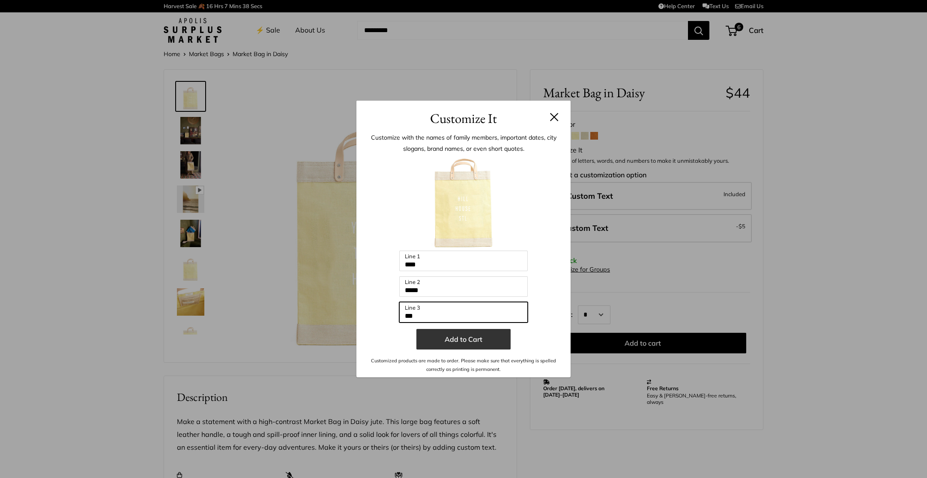
type input "***"
click at [458, 340] on button "Add to Cart" at bounding box center [463, 339] width 94 height 21
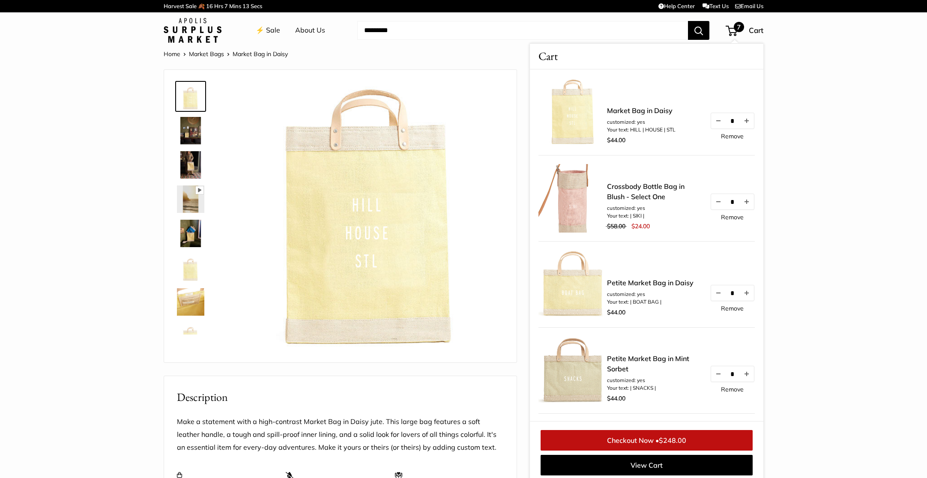
click at [171, 52] on link "Home" at bounding box center [172, 54] width 17 height 8
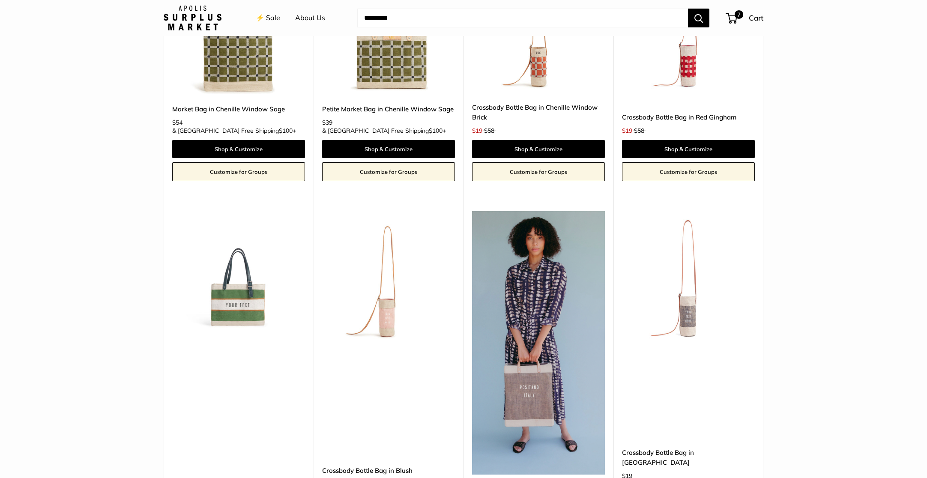
scroll to position [1798, 0]
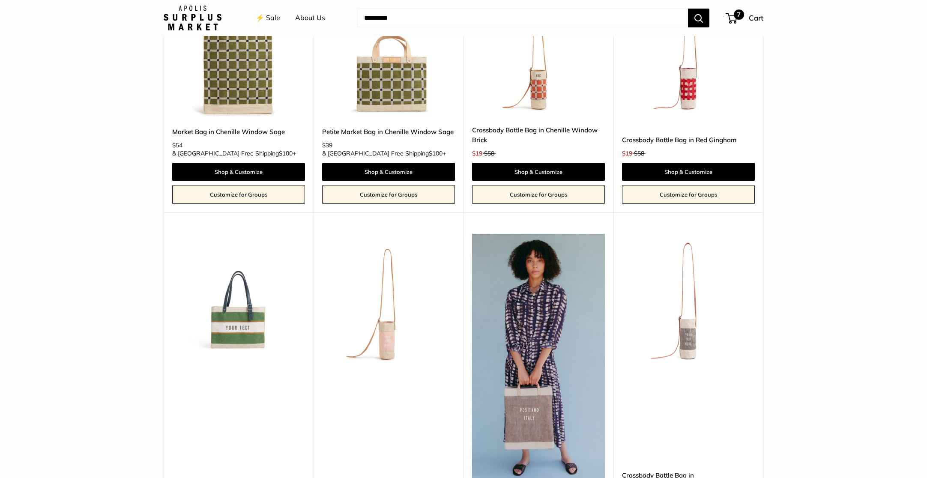
click at [748, 16] on div "7 Cart" at bounding box center [745, 18] width 37 height 14
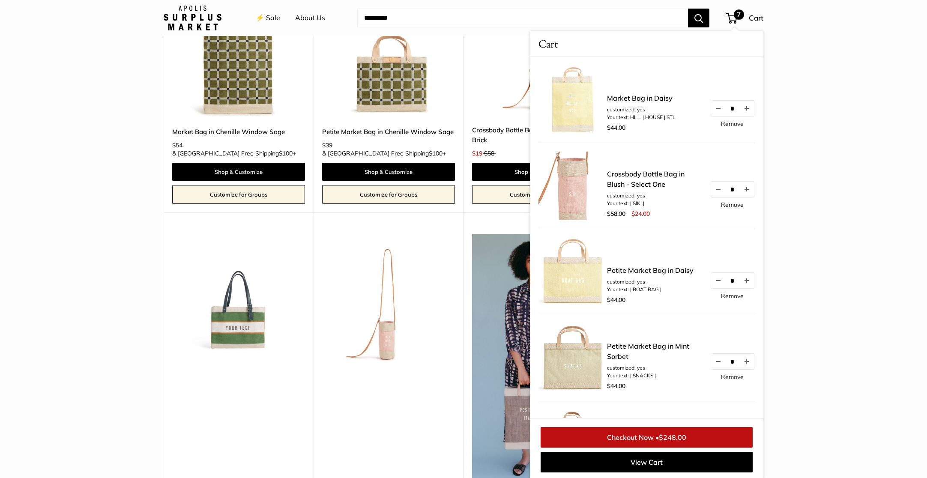
click at [667, 440] on span "$248.00" at bounding box center [672, 437] width 27 height 9
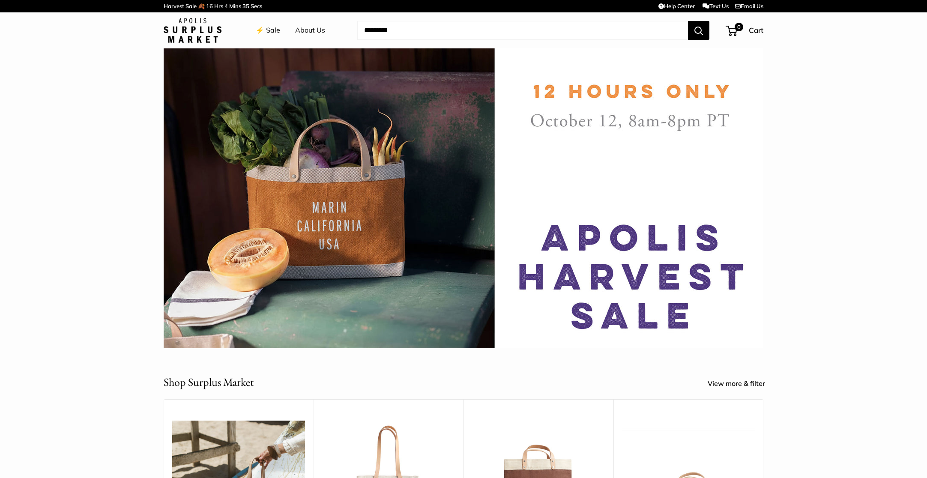
click at [270, 30] on link "⚡️ Sale" at bounding box center [268, 30] width 24 height 13
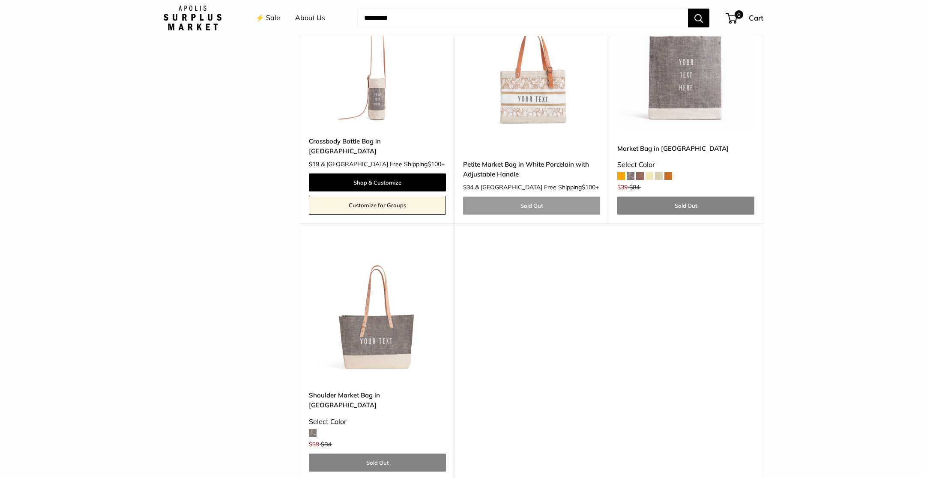
scroll to position [2705, 0]
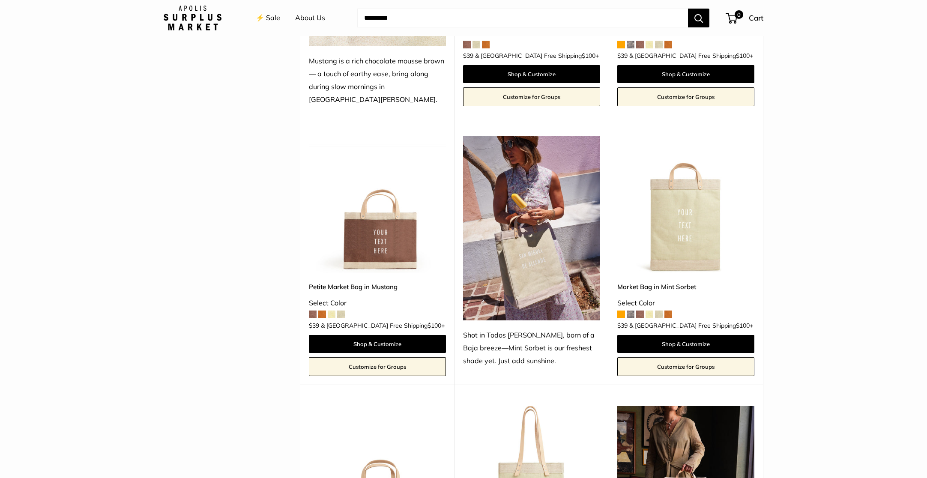
scroll to position [332, 0]
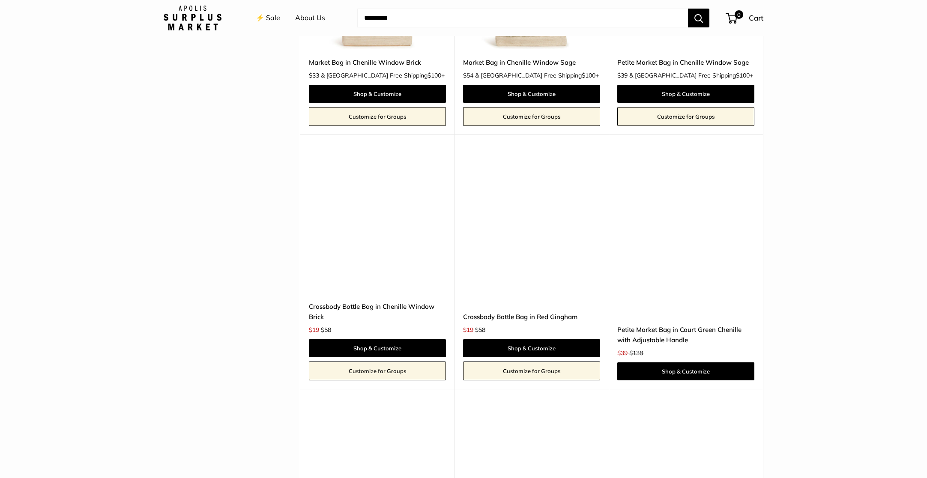
scroll to position [1917, 0]
